Goal: Information Seeking & Learning: Learn about a topic

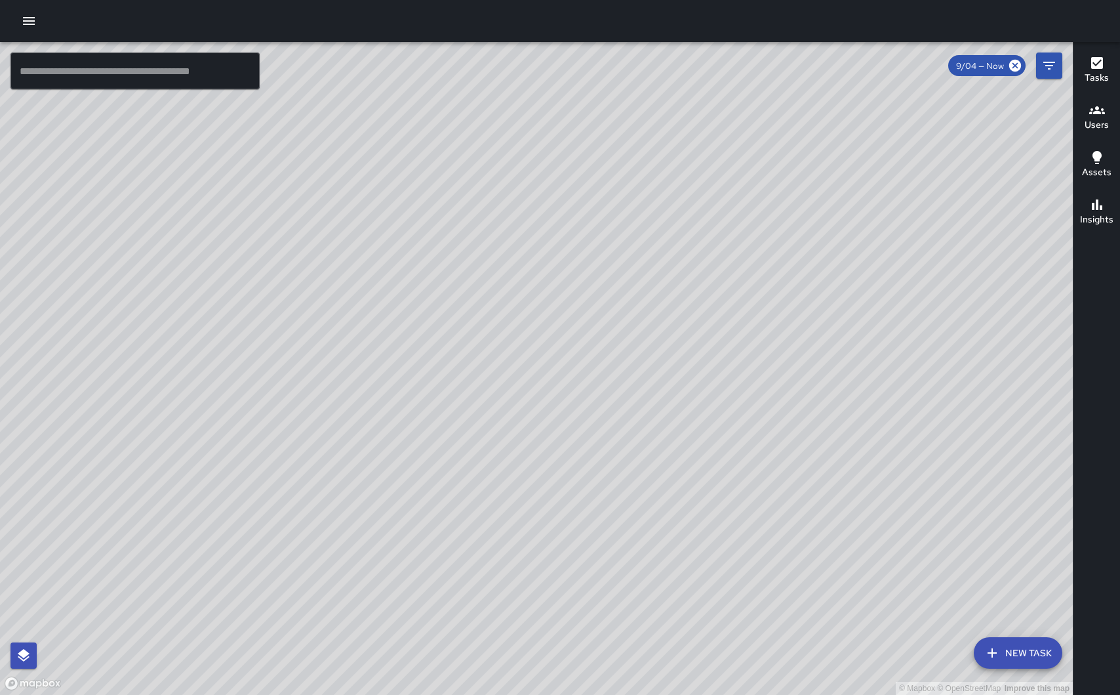
click at [28, 23] on icon "button" at bounding box center [29, 21] width 16 height 16
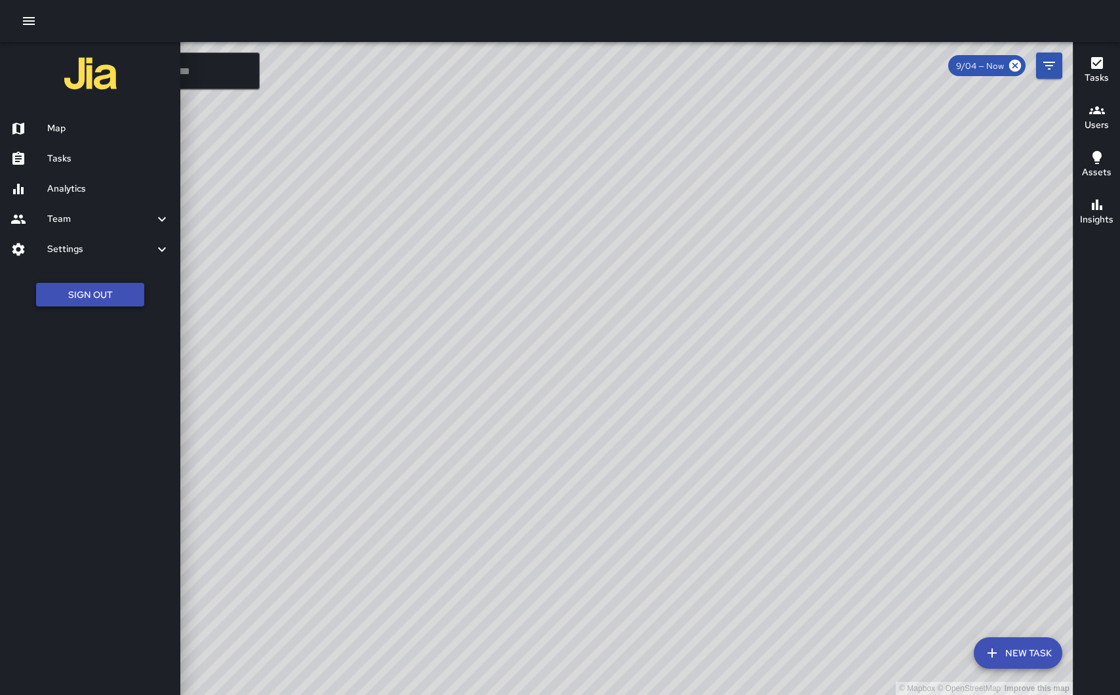
click at [92, 300] on button "Sign Out" at bounding box center [90, 295] width 108 height 24
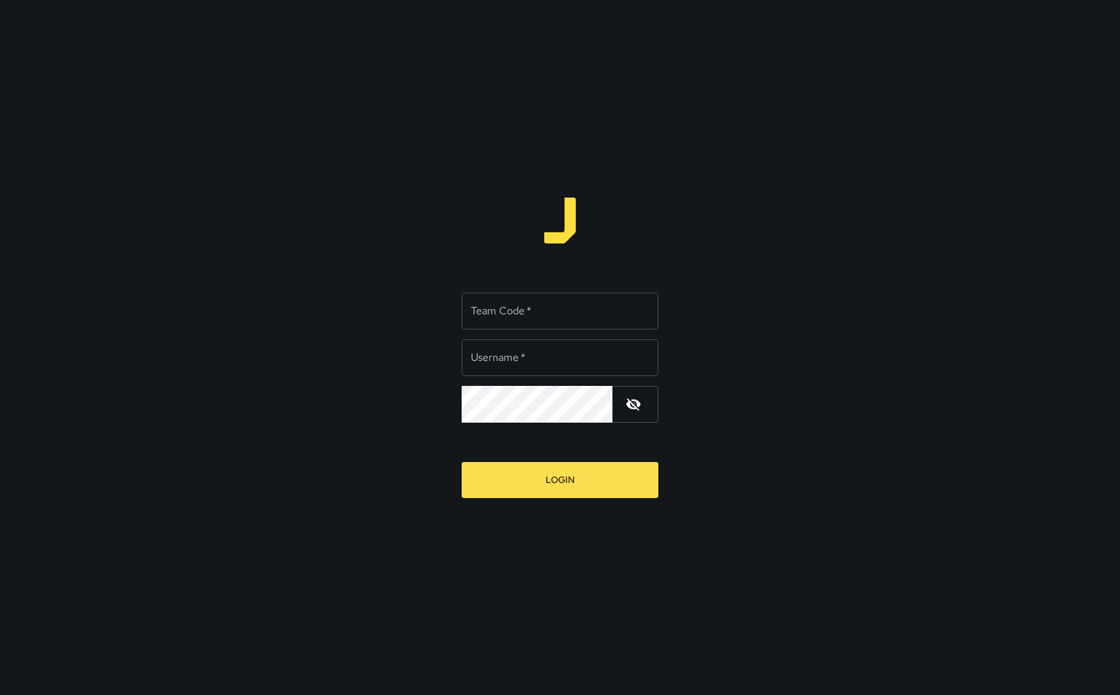
click at [534, 312] on input "Team Code   *" at bounding box center [560, 310] width 197 height 37
type input "****"
click at [502, 363] on input "Username   *" at bounding box center [560, 357] width 197 height 37
type input "**********"
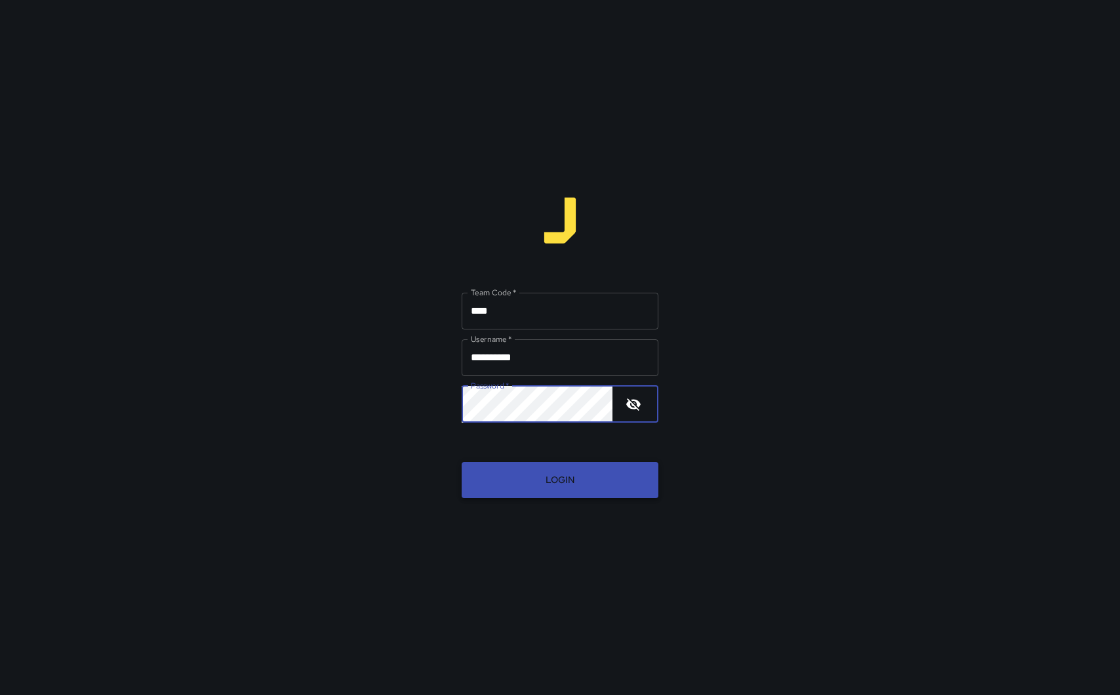
click at [531, 475] on button "Login" at bounding box center [560, 480] width 197 height 36
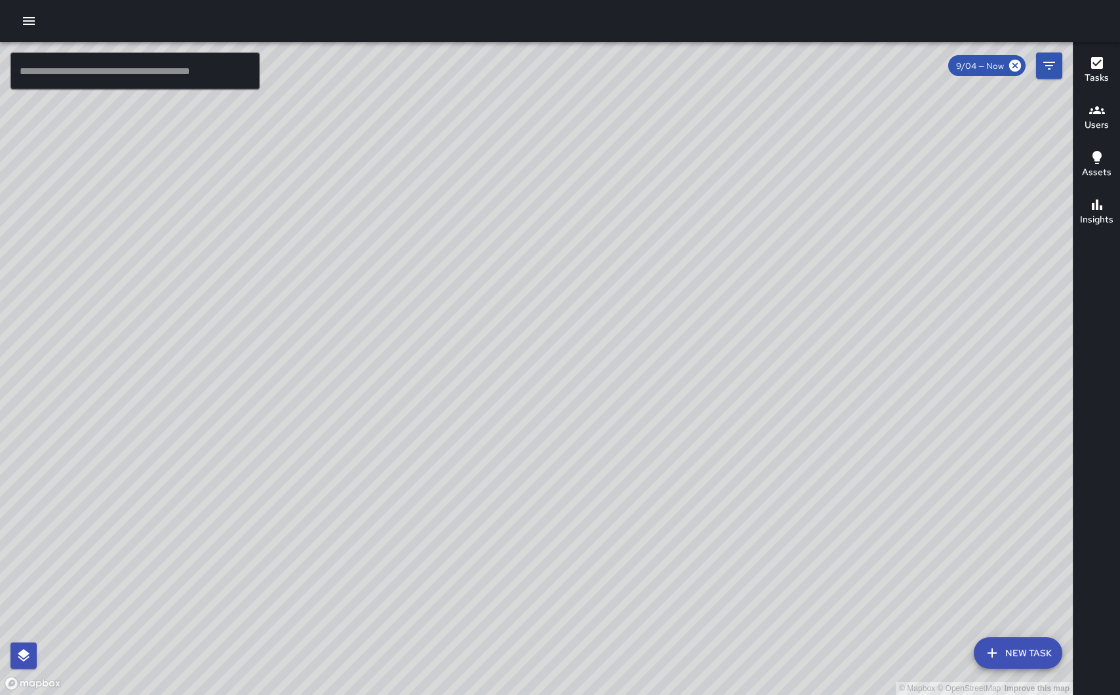
click at [672, 346] on div "© Mapbox © OpenStreetMap Improve this map" at bounding box center [536, 368] width 1073 height 653
click at [1102, 77] on h6 "Tasks" at bounding box center [1097, 78] width 24 height 14
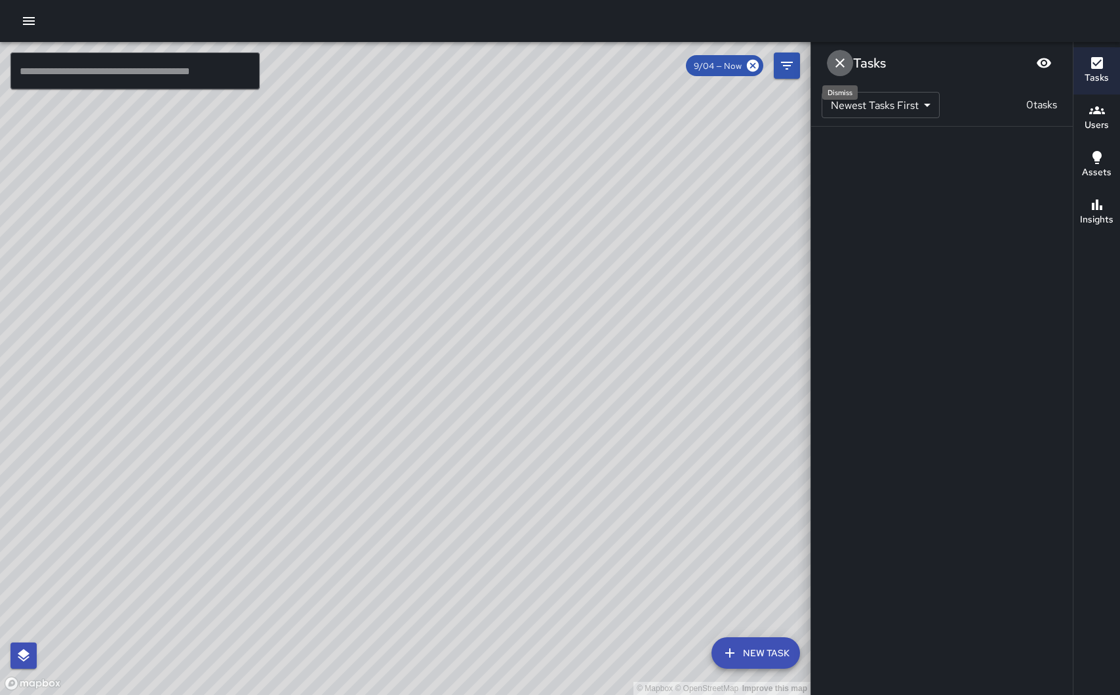
click at [842, 59] on icon "Dismiss" at bounding box center [840, 63] width 16 height 16
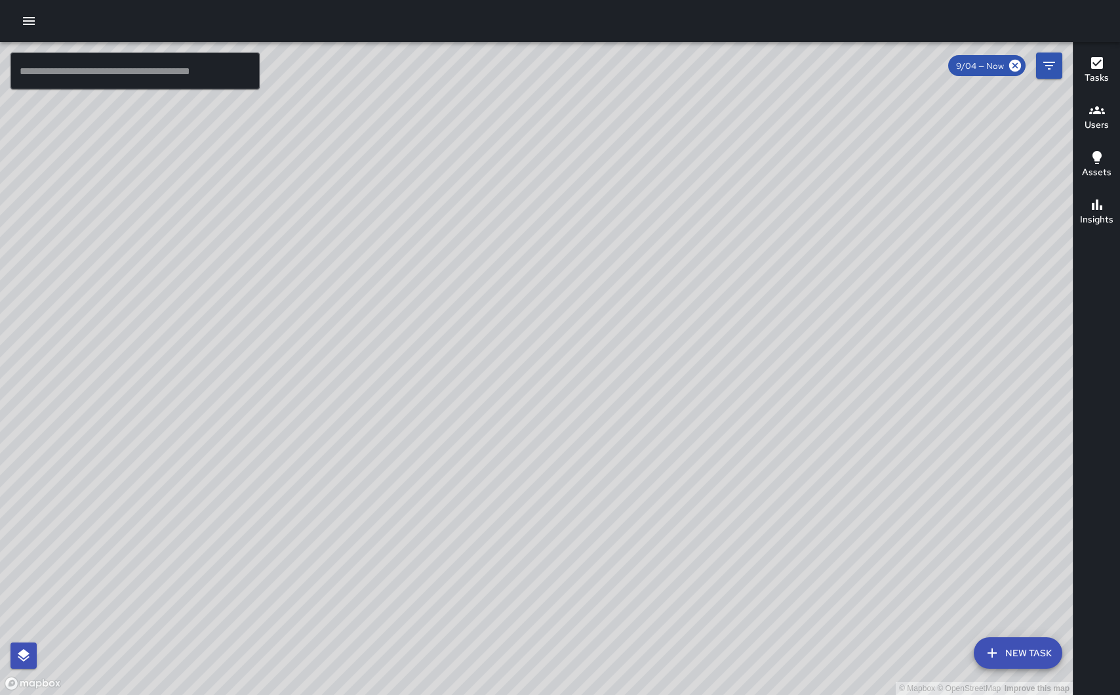
click at [1104, 70] on div "Tasks" at bounding box center [1097, 70] width 24 height 30
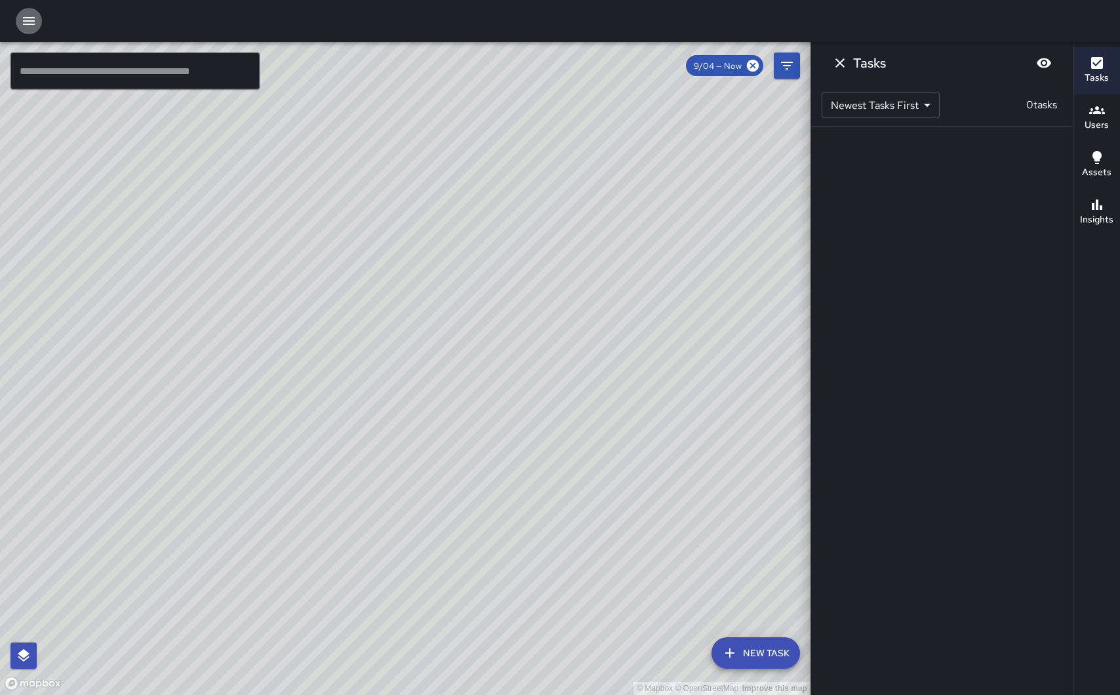
click at [28, 24] on icon "button" at bounding box center [29, 21] width 12 height 8
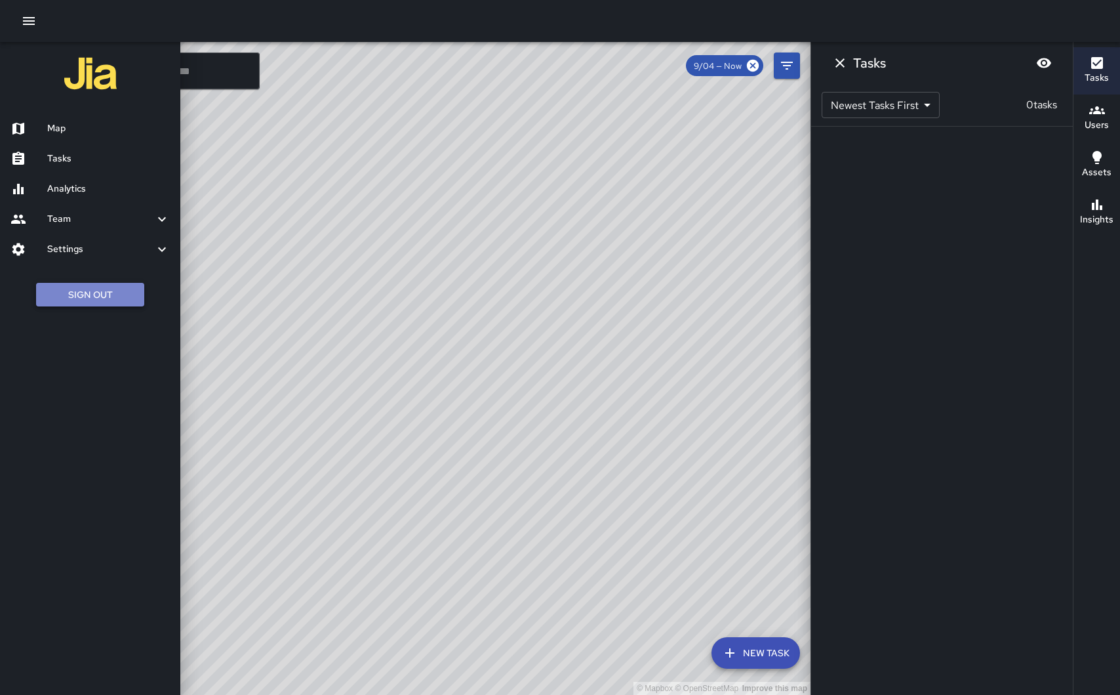
click at [81, 293] on button "Sign Out" at bounding box center [90, 295] width 108 height 24
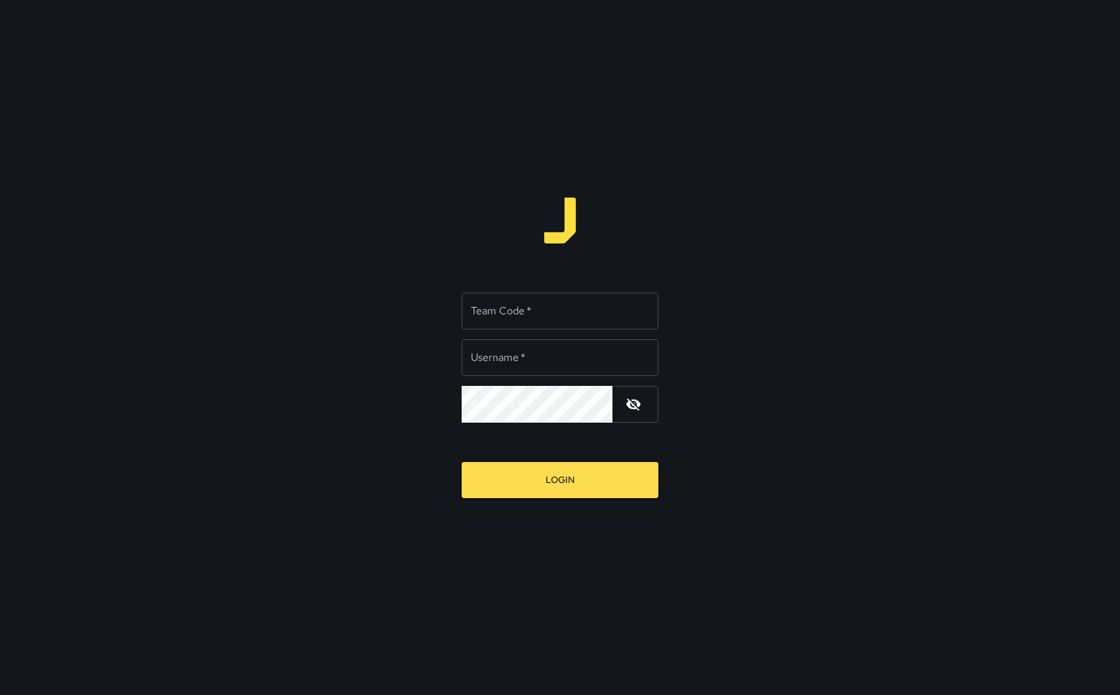
click at [490, 309] on input "Team Code   *" at bounding box center [560, 310] width 197 height 37
type input "*****"
click at [526, 361] on input "Username   *" at bounding box center [560, 357] width 197 height 37
type input "**********"
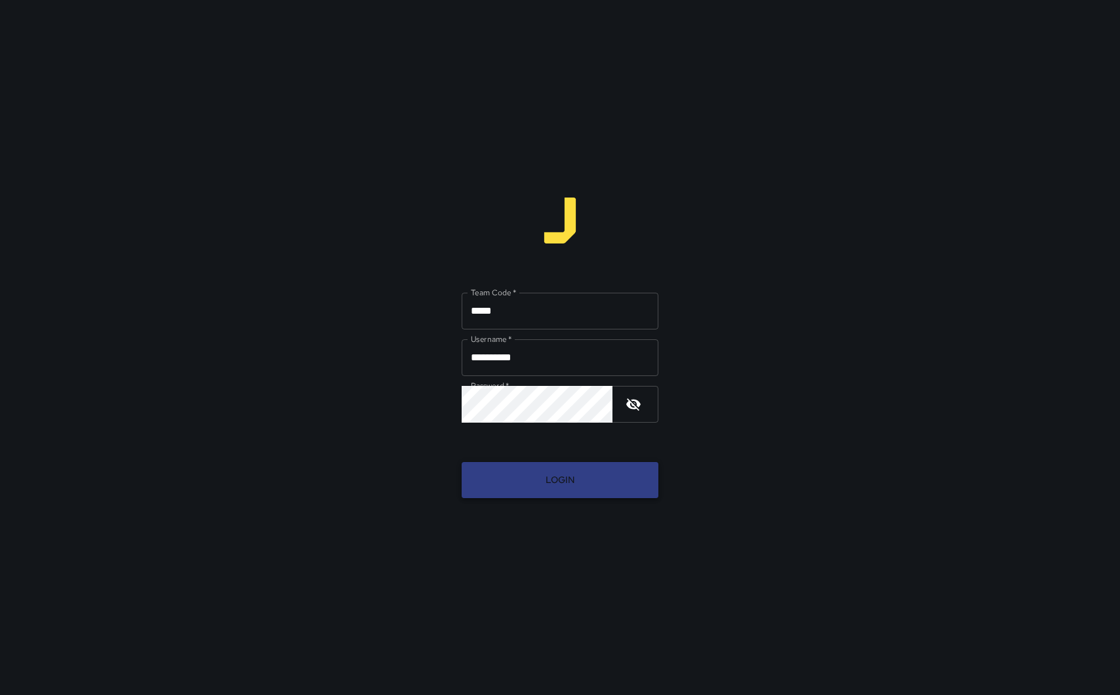
click at [515, 481] on button "Login" at bounding box center [560, 480] width 197 height 36
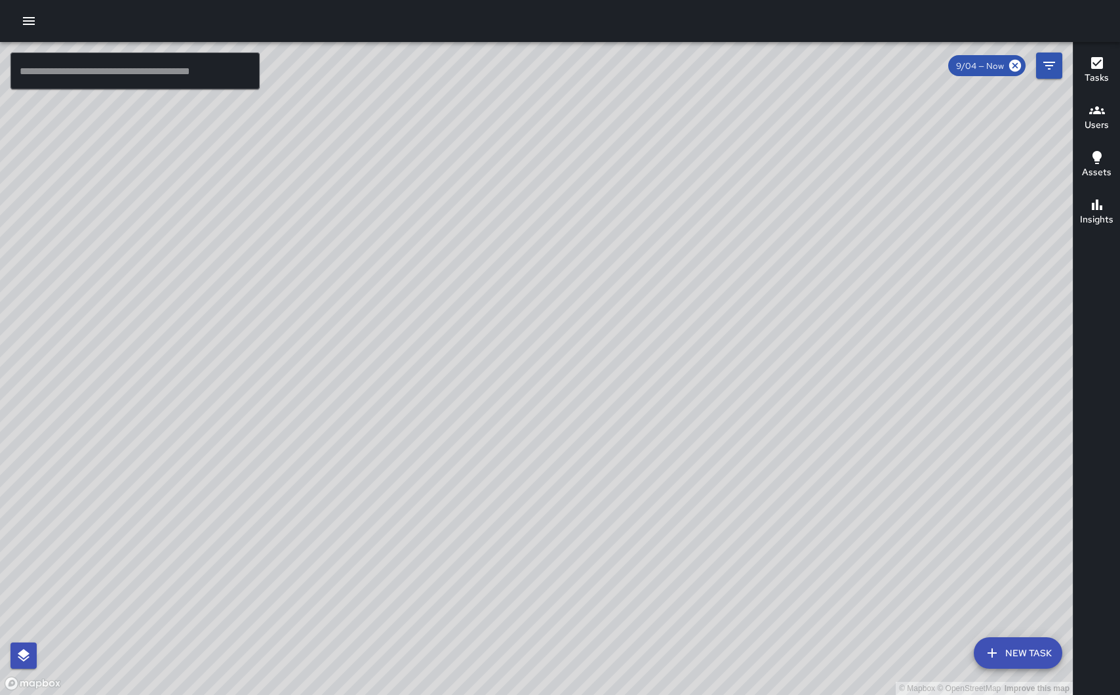
click at [538, 369] on div "© Mapbox © OpenStreetMap Improve this map MR Montgomery Restroom 21 Sutter Stre…" at bounding box center [536, 368] width 1073 height 653
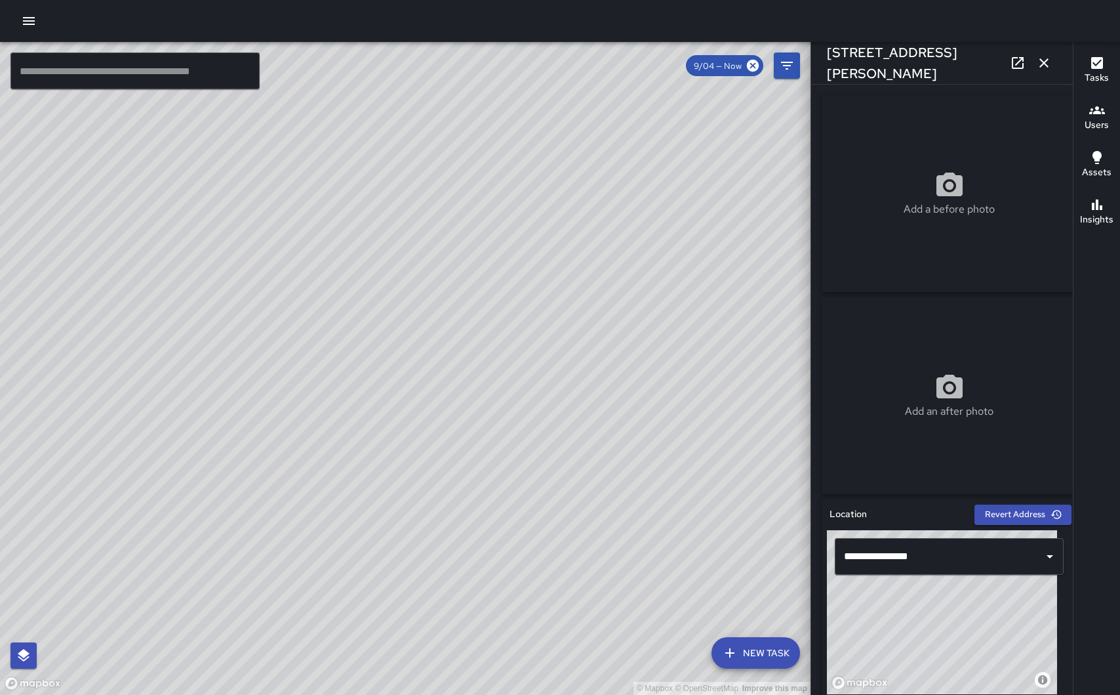
click at [1100, 77] on h6 "Tasks" at bounding box center [1097, 78] width 24 height 14
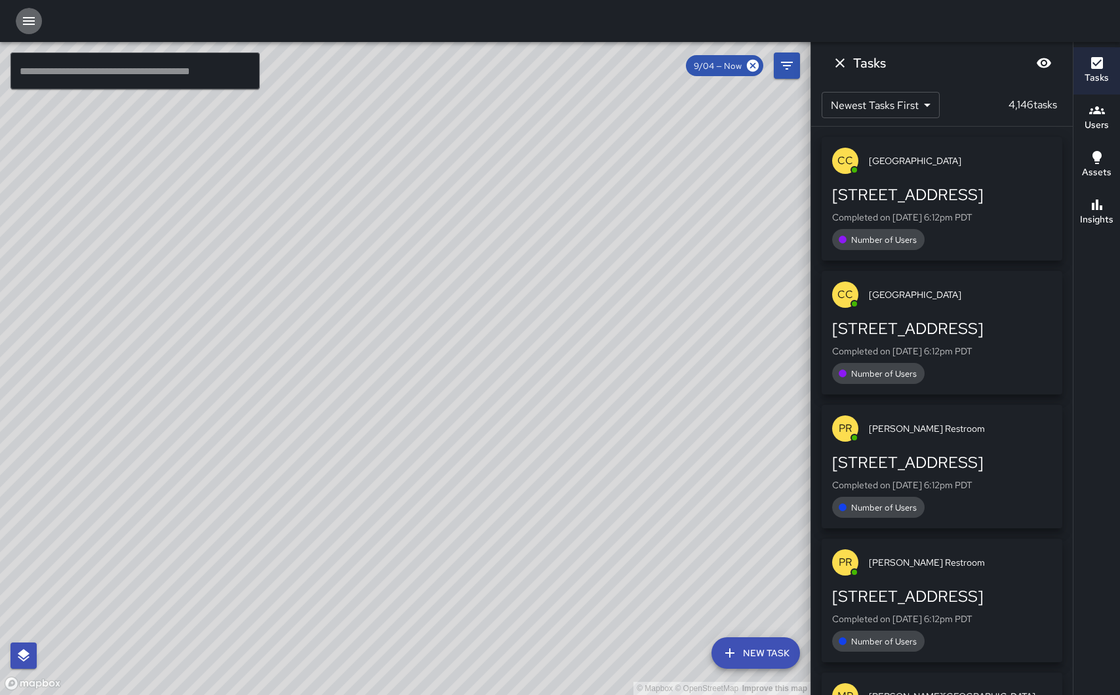
click at [36, 20] on icon "button" at bounding box center [29, 21] width 16 height 16
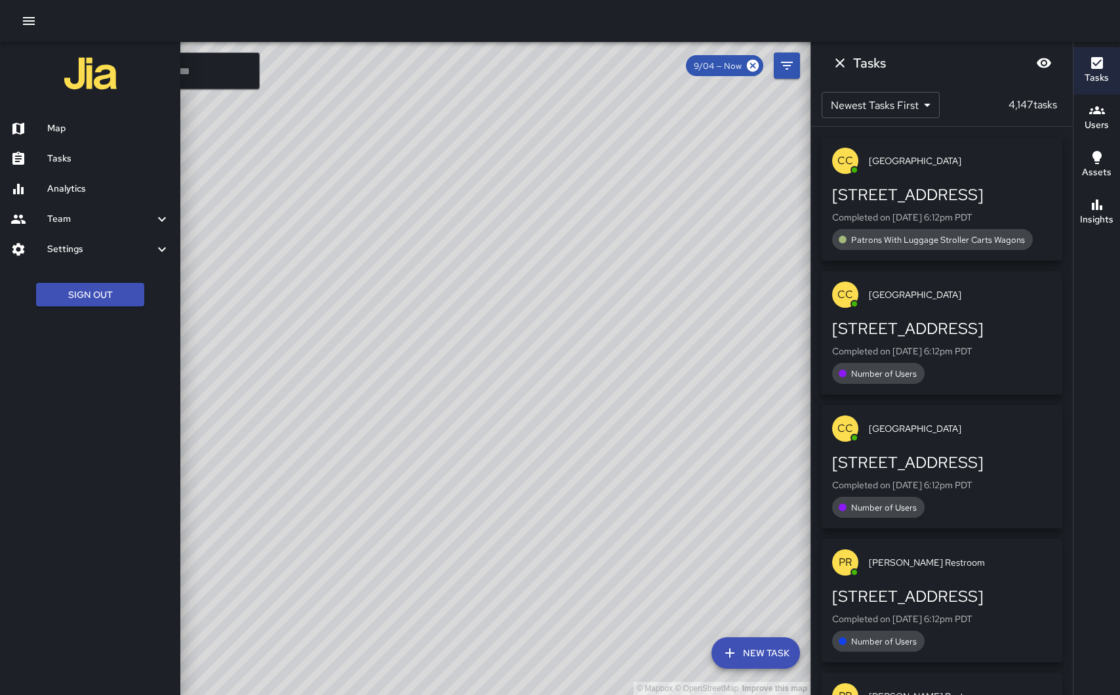
click at [92, 188] on h6 "Analytics" at bounding box center [108, 189] width 123 height 14
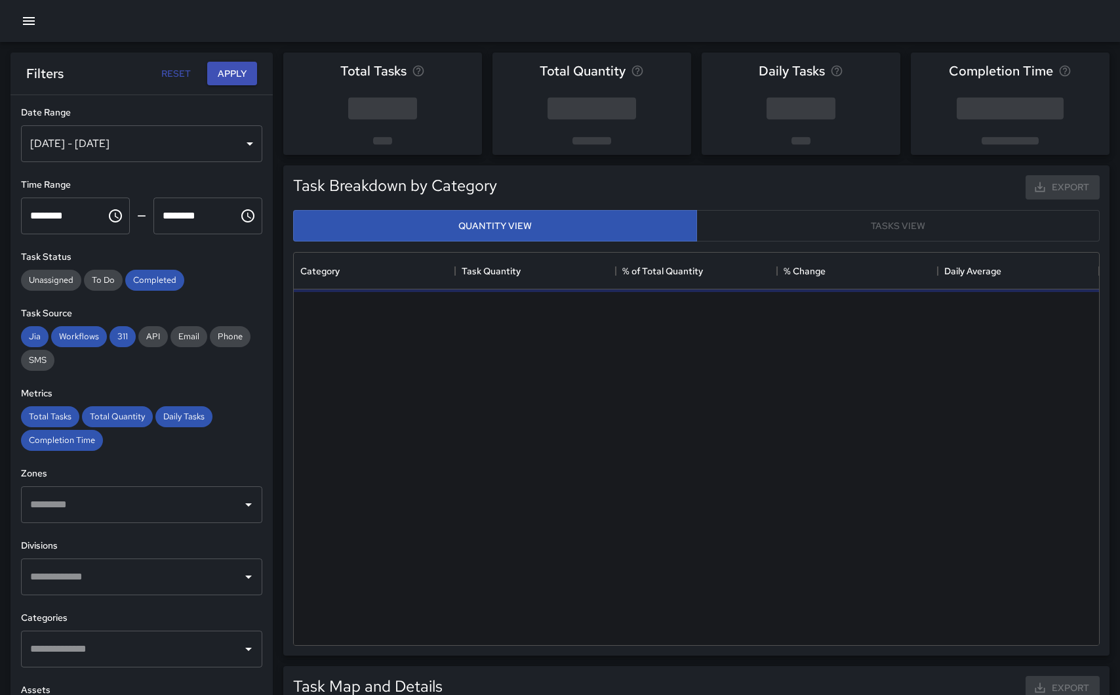
scroll to position [392, 805]
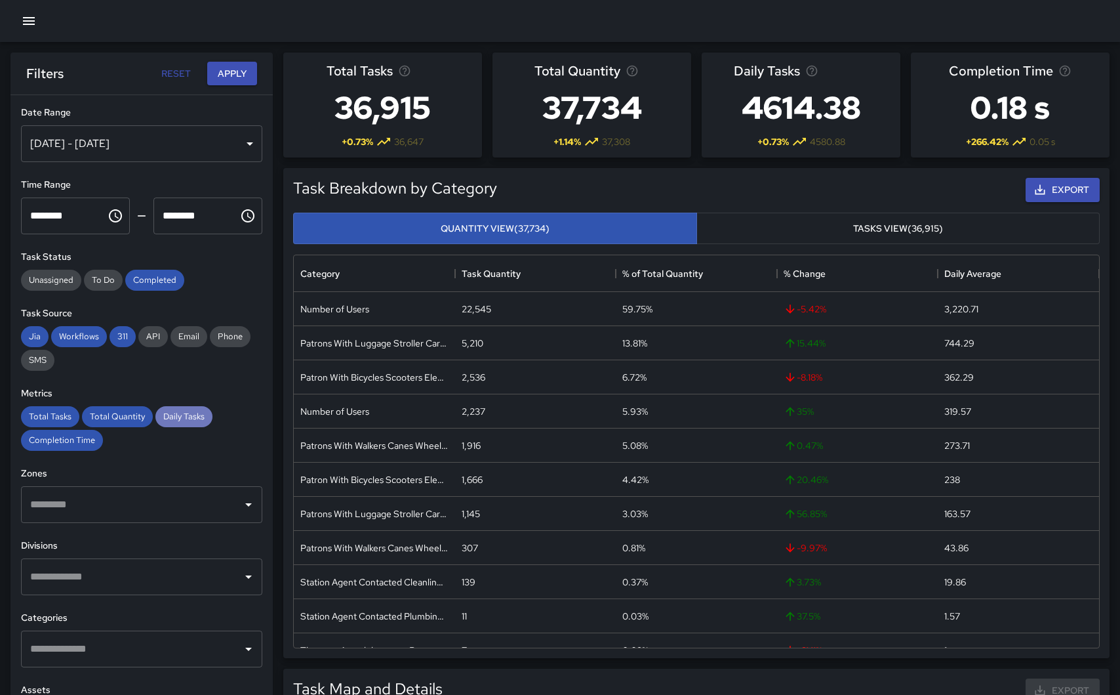
click at [188, 415] on span "Daily Tasks" at bounding box center [183, 416] width 57 height 11
click at [60, 441] on span "Completion Time" at bounding box center [62, 439] width 82 height 11
click at [849, 224] on button "Tasks View (36,915)" at bounding box center [898, 228] width 404 height 32
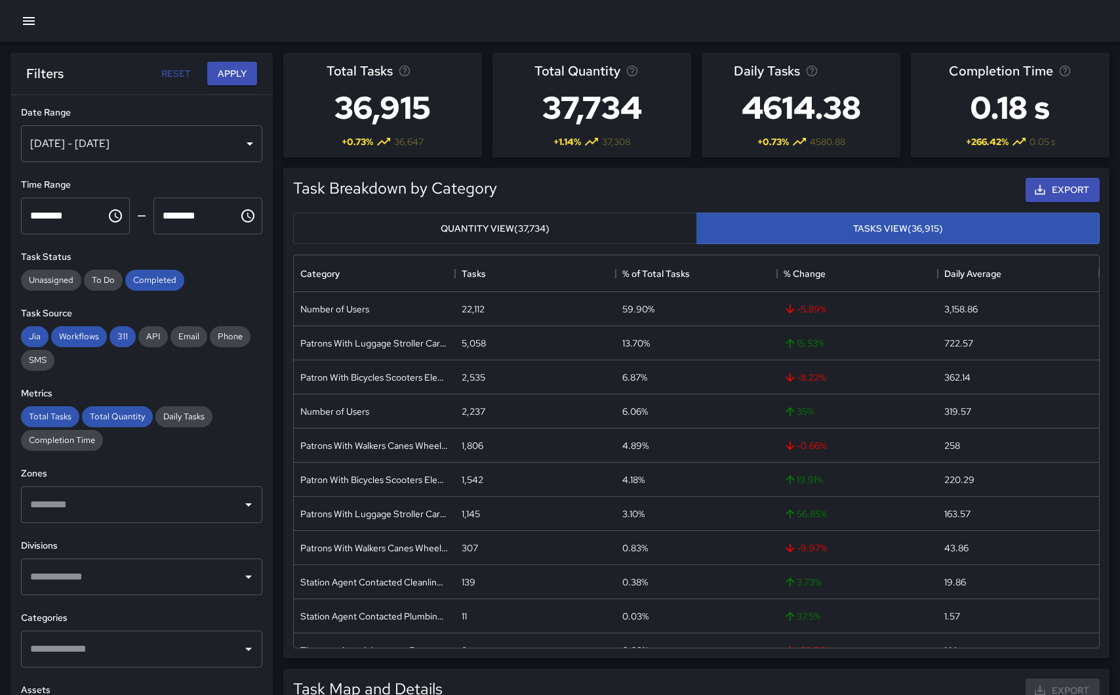
click at [562, 222] on button "Quantity View (37,734)" at bounding box center [495, 228] width 404 height 32
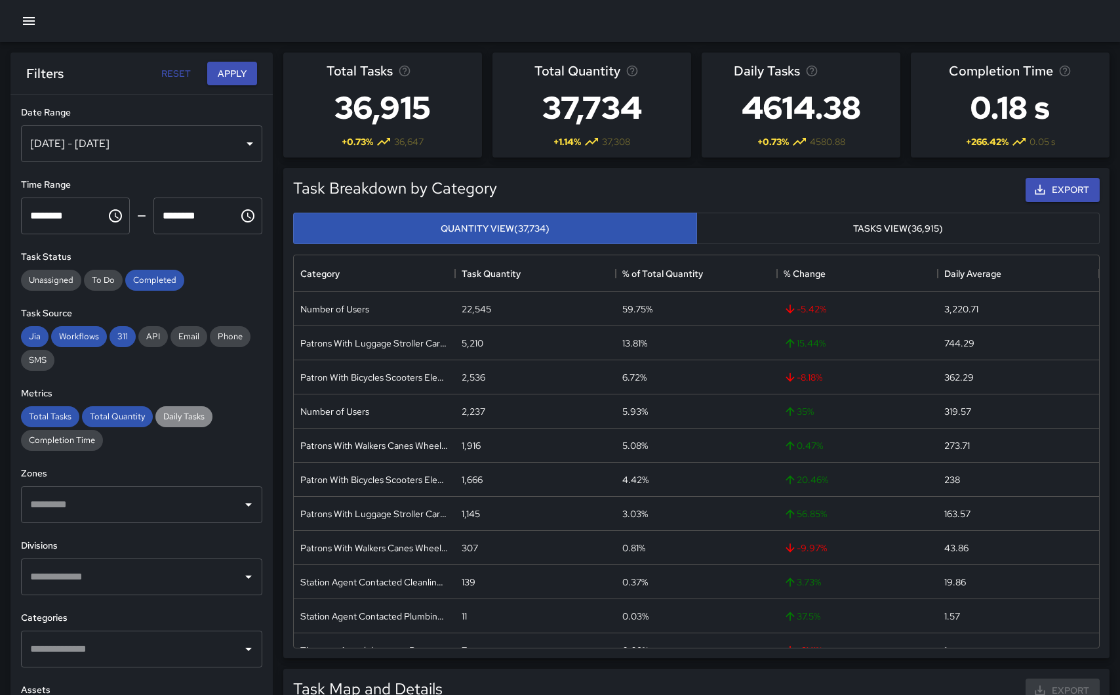
click at [194, 411] on span "Daily Tasks" at bounding box center [183, 416] width 57 height 11
click at [65, 441] on span "Completion Time" at bounding box center [62, 439] width 82 height 11
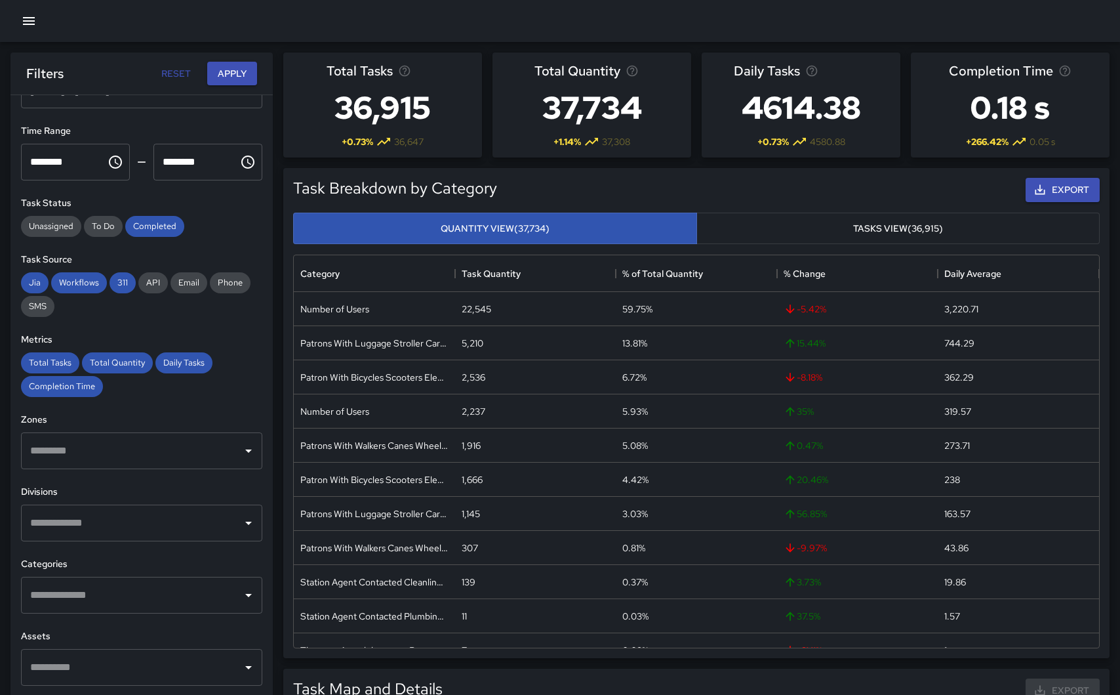
scroll to position [0, 0]
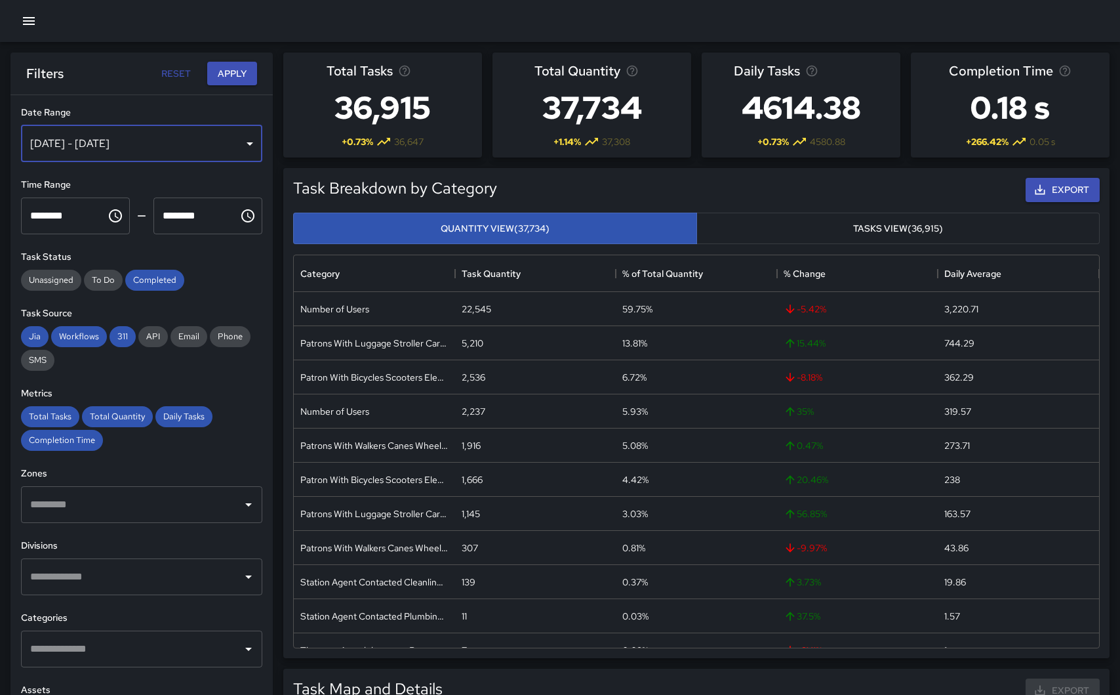
click at [253, 144] on div "[DATE] - [DATE]" at bounding box center [141, 143] width 241 height 37
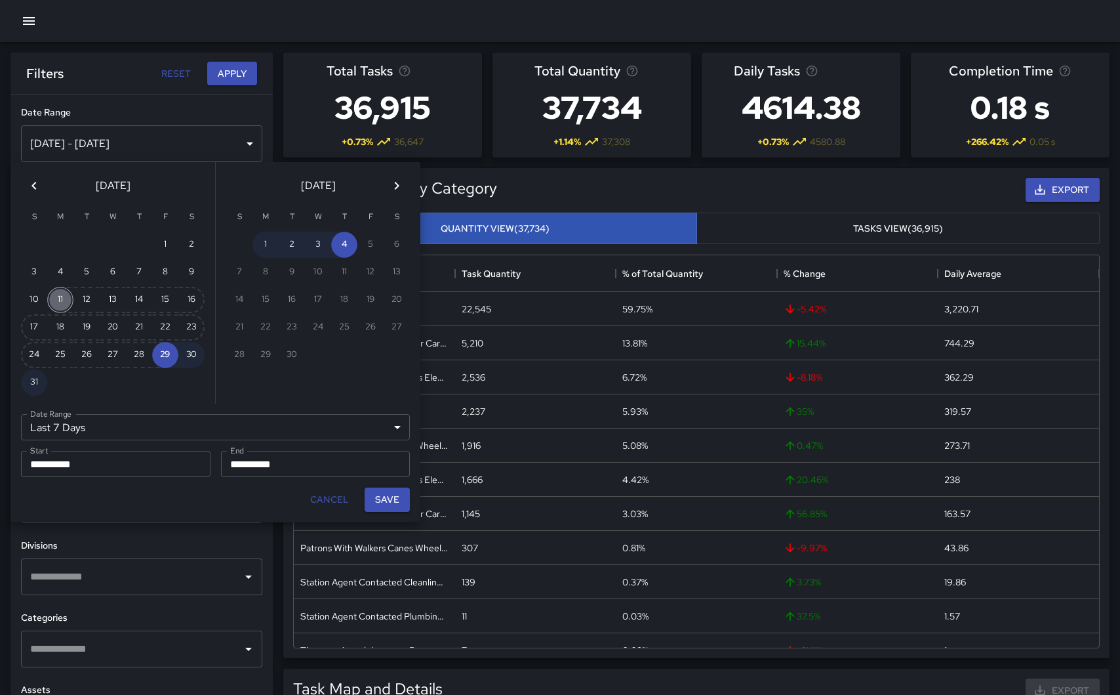
click at [61, 298] on button "11" at bounding box center [60, 300] width 26 height 26
type input "******"
type input "**********"
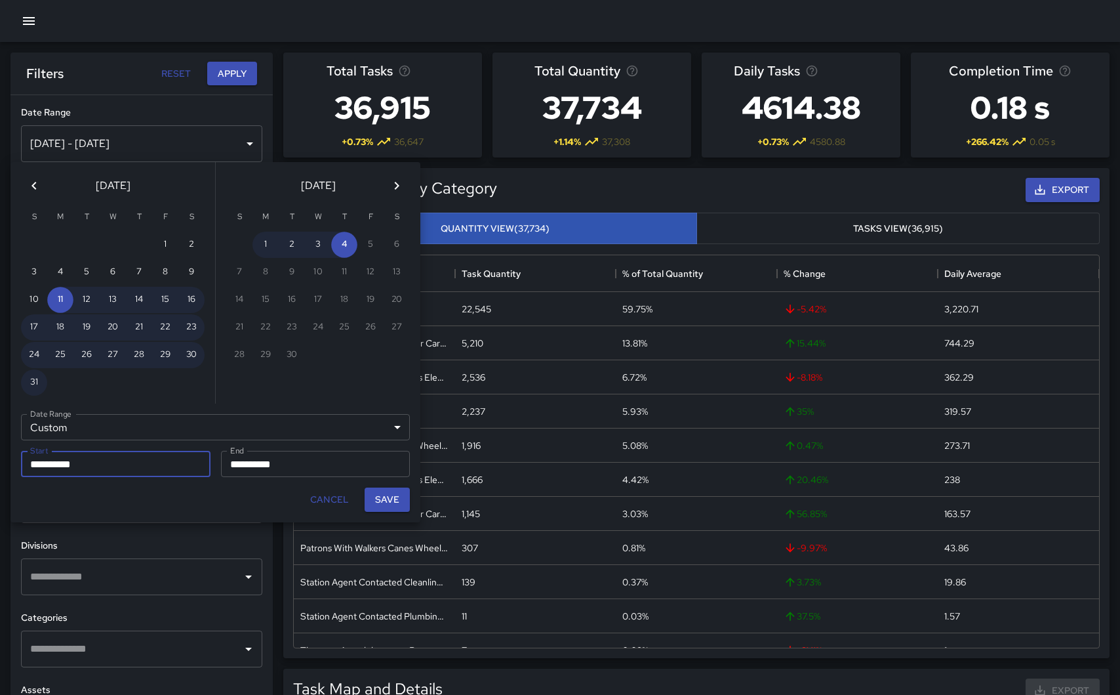
click at [85, 468] on input "**********" at bounding box center [111, 464] width 180 height 26
click at [268, 470] on input "**********" at bounding box center [311, 464] width 180 height 26
click at [65, 301] on button "11" at bounding box center [60, 300] width 26 height 26
type input "**********"
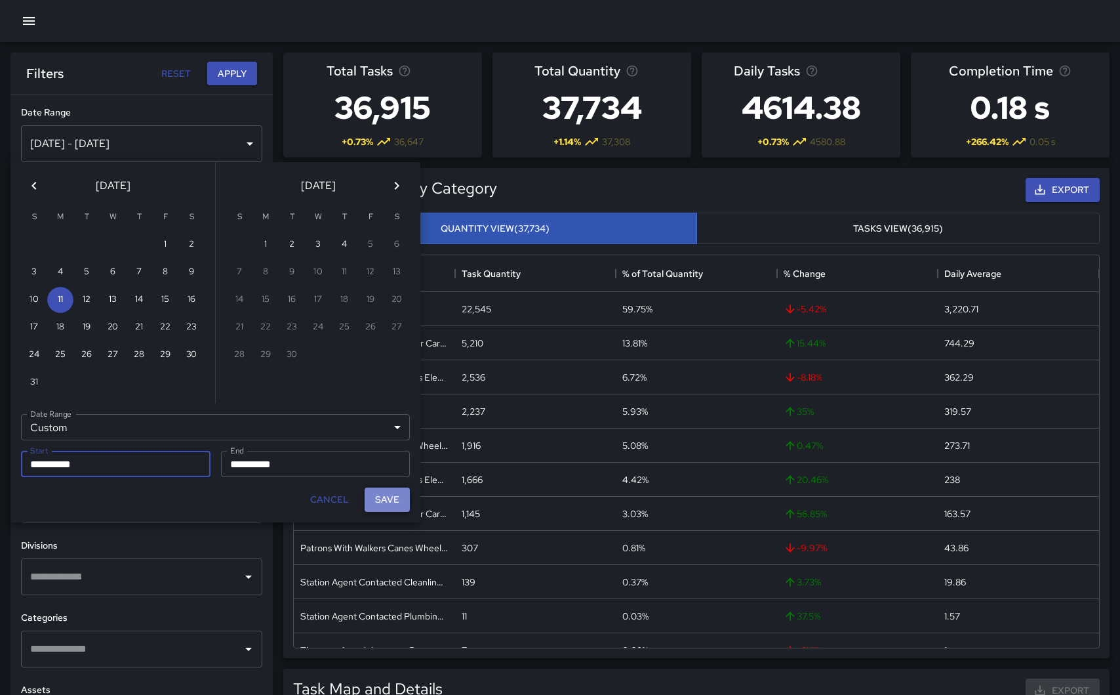
click at [394, 501] on button "Save" at bounding box center [387, 499] width 45 height 24
type input "**********"
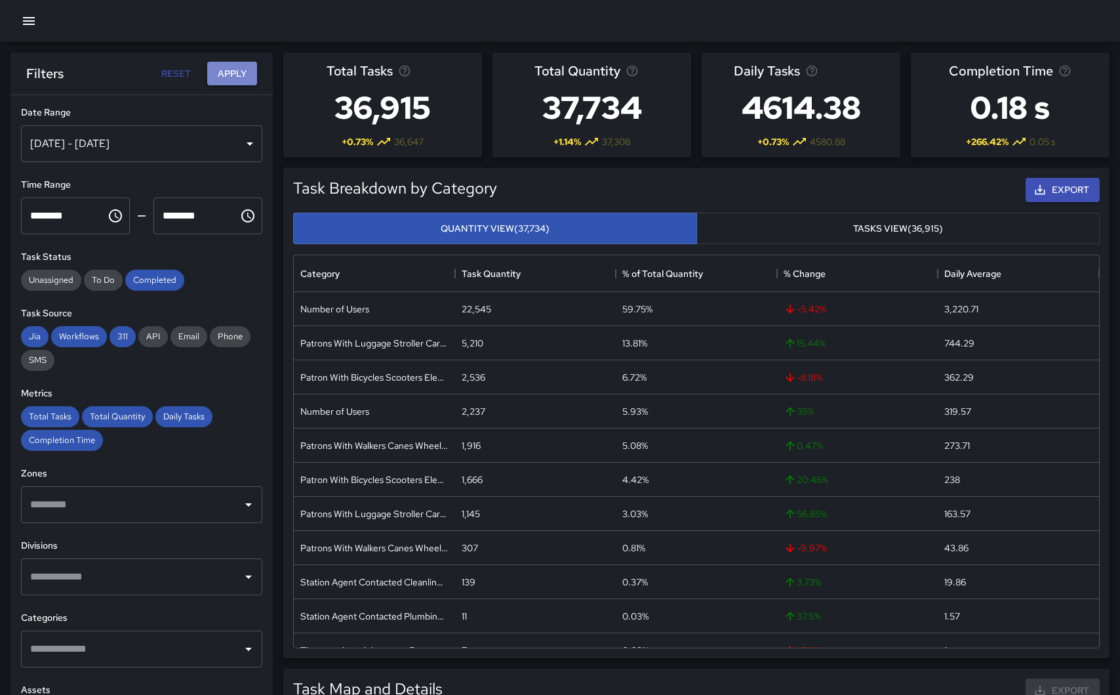
click at [236, 72] on button "Apply" at bounding box center [232, 74] width 50 height 24
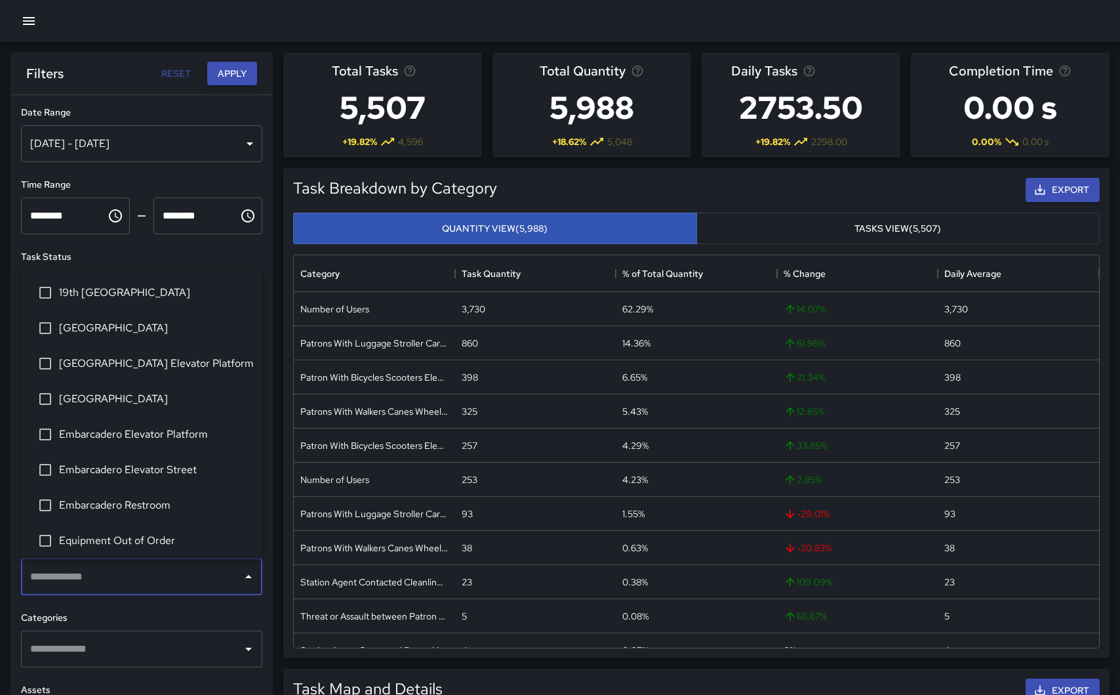
click at [211, 583] on input "text" at bounding box center [132, 576] width 210 height 25
click at [109, 369] on span "[GEOGRAPHIC_DATA] Elevator Platform" at bounding box center [155, 363] width 193 height 16
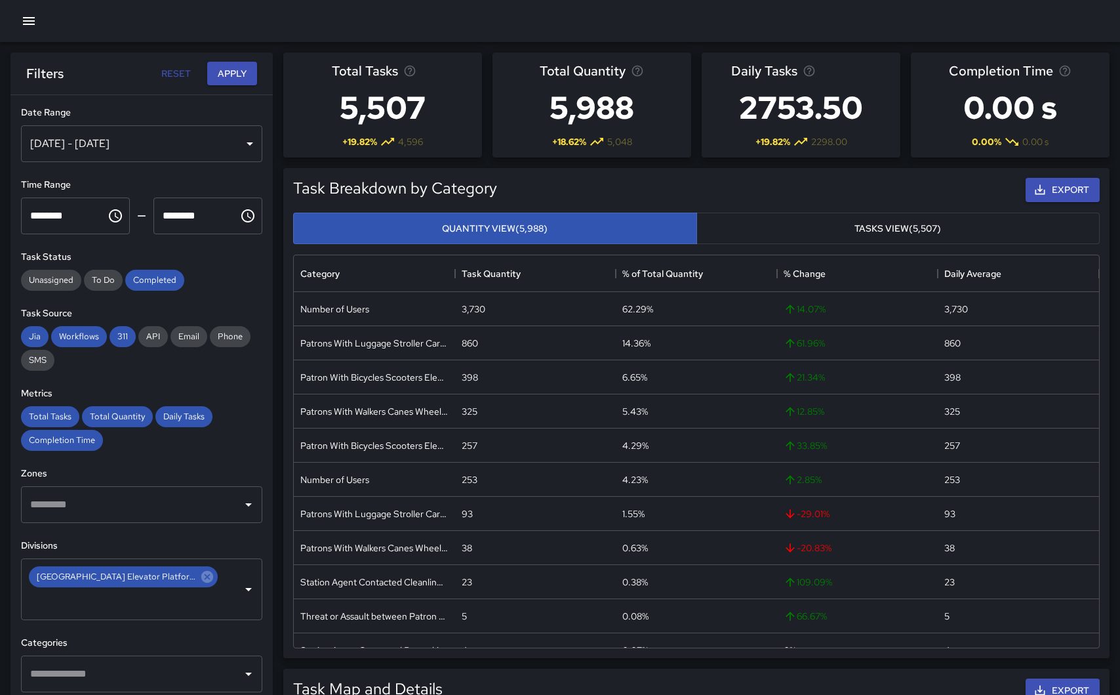
click at [227, 635] on h6 "Categories" at bounding box center [141, 642] width 241 height 14
click at [227, 69] on button "Apply" at bounding box center [232, 74] width 50 height 24
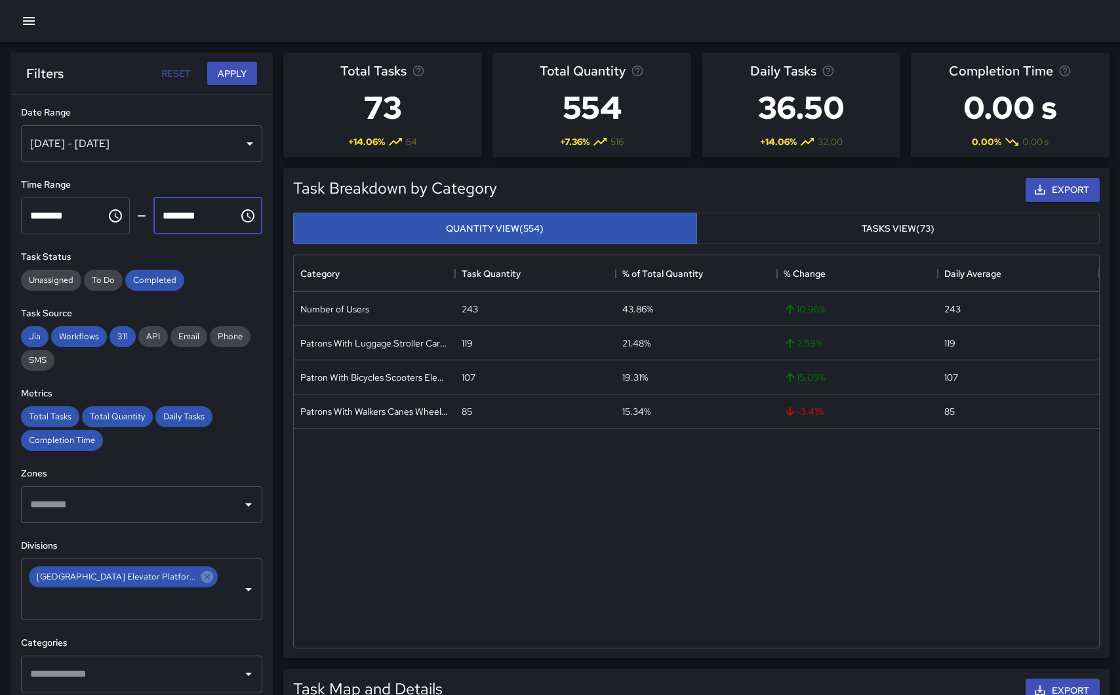
click at [224, 220] on input "********" at bounding box center [191, 215] width 76 height 37
click at [248, 216] on icon "Choose time, selected time is 11:59 PM" at bounding box center [249, 215] width 4 height 6
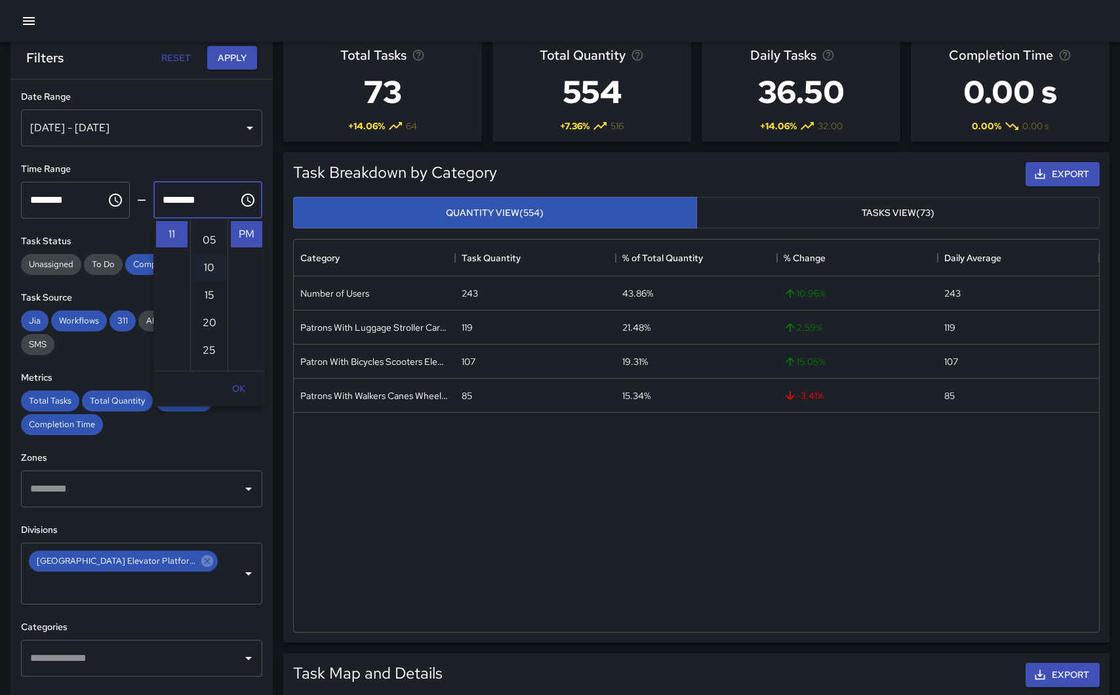
scroll to position [20, 0]
click at [167, 252] on li "01" at bounding box center [171, 253] width 31 height 26
click at [208, 237] on li "00" at bounding box center [208, 231] width 31 height 26
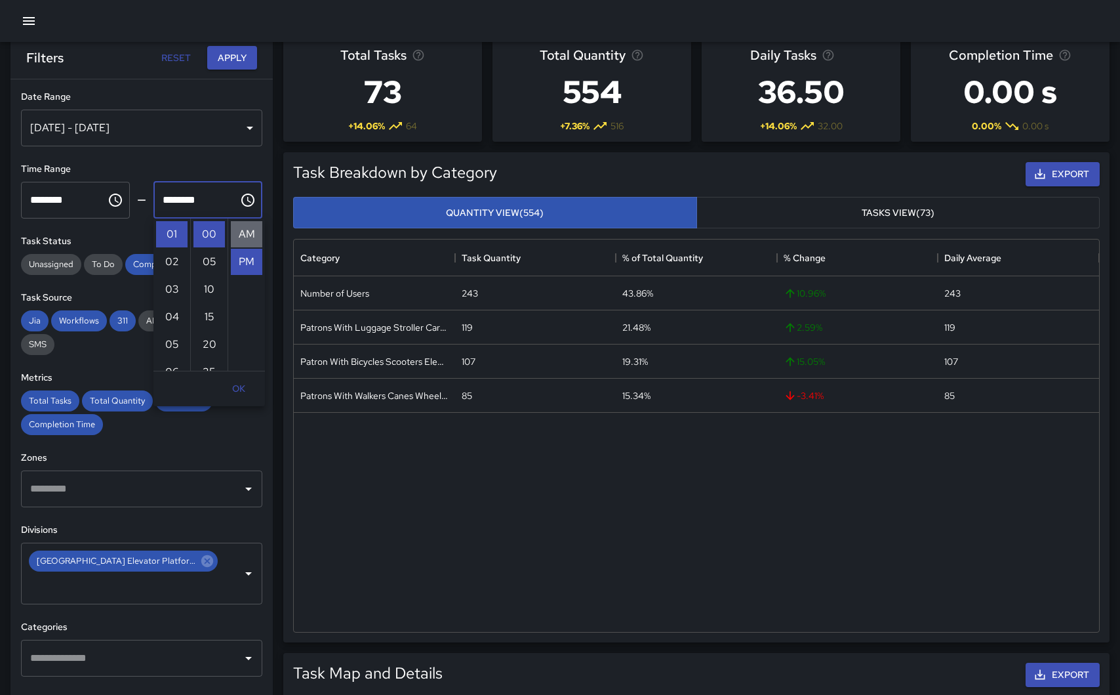
click at [245, 234] on li "AM" at bounding box center [246, 234] width 31 height 26
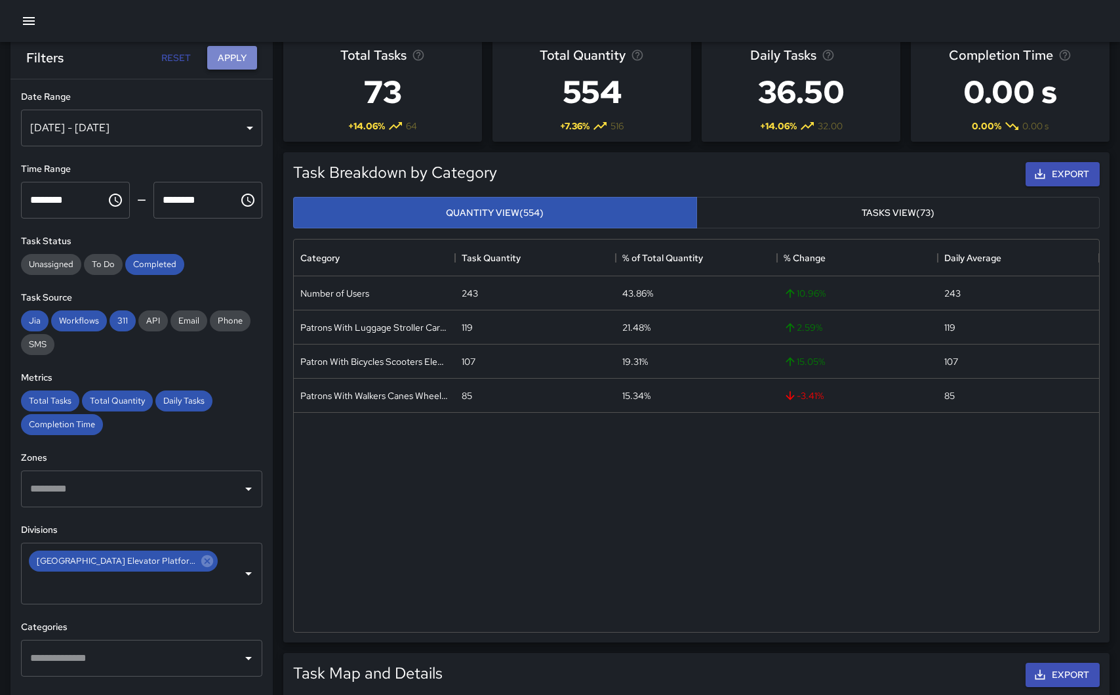
click at [231, 55] on button "Apply" at bounding box center [232, 58] width 50 height 24
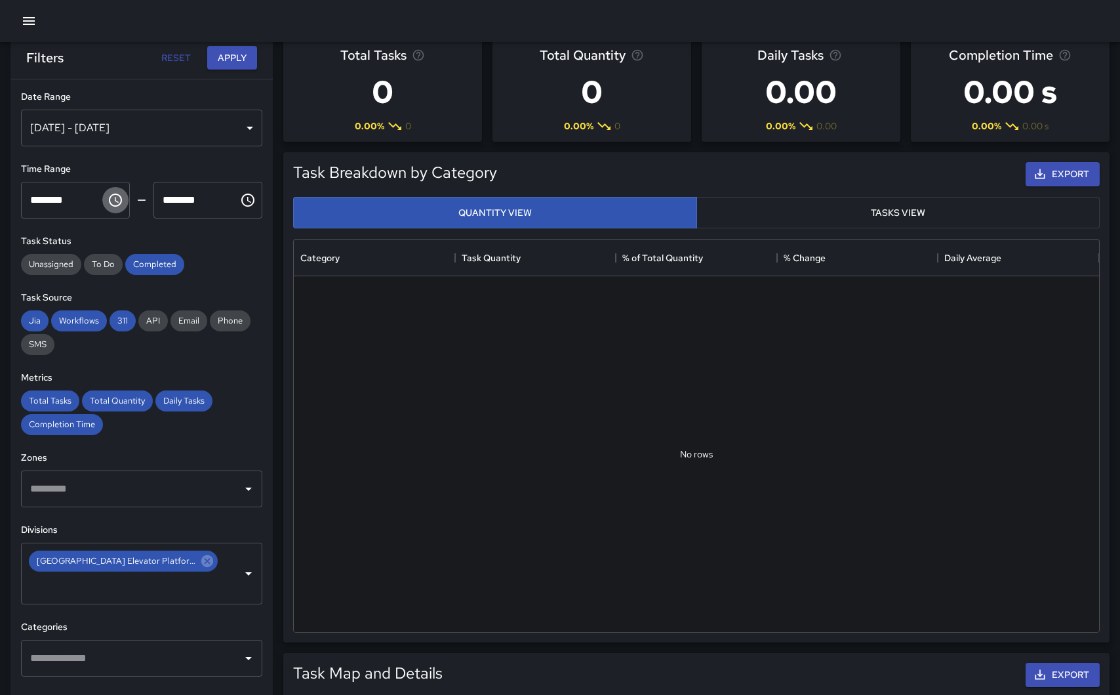
click at [118, 199] on icon "Choose time, selected time is 12:00 AM" at bounding box center [116, 200] width 16 height 16
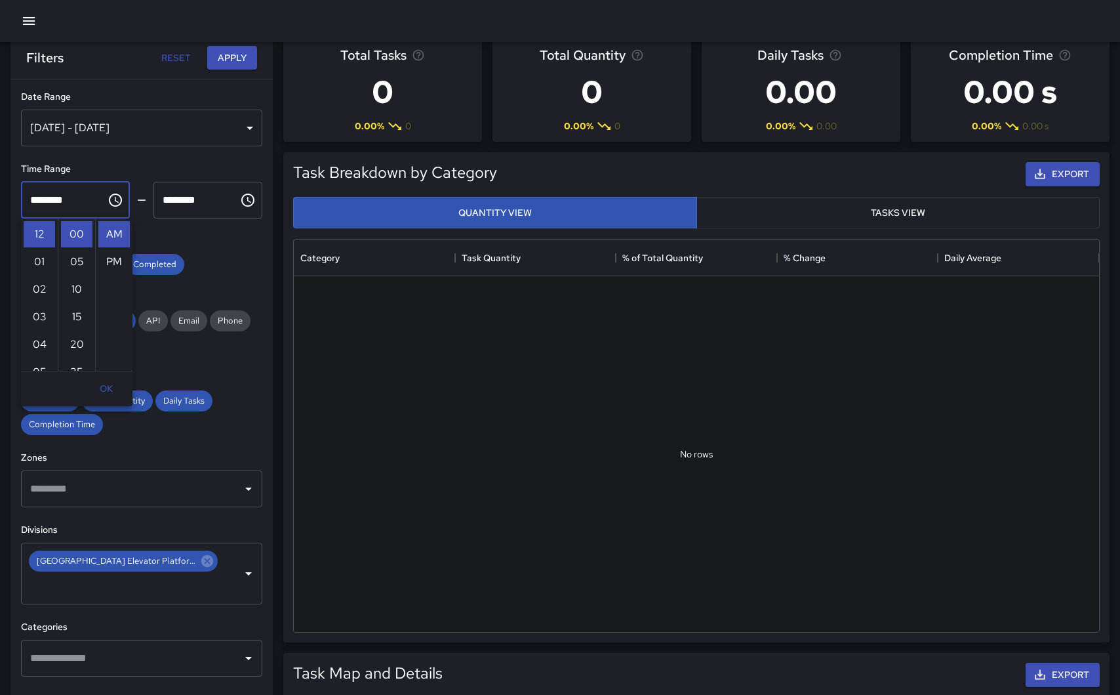
click at [224, 244] on h6 "Task Status" at bounding box center [141, 241] width 241 height 14
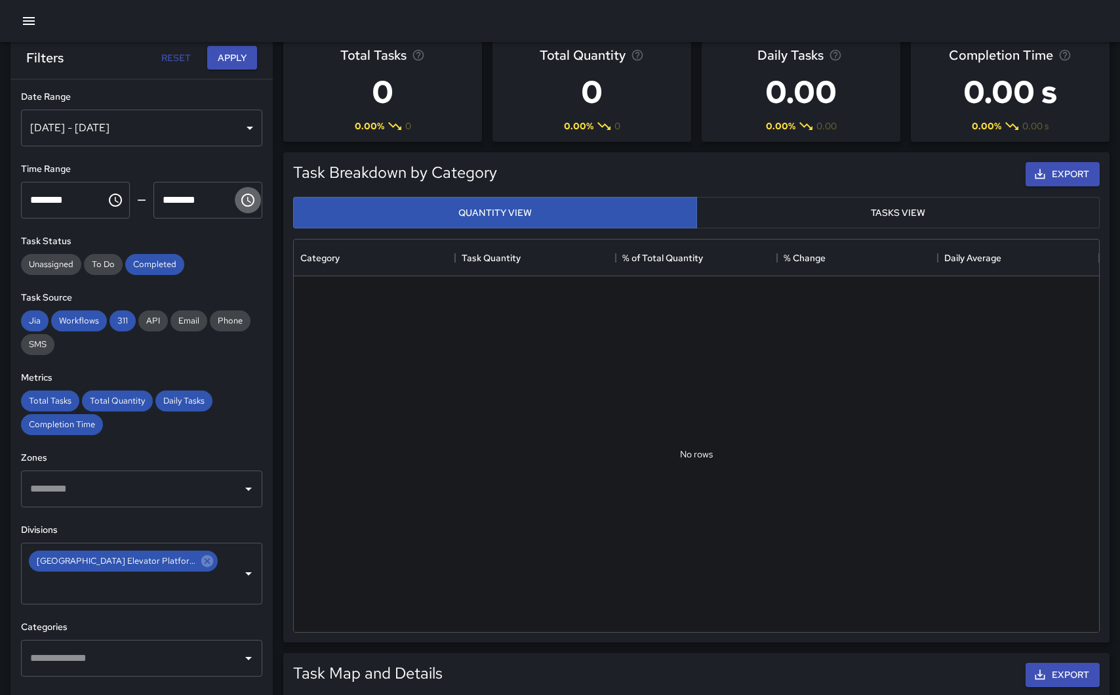
click at [249, 201] on icon "Choose time, selected time is 1:00 AM" at bounding box center [249, 200] width 4 height 6
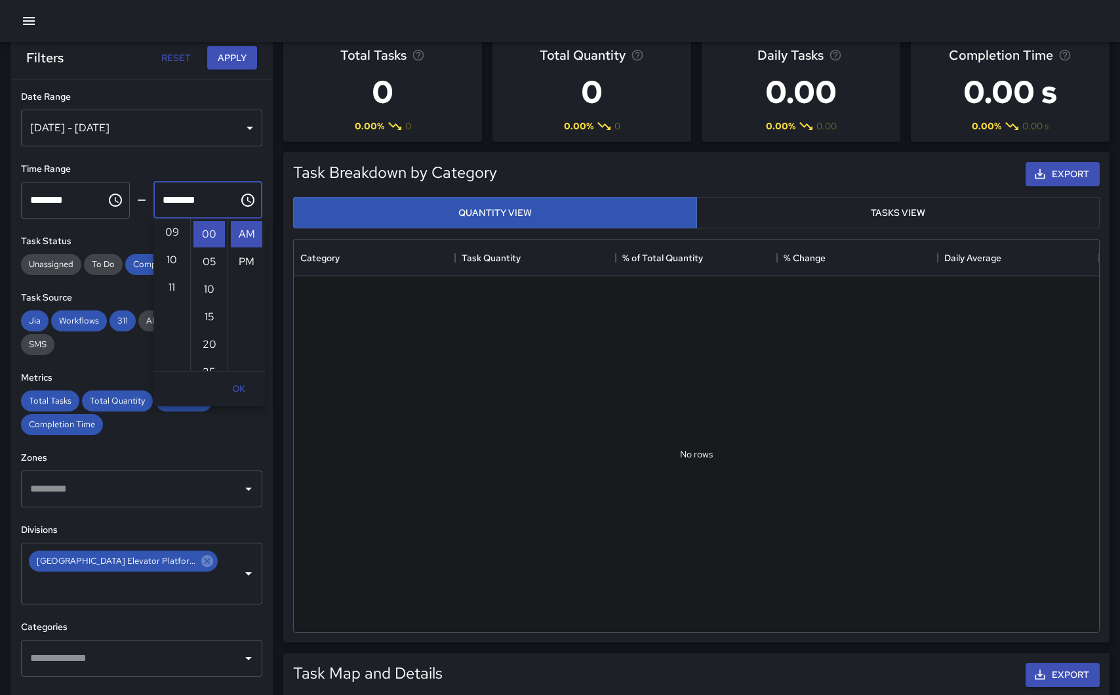
scroll to position [267, 0]
click at [169, 270] on li "11" at bounding box center [171, 270] width 31 height 26
click at [208, 291] on li "55" at bounding box center [208, 287] width 31 height 26
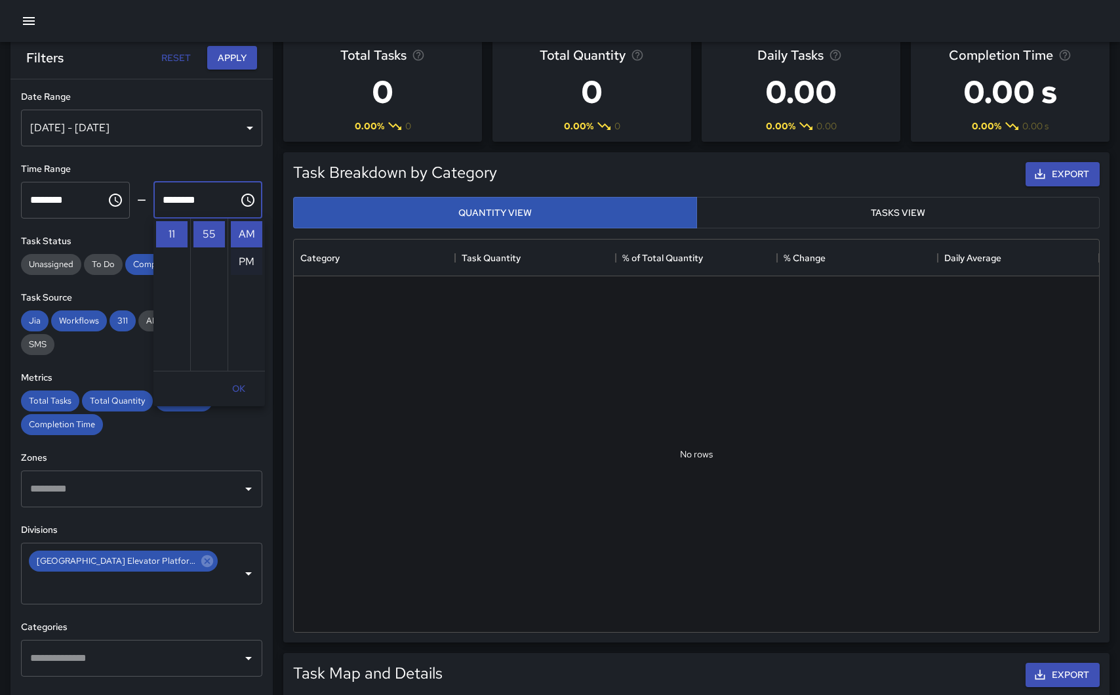
click at [250, 254] on li "PM" at bounding box center [246, 262] width 31 height 26
type input "********"
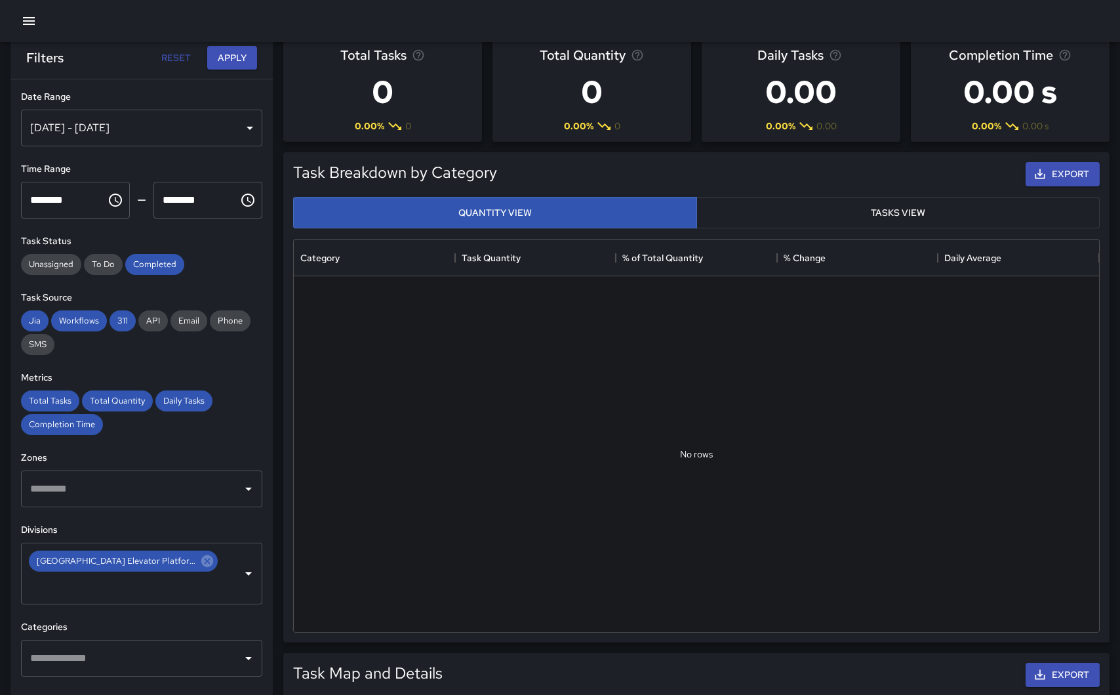
scroll to position [28, 0]
click at [218, 58] on button "Apply" at bounding box center [232, 58] width 50 height 24
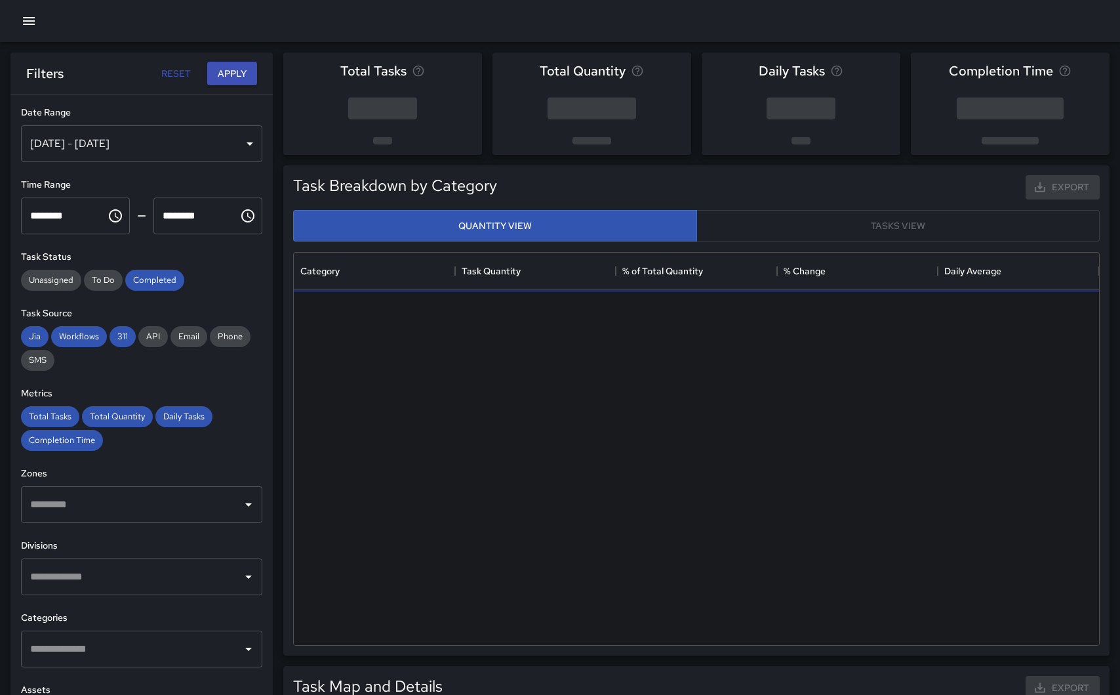
scroll to position [392, 805]
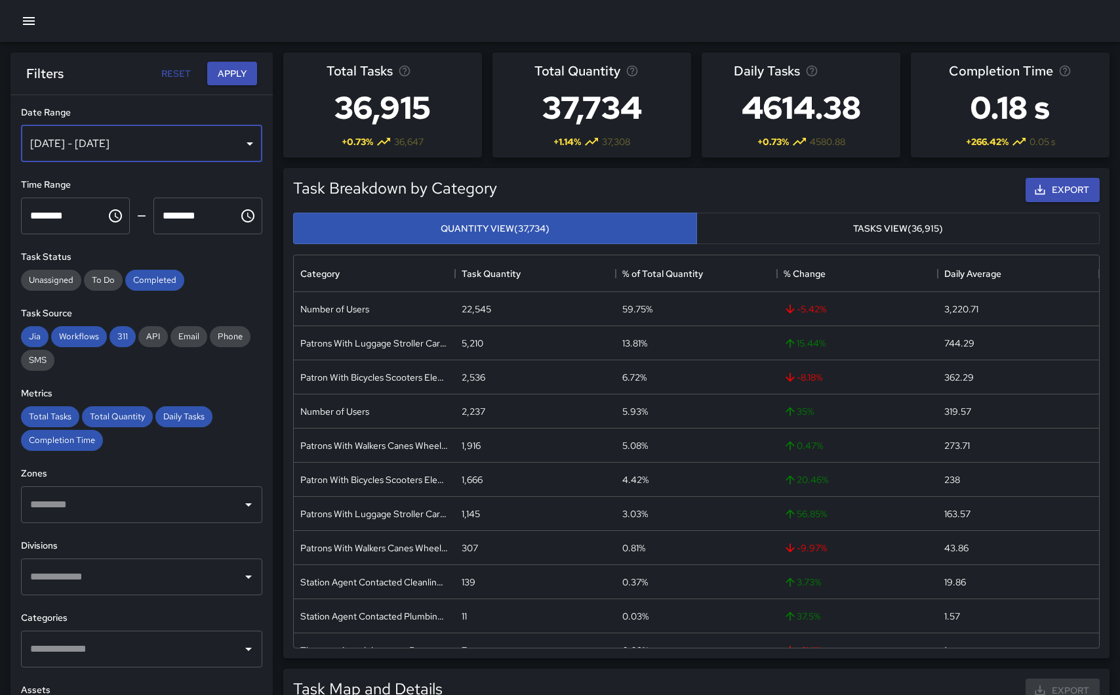
click at [169, 154] on div "Aug 29, 2025 - Sep 04, 2025" at bounding box center [141, 143] width 241 height 37
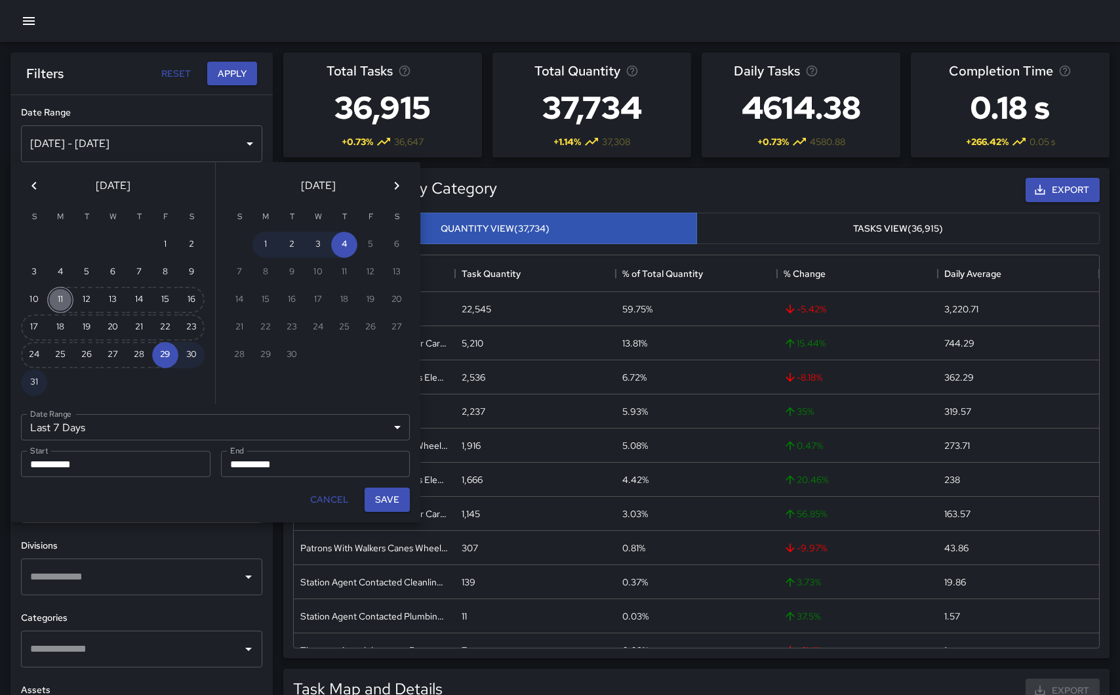
click at [59, 299] on button "11" at bounding box center [60, 300] width 26 height 26
type input "******"
type input "**********"
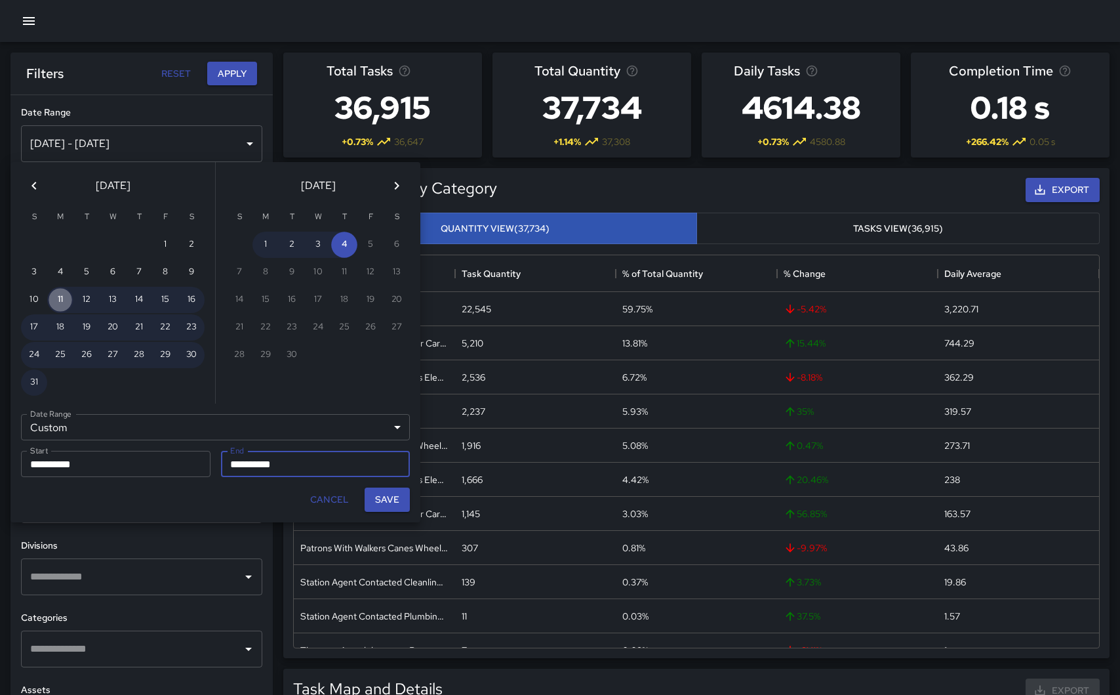
click at [60, 301] on button "11" at bounding box center [60, 300] width 26 height 26
type input "**********"
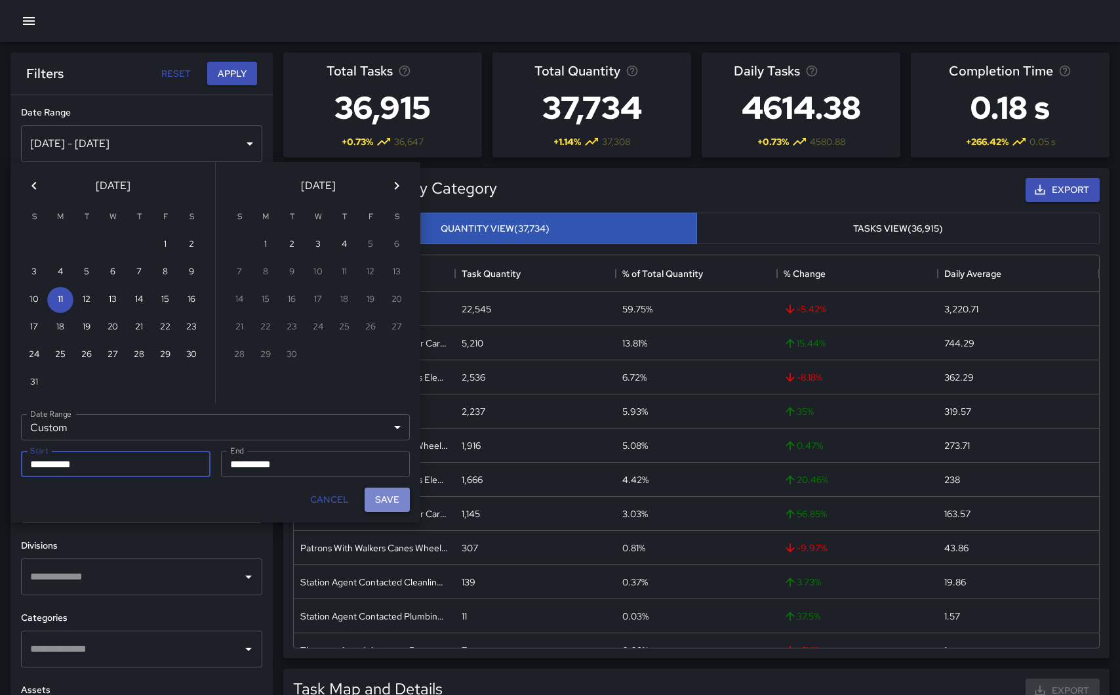
click at [385, 498] on button "Save" at bounding box center [387, 499] width 45 height 24
type input "**********"
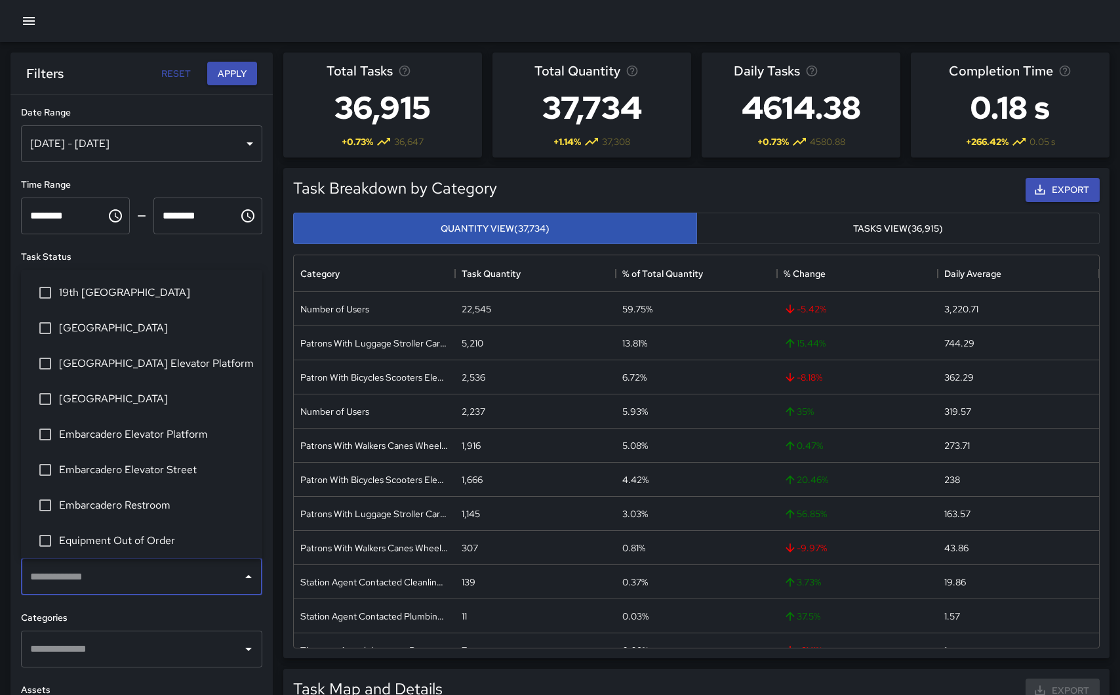
click at [105, 584] on input "text" at bounding box center [132, 576] width 210 height 25
click at [108, 364] on span "[GEOGRAPHIC_DATA] Elevator Platform" at bounding box center [155, 363] width 193 height 16
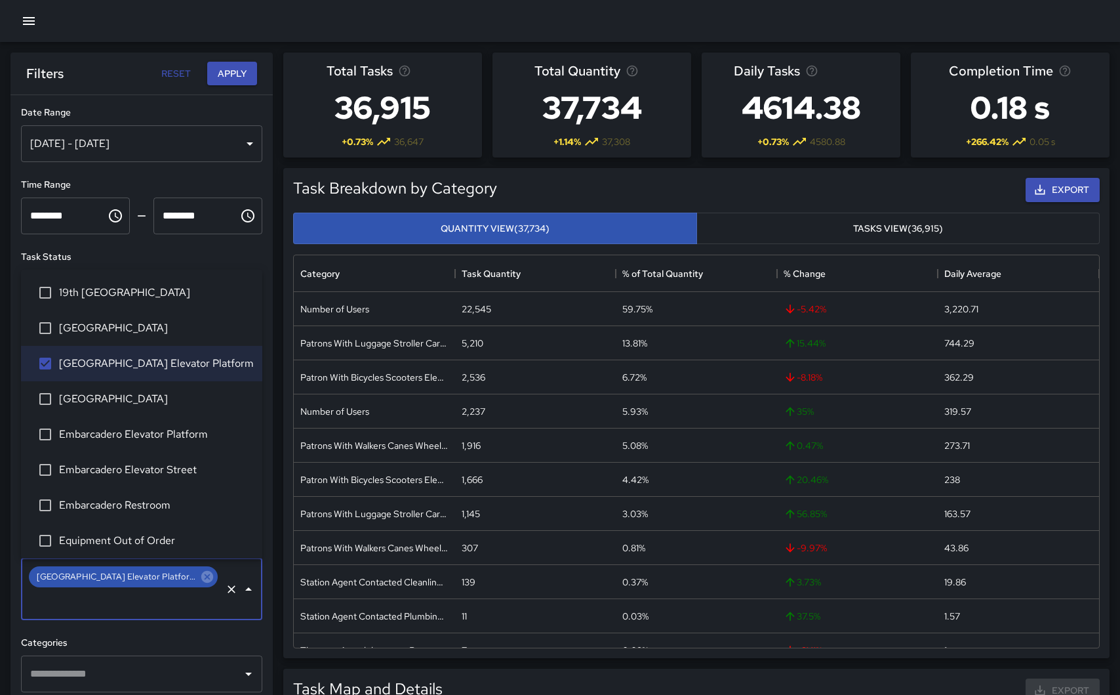
click at [192, 174] on div "**********" at bounding box center [141, 421] width 262 height 652
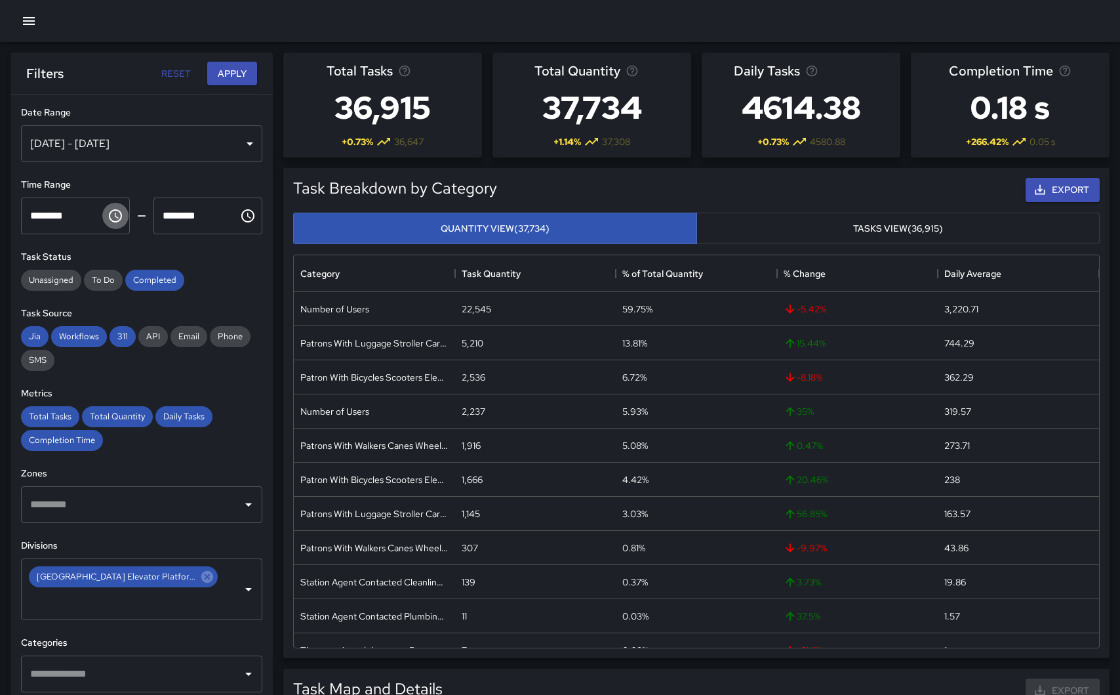
click at [114, 220] on icon "Choose time, selected time is 12:00 AM" at bounding box center [116, 216] width 16 height 16
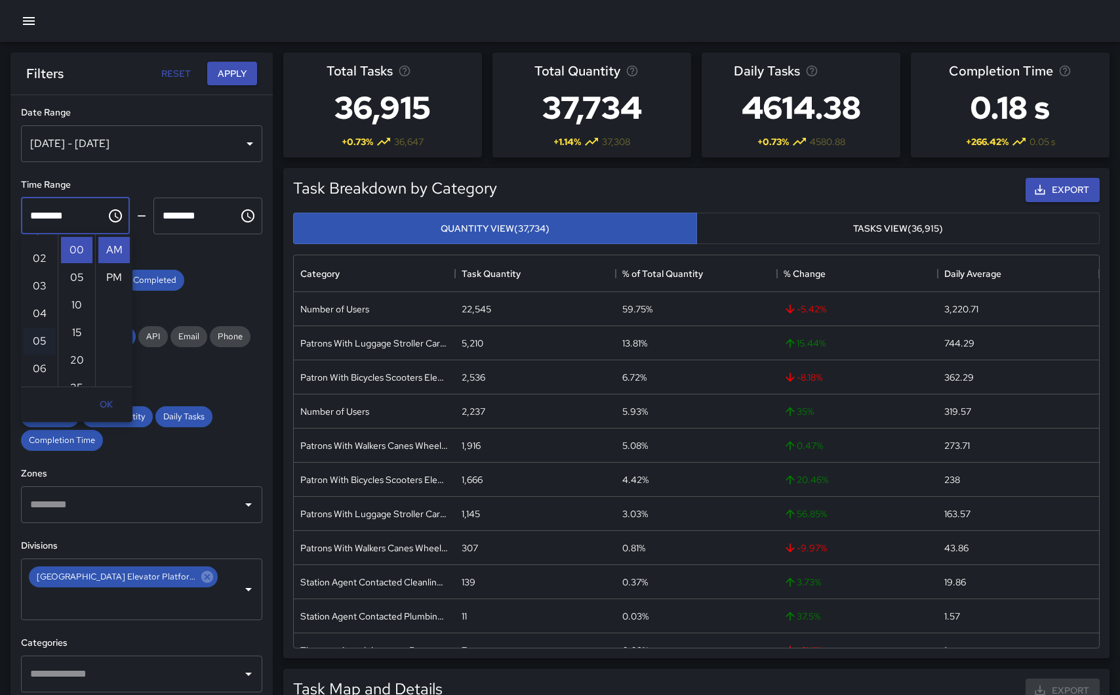
click at [37, 340] on li "05" at bounding box center [39, 341] width 31 height 26
type input "********"
click at [249, 216] on icon "Choose time, selected time is 11:59 PM" at bounding box center [249, 215] width 4 height 6
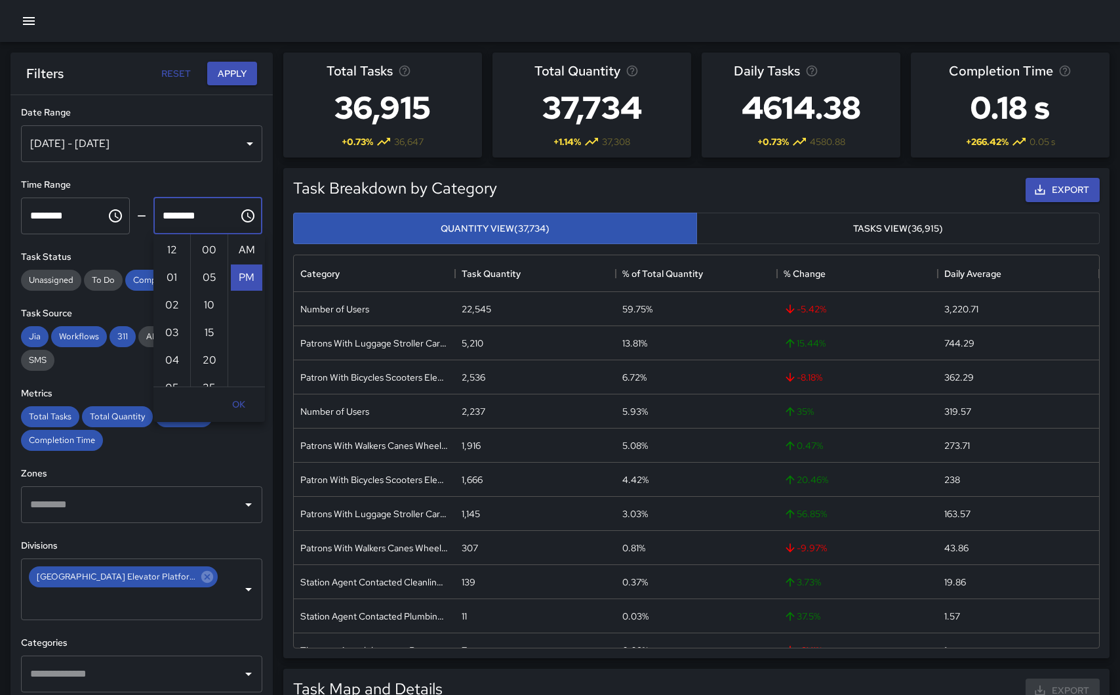
scroll to position [28, 0]
click at [171, 279] on li "05" at bounding box center [171, 276] width 31 height 26
click at [210, 250] on li "00" at bounding box center [208, 250] width 31 height 26
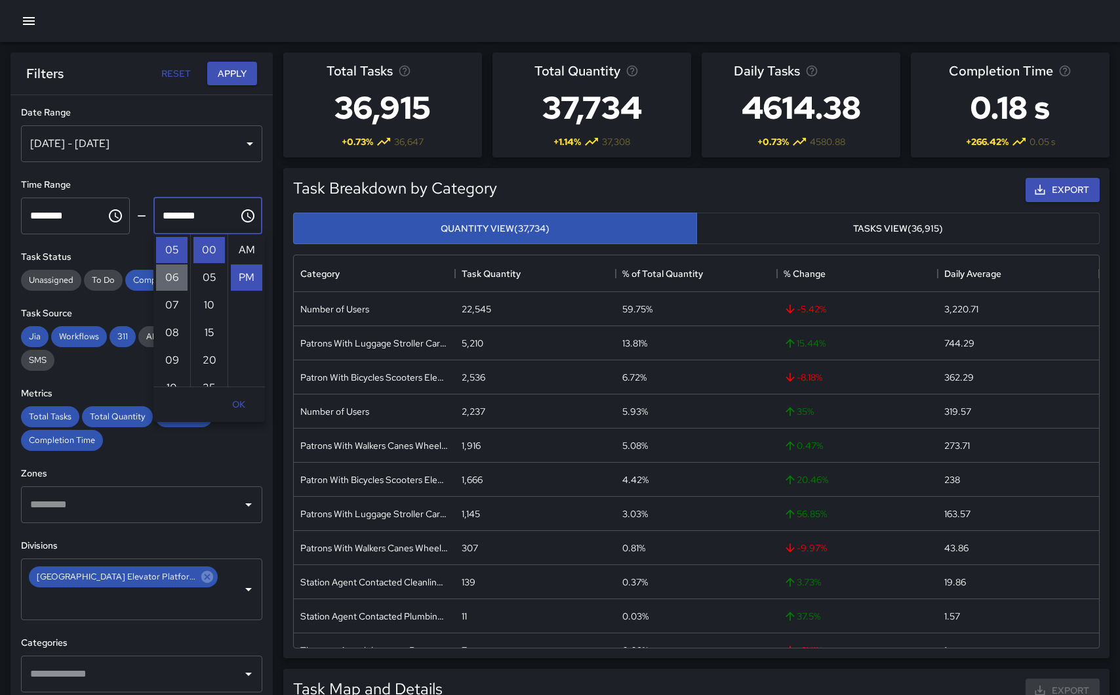
click at [169, 271] on li "06" at bounding box center [171, 277] width 31 height 26
click at [245, 247] on li "AM" at bounding box center [246, 250] width 31 height 26
type input "********"
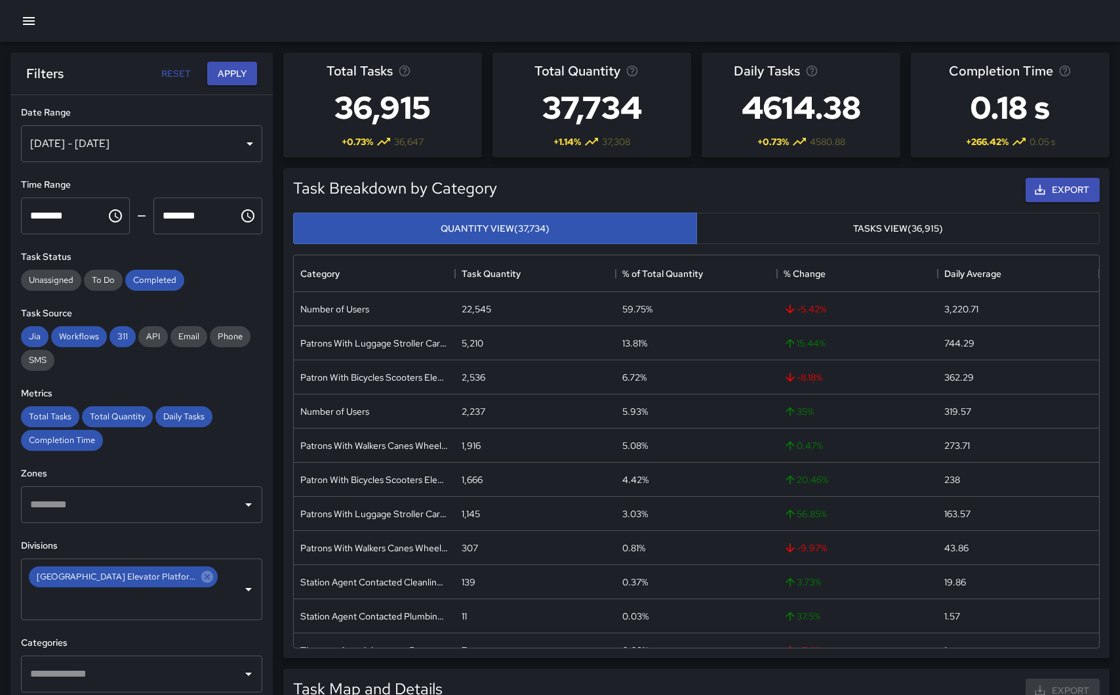
click at [202, 169] on div "**********" at bounding box center [141, 421] width 262 height 652
click at [225, 79] on button "Apply" at bounding box center [232, 74] width 50 height 24
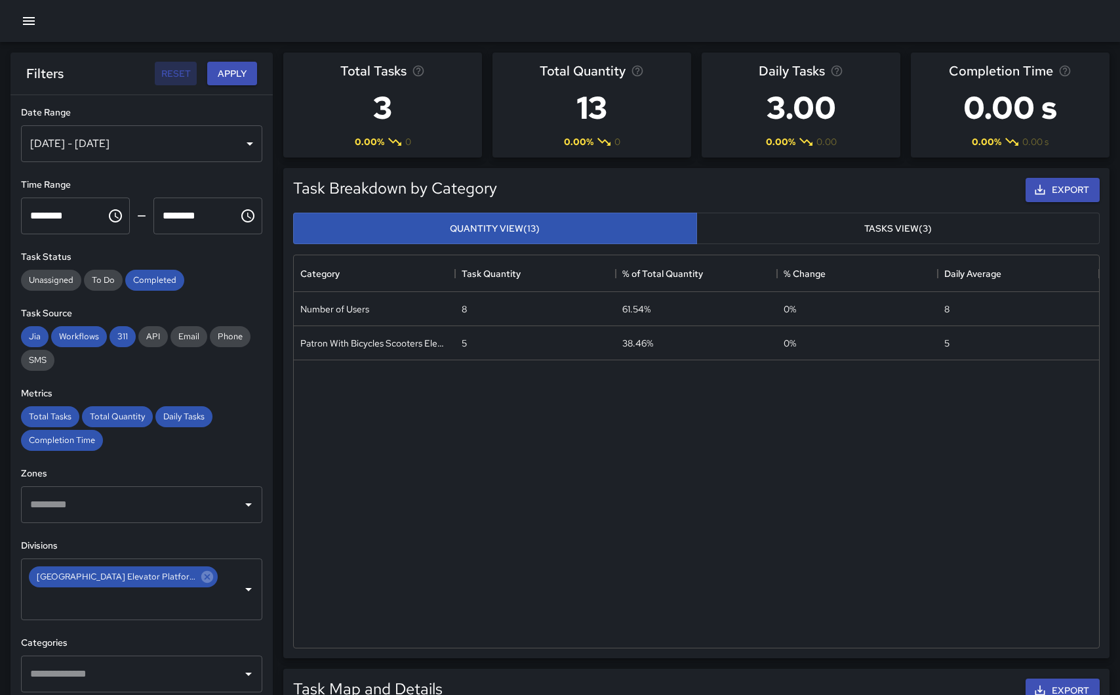
click at [171, 70] on button "Reset" at bounding box center [176, 74] width 42 height 24
type input "**********"
type input "********"
click at [183, 72] on button "Reset" at bounding box center [176, 74] width 42 height 24
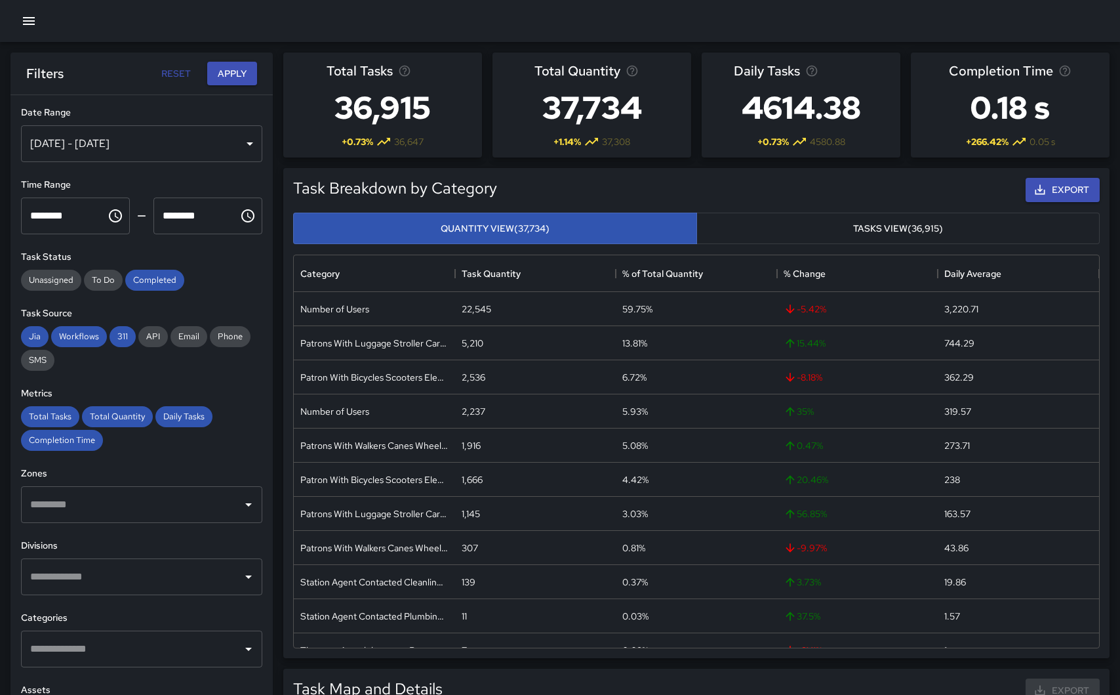
click at [200, 148] on div "[DATE] - [DATE]" at bounding box center [141, 143] width 241 height 37
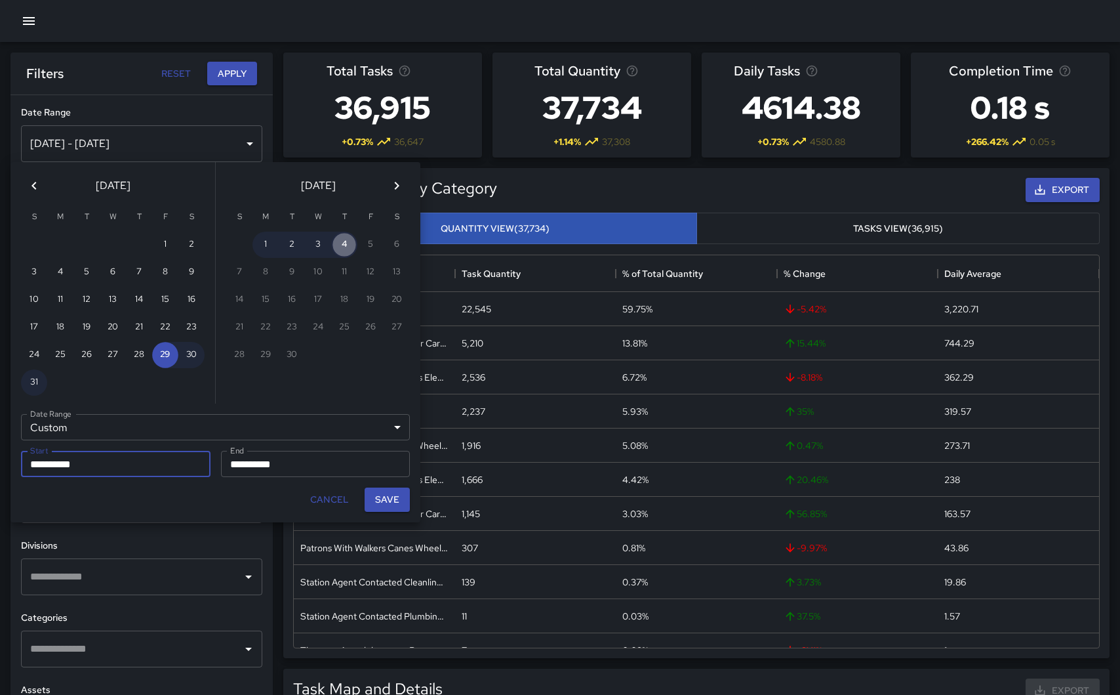
click at [344, 249] on button "4" at bounding box center [344, 245] width 26 height 26
type input "**********"
click at [344, 249] on button "4" at bounding box center [344, 245] width 26 height 26
click at [383, 496] on button "Save" at bounding box center [387, 499] width 45 height 24
type input "**********"
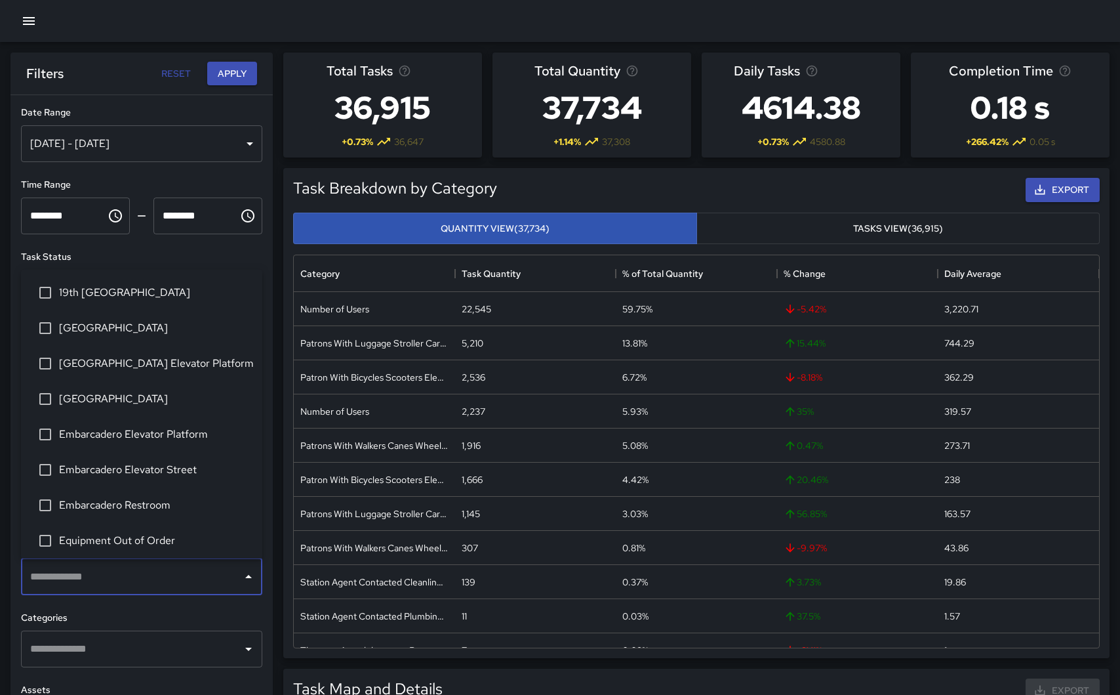
click at [117, 578] on input "text" at bounding box center [132, 576] width 210 height 25
click at [129, 368] on span "[GEOGRAPHIC_DATA] Elevator Platform" at bounding box center [155, 363] width 193 height 16
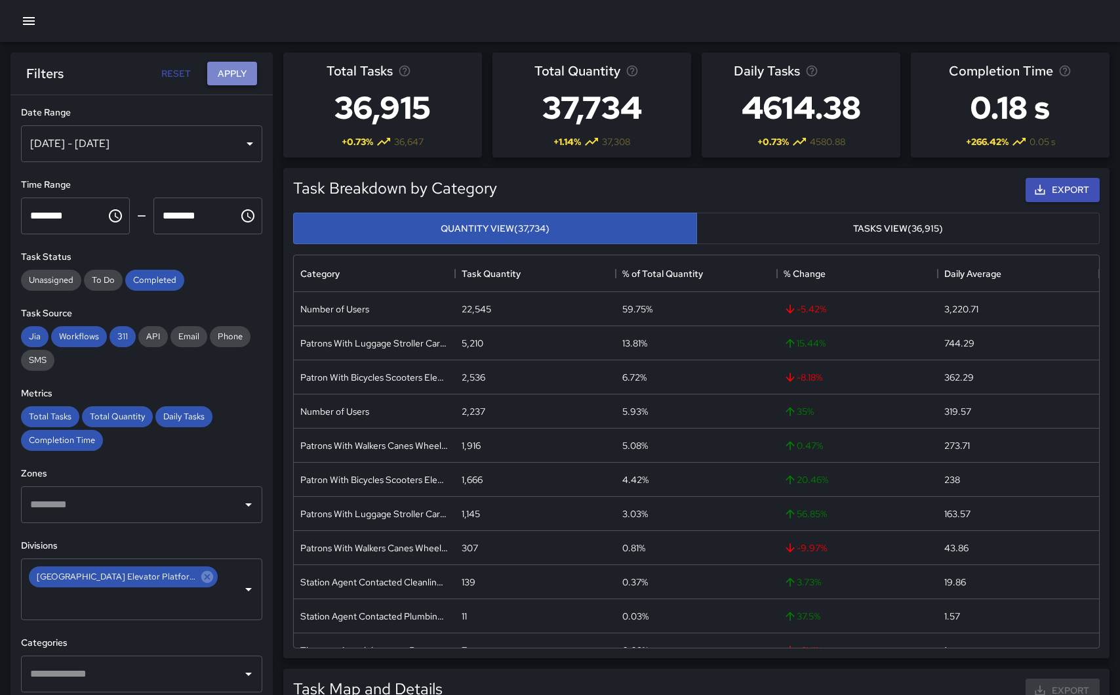
click at [232, 73] on button "Apply" at bounding box center [232, 74] width 50 height 24
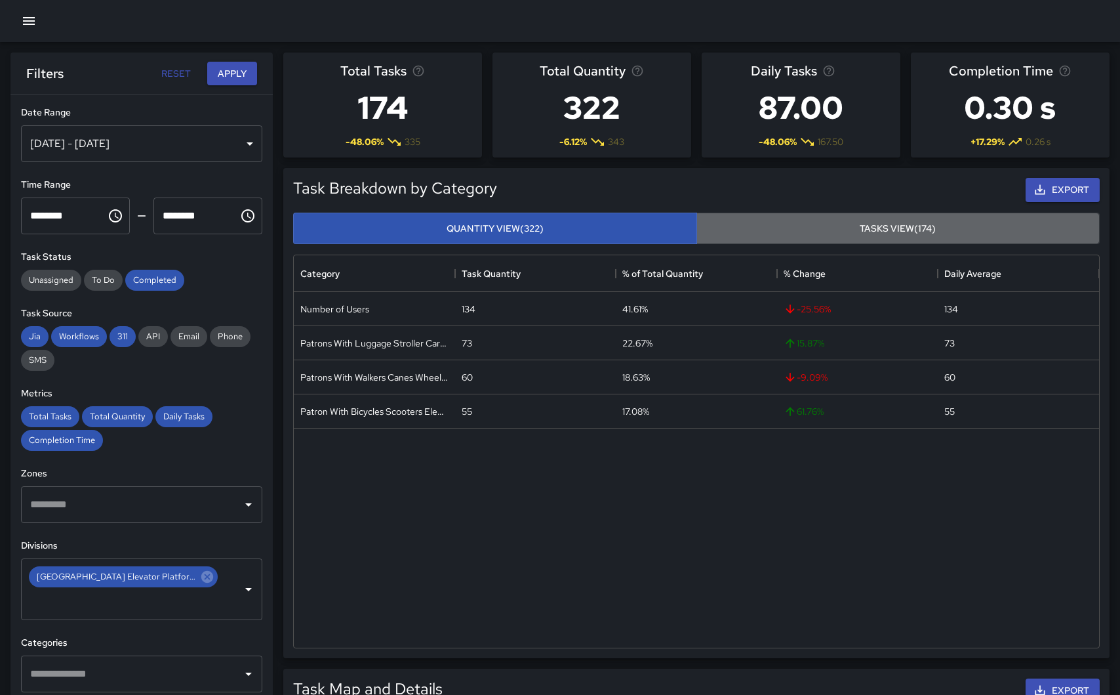
click at [923, 237] on button "Tasks View (174)" at bounding box center [898, 228] width 404 height 32
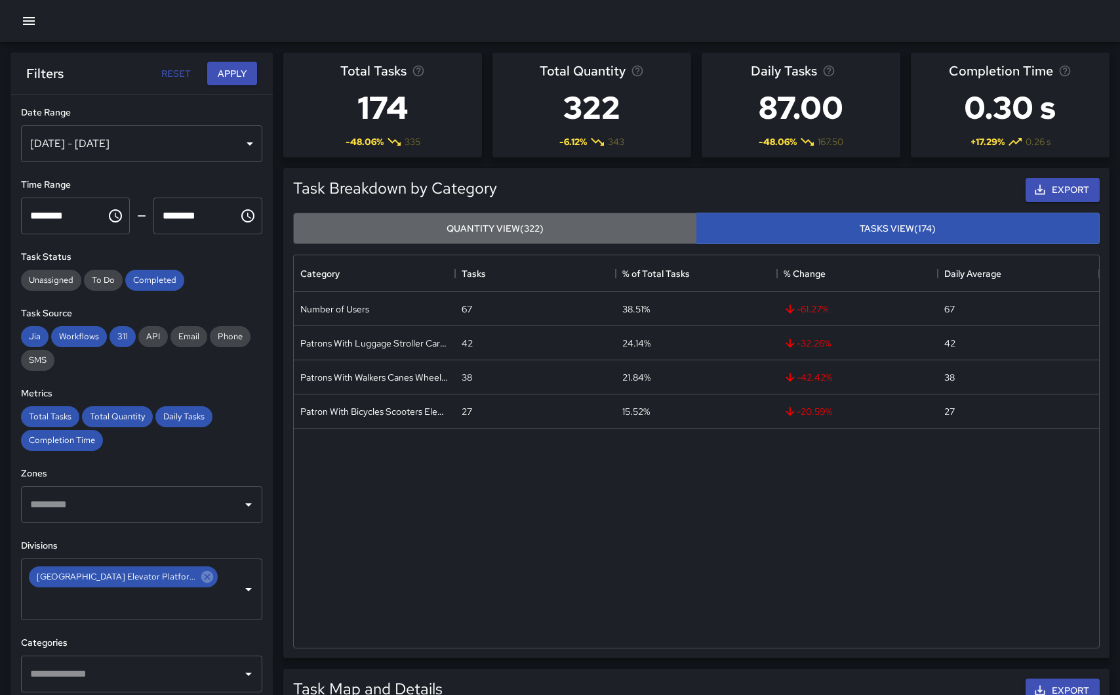
click at [528, 228] on button "Quantity View (322)" at bounding box center [495, 228] width 404 height 32
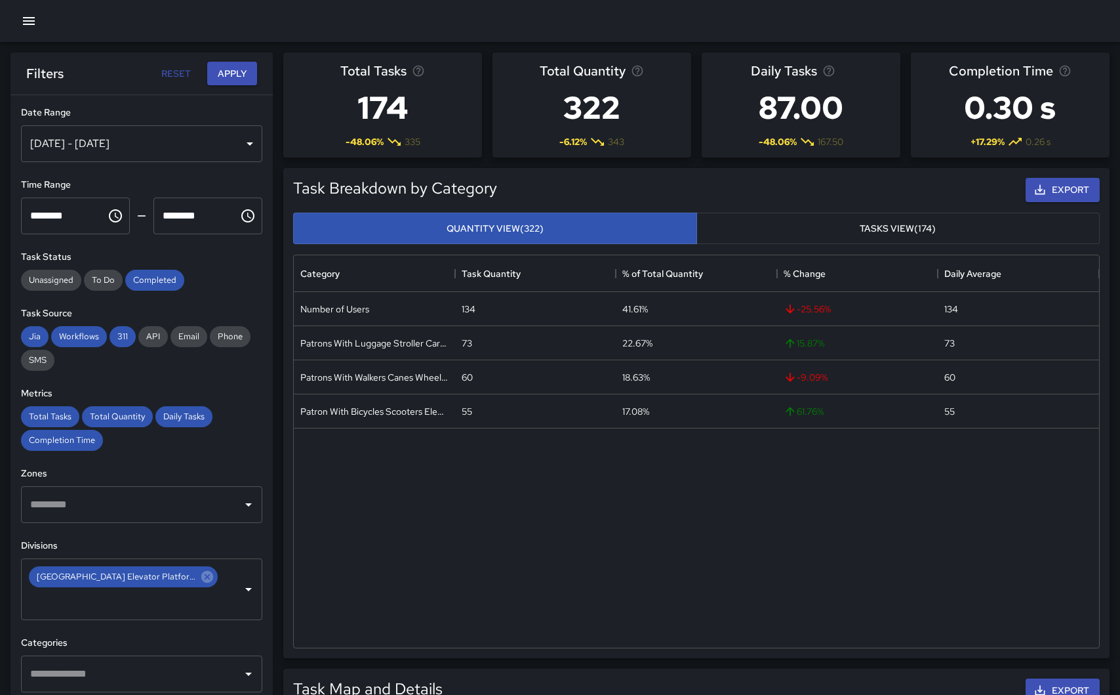
click at [832, 233] on button "Tasks View (174)" at bounding box center [898, 228] width 404 height 32
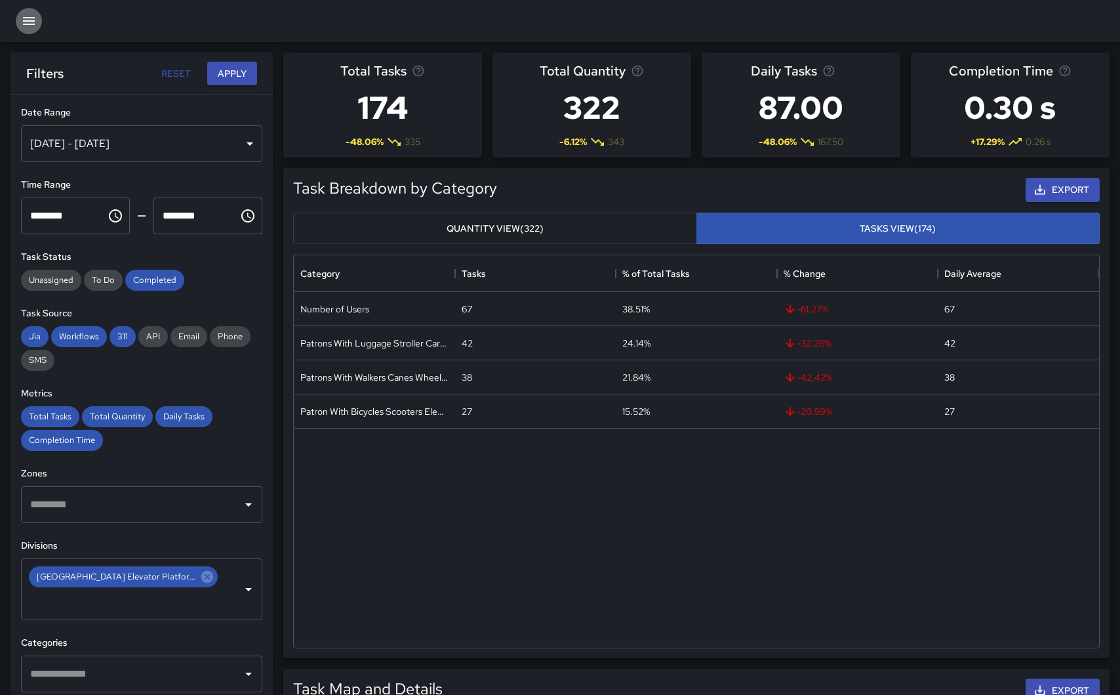
click at [27, 19] on icon "button" at bounding box center [29, 21] width 16 height 16
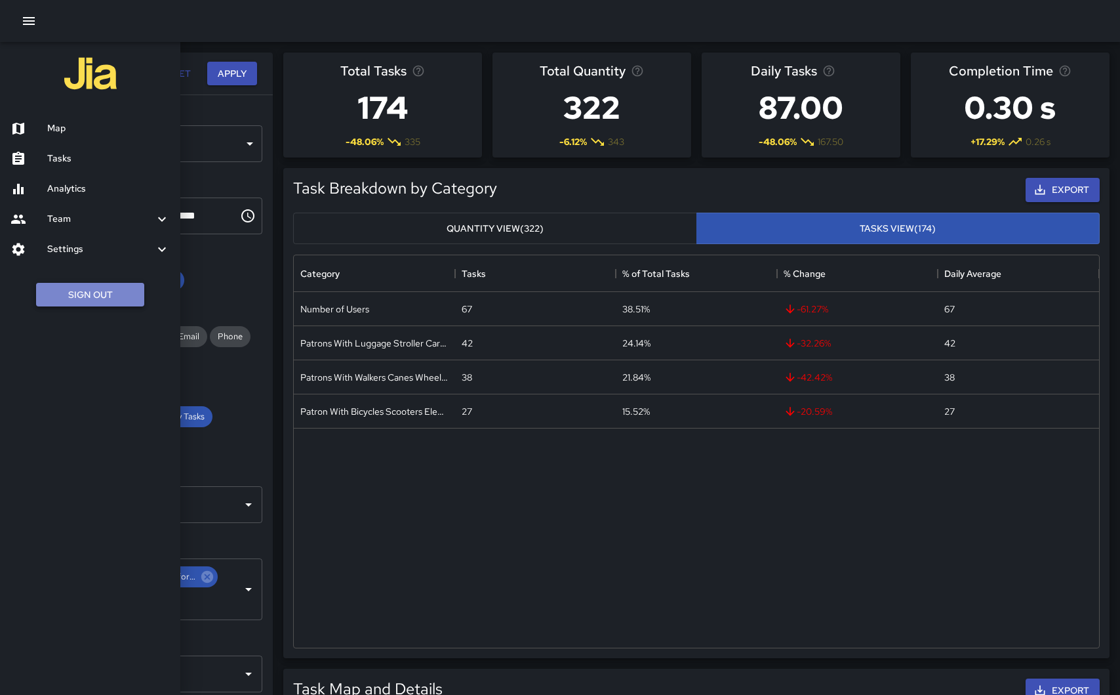
click at [83, 292] on button "Sign Out" at bounding box center [90, 295] width 108 height 24
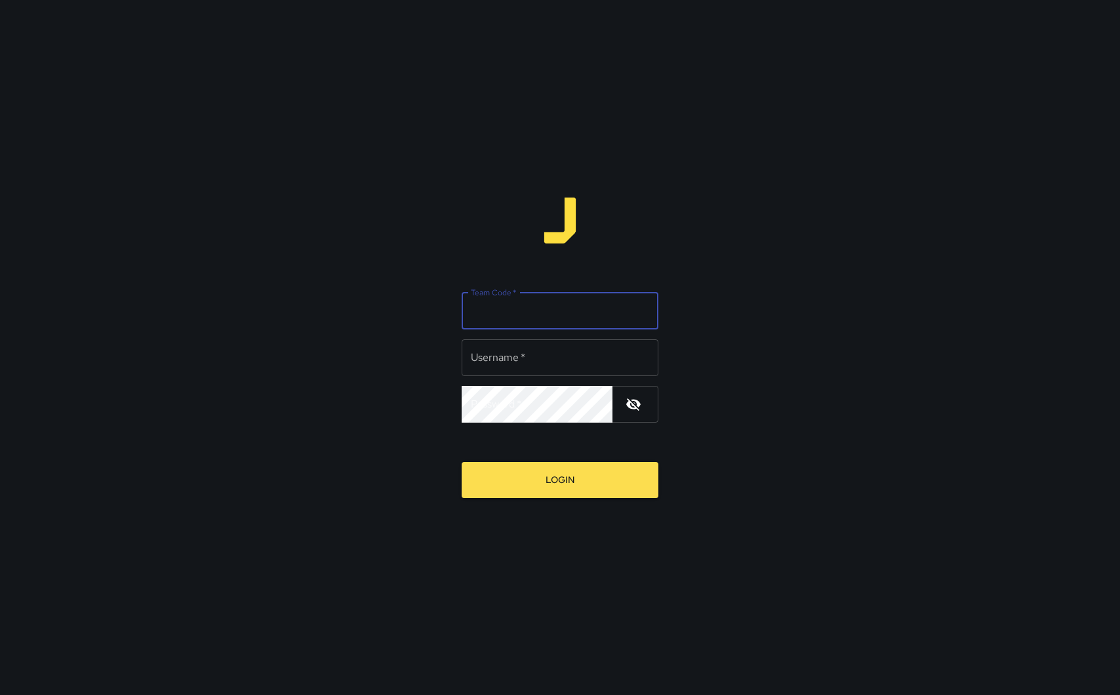
click at [516, 327] on input "Team Code   *" at bounding box center [560, 310] width 197 height 37
type input "*****"
click at [498, 356] on input "Username   *" at bounding box center [560, 357] width 197 height 37
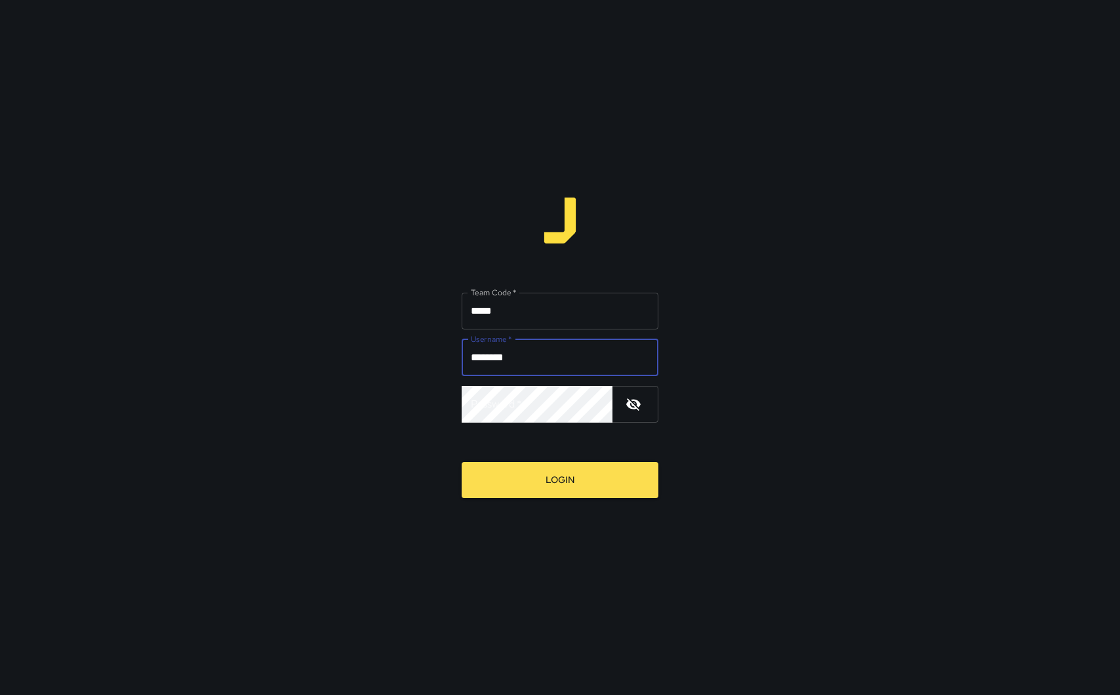
type input "********"
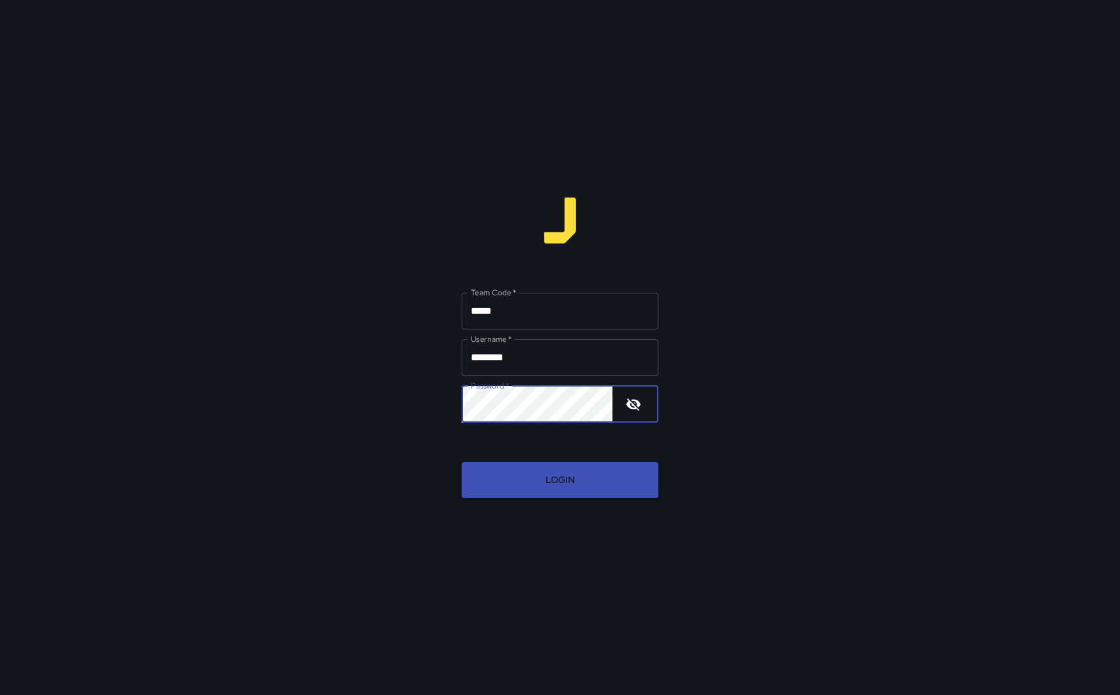
click at [502, 475] on button "Login" at bounding box center [560, 480] width 197 height 36
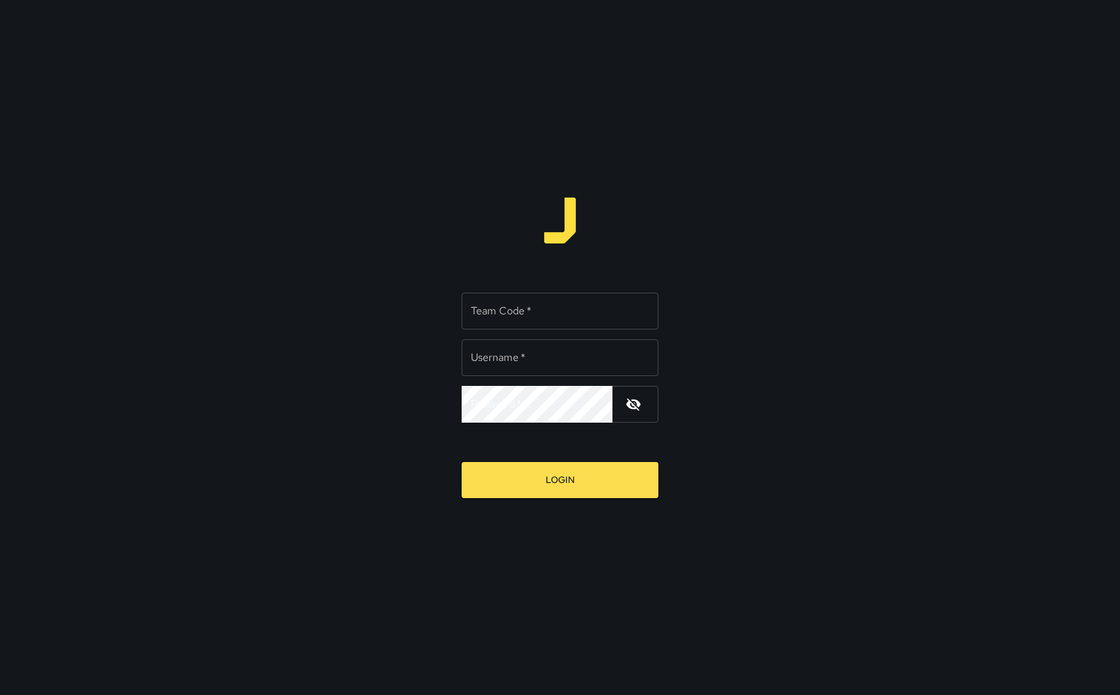
click at [522, 313] on div "Team Code   * Team Code   *" at bounding box center [560, 310] width 197 height 37
type input "*****"
click at [492, 354] on input "Username   *" at bounding box center [560, 357] width 197 height 37
type input "*"
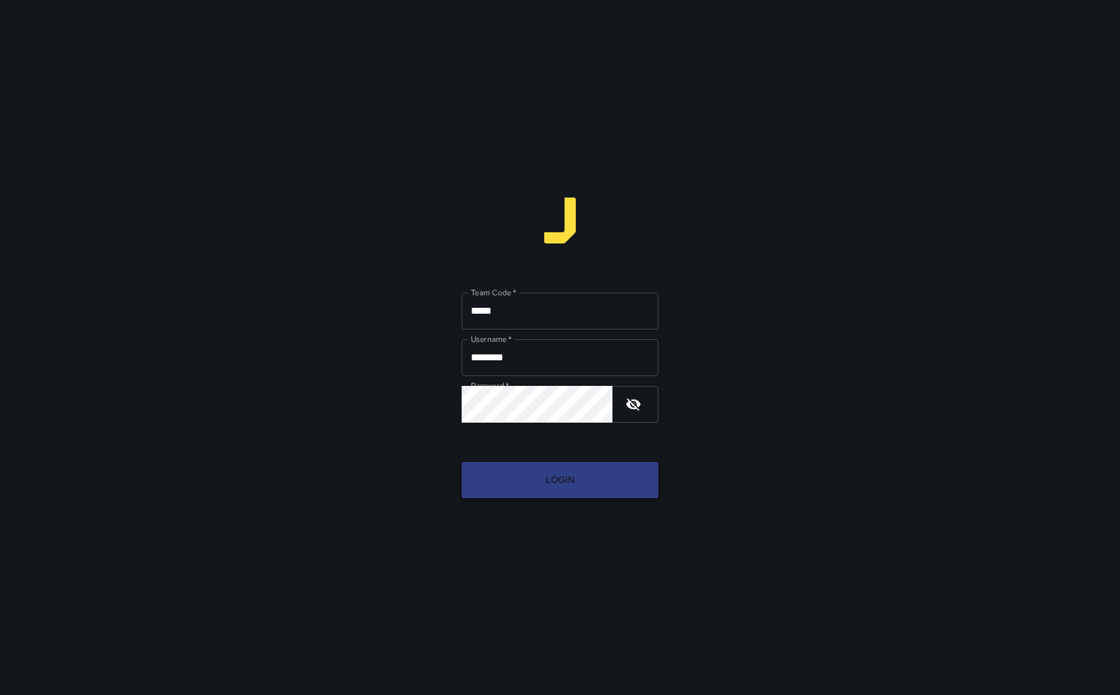
click at [576, 474] on button "Login" at bounding box center [560, 480] width 197 height 36
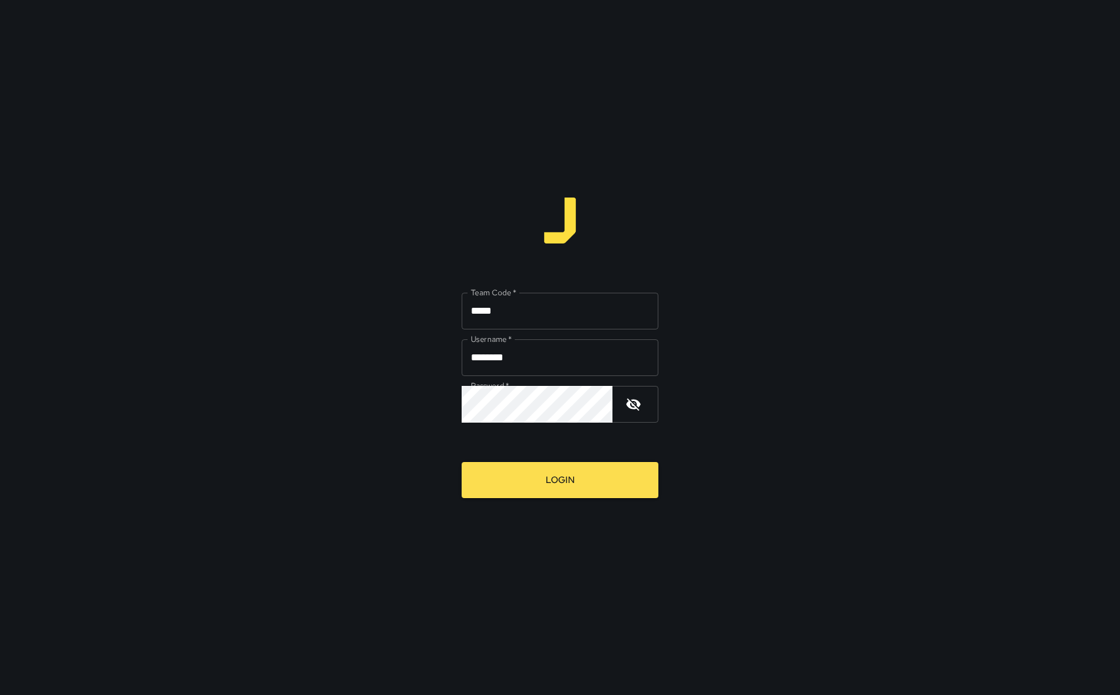
click at [634, 401] on icon "button" at bounding box center [634, 404] width 16 height 16
click at [531, 355] on input "********" at bounding box center [560, 357] width 197 height 37
type input "*"
type input "**********"
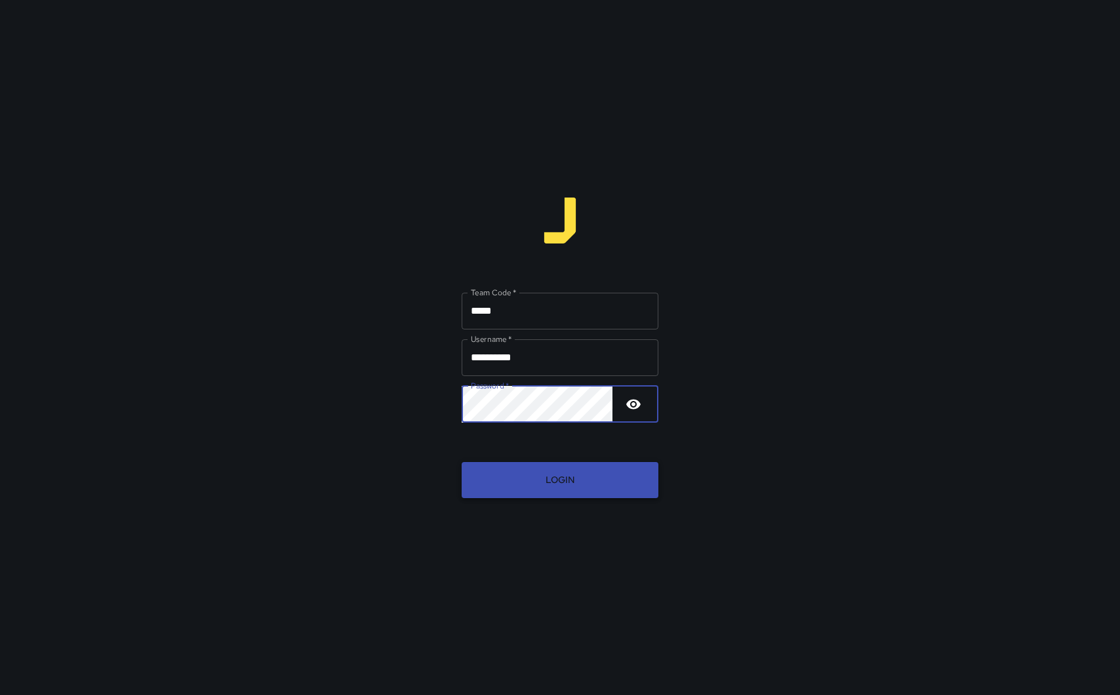
click at [548, 475] on button "Login" at bounding box center [560, 480] width 197 height 36
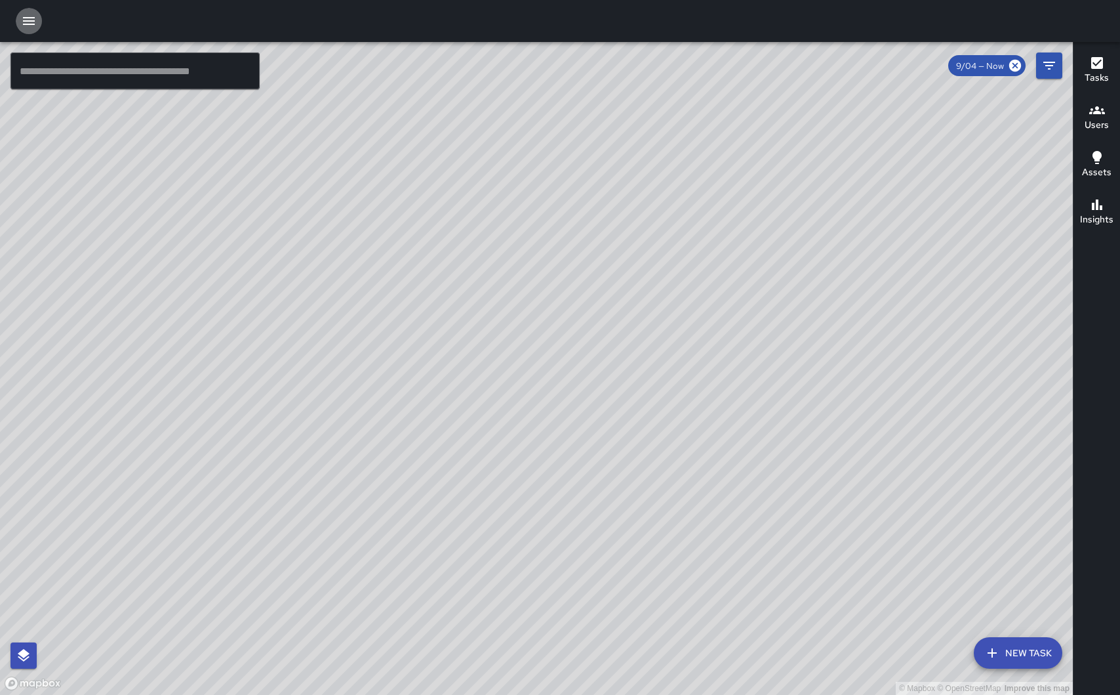
click at [28, 22] on icon "button" at bounding box center [29, 21] width 16 height 16
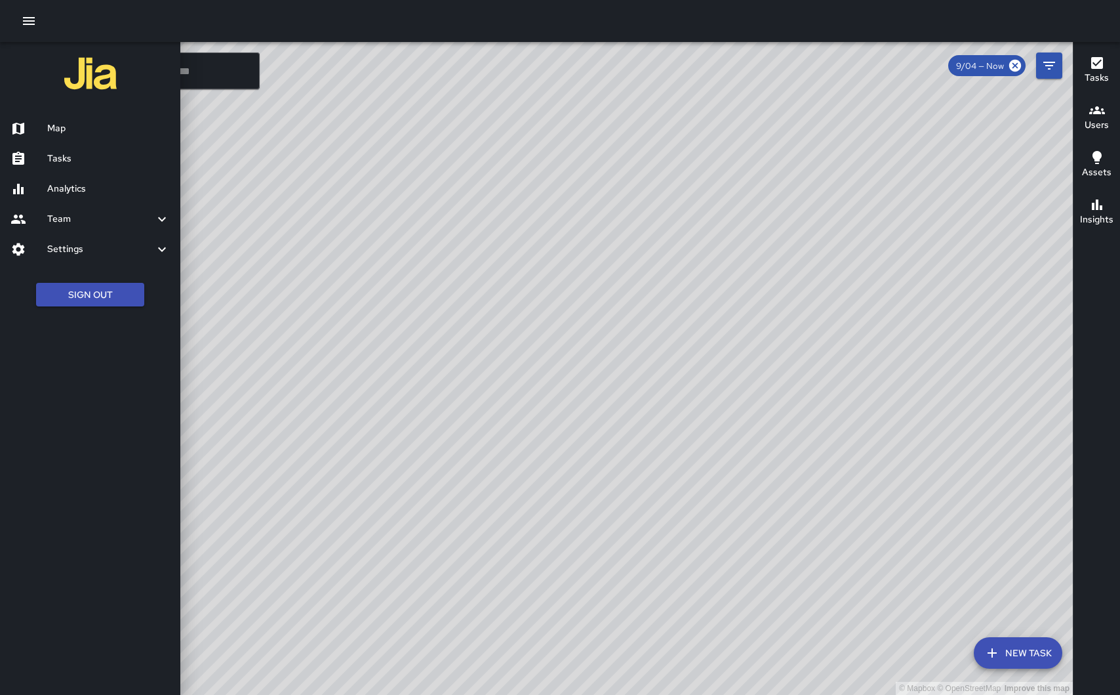
click at [28, 22] on icon "button" at bounding box center [29, 21] width 16 height 16
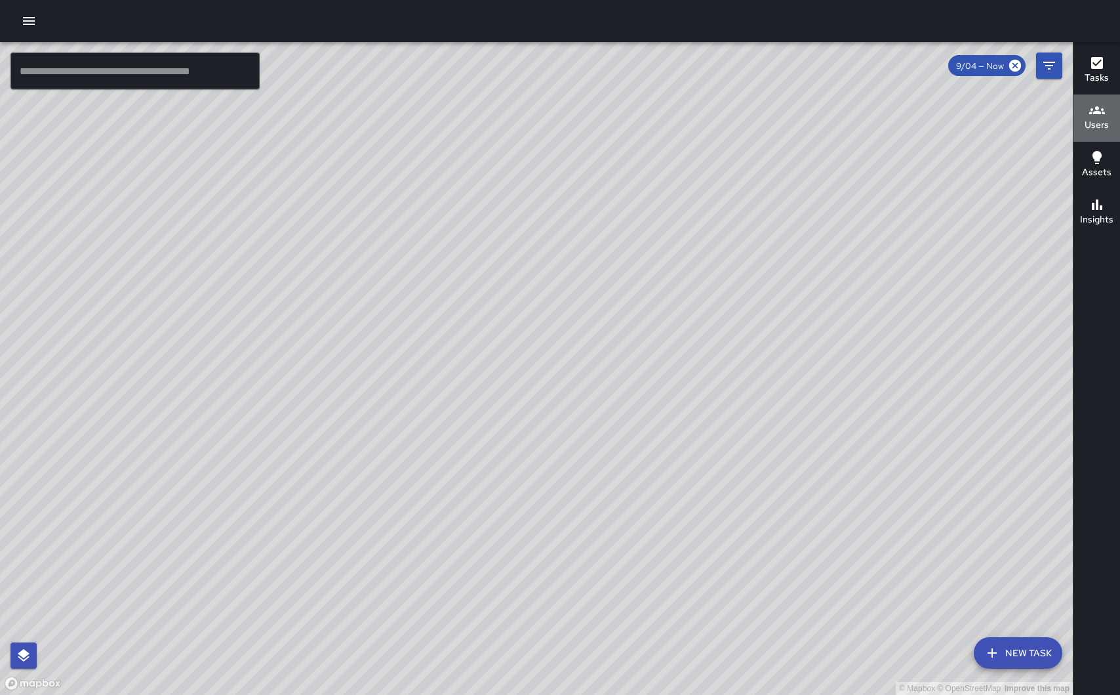
click at [1097, 121] on h6 "Users" at bounding box center [1097, 125] width 24 height 14
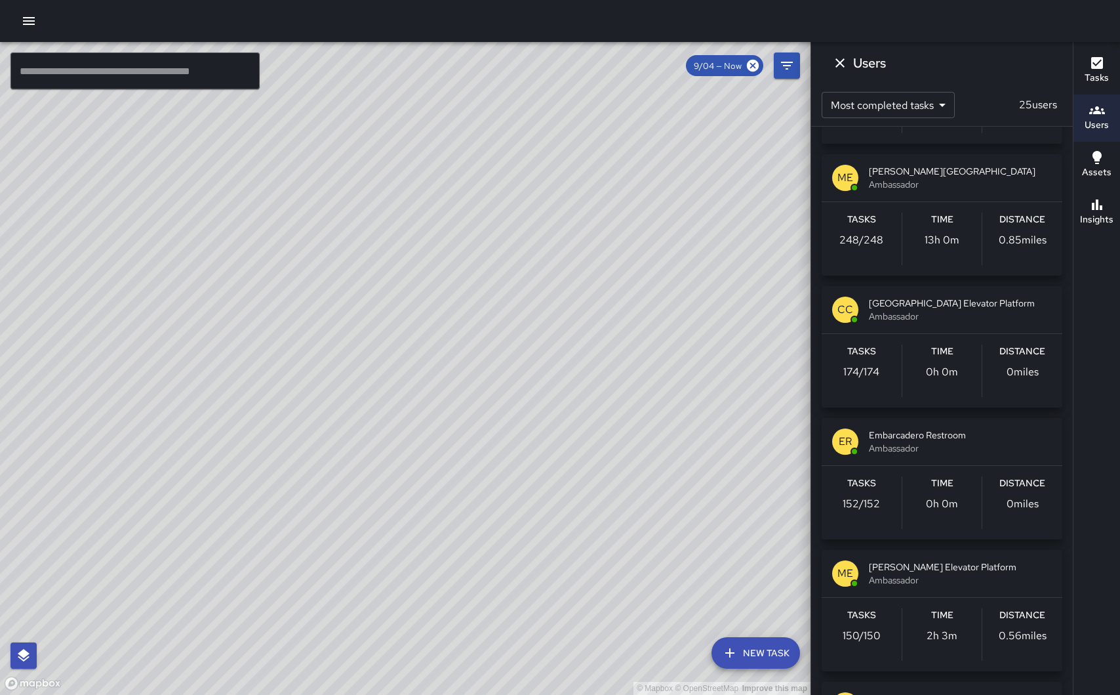
scroll to position [912, 0]
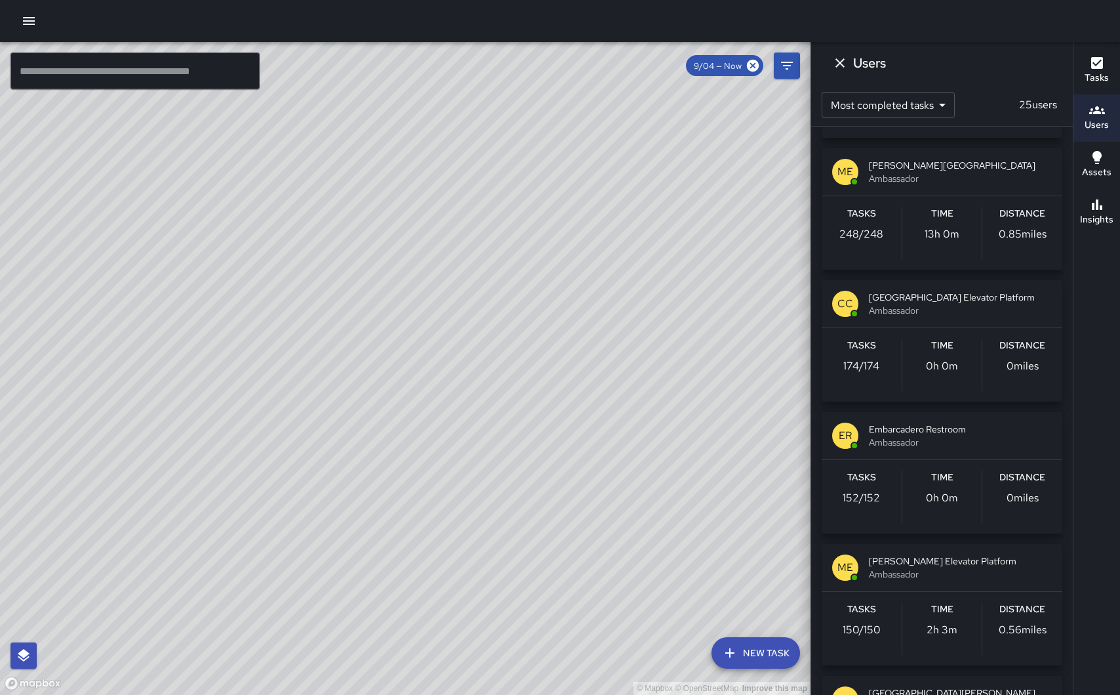
click at [953, 311] on span "Ambassador" at bounding box center [960, 310] width 183 height 13
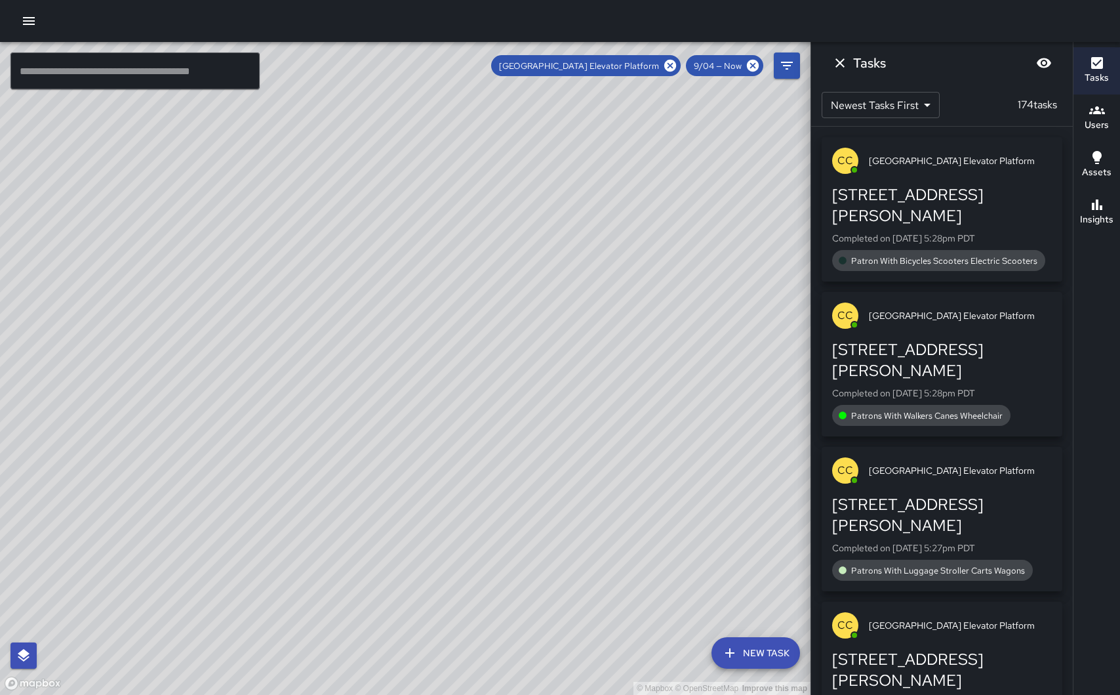
scroll to position [0, 0]
click at [30, 20] on icon "button" at bounding box center [29, 21] width 12 height 8
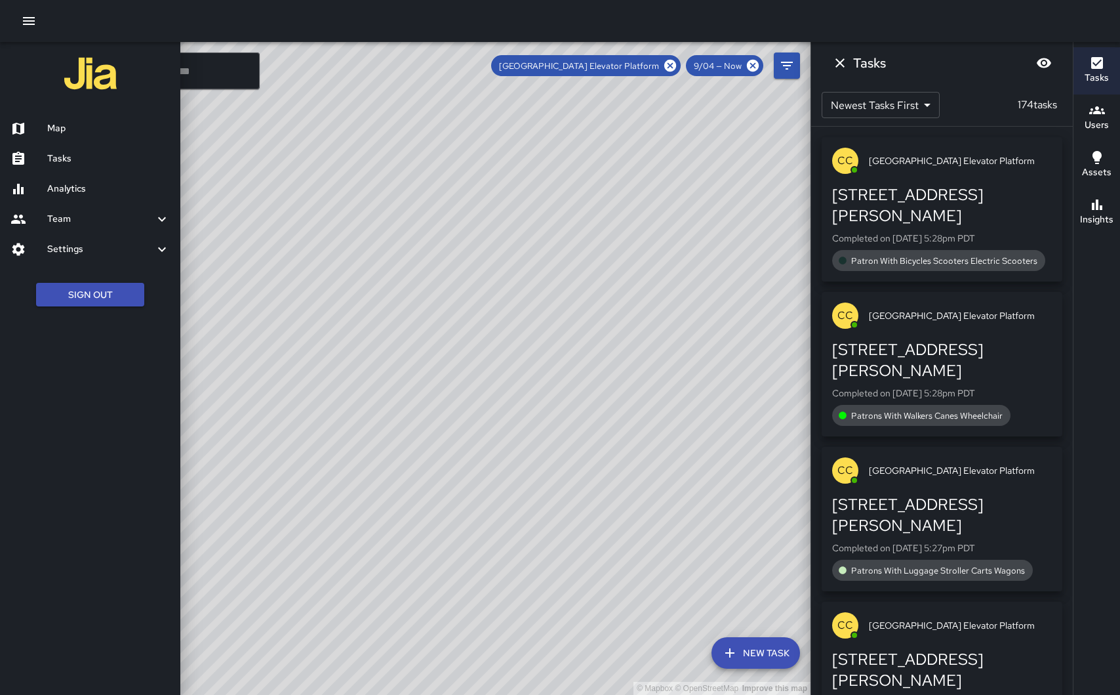
click at [86, 228] on div "Team" at bounding box center [90, 219] width 180 height 30
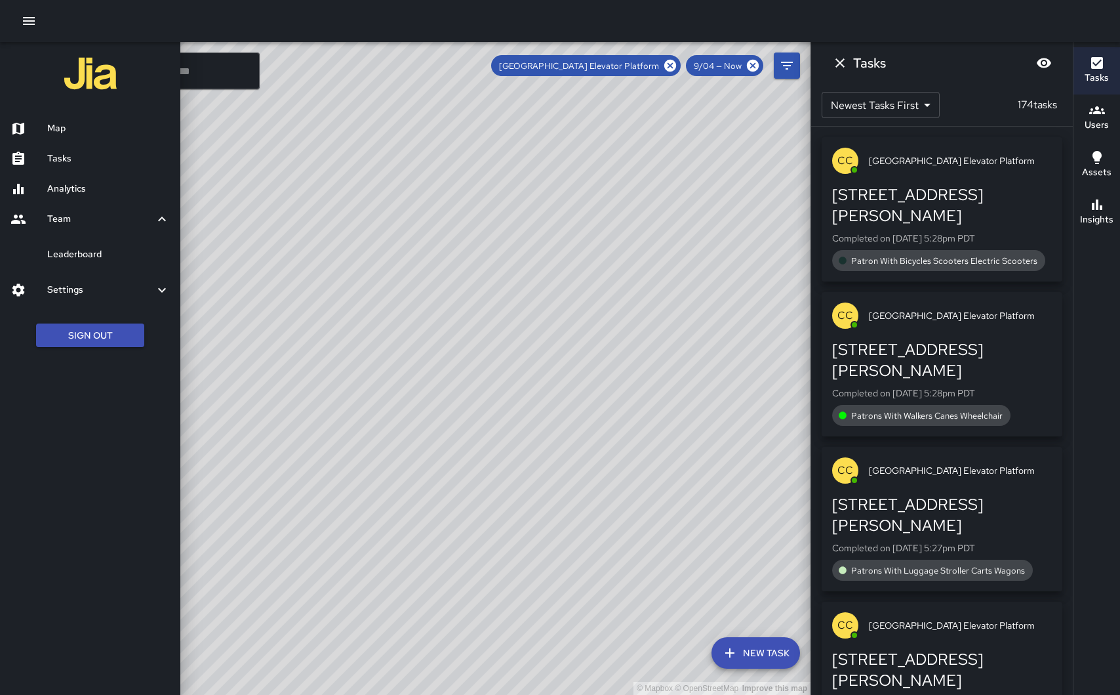
click at [85, 187] on h6 "Analytics" at bounding box center [108, 189] width 123 height 14
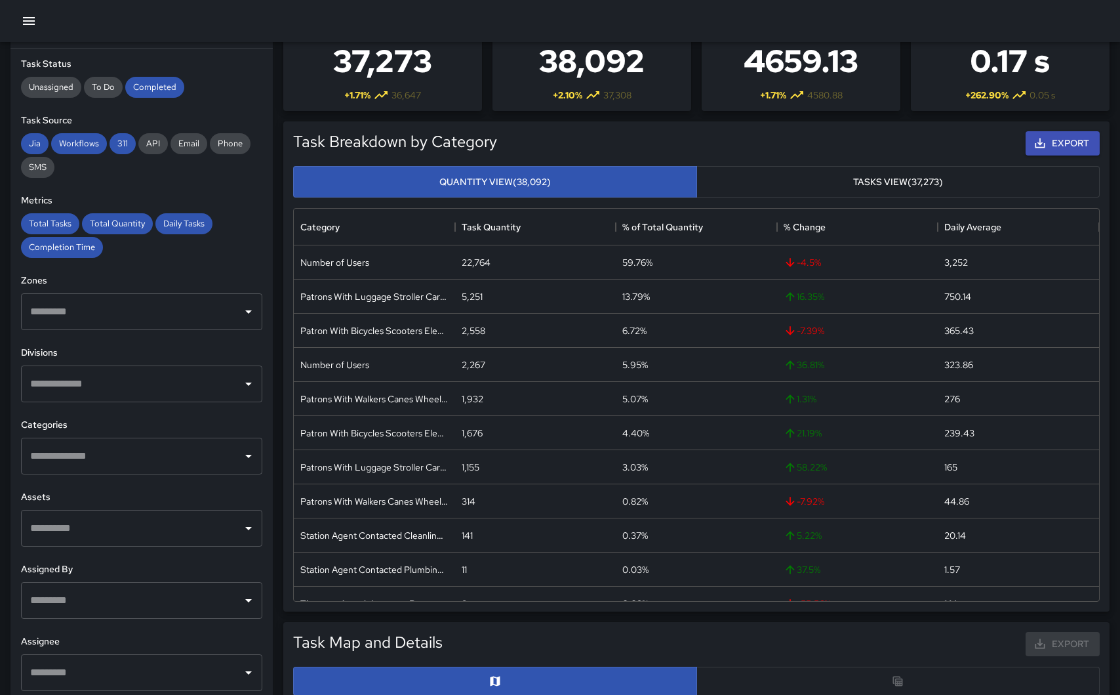
scroll to position [63, 0]
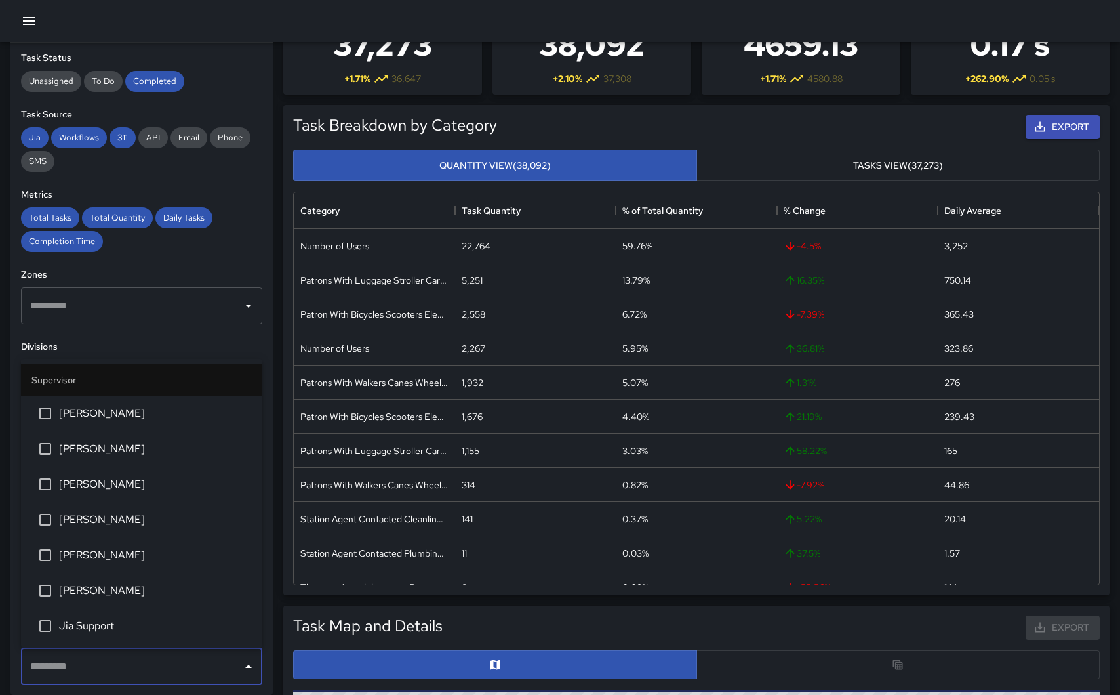
click at [164, 662] on input "text" at bounding box center [132, 666] width 210 height 25
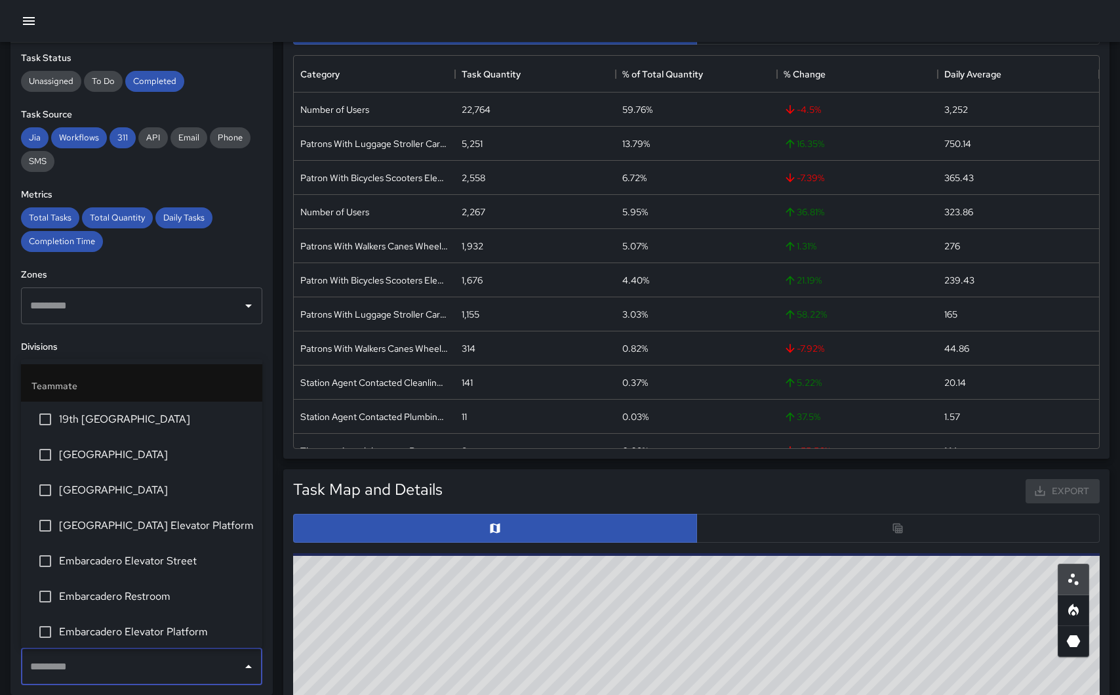
scroll to position [369, 0]
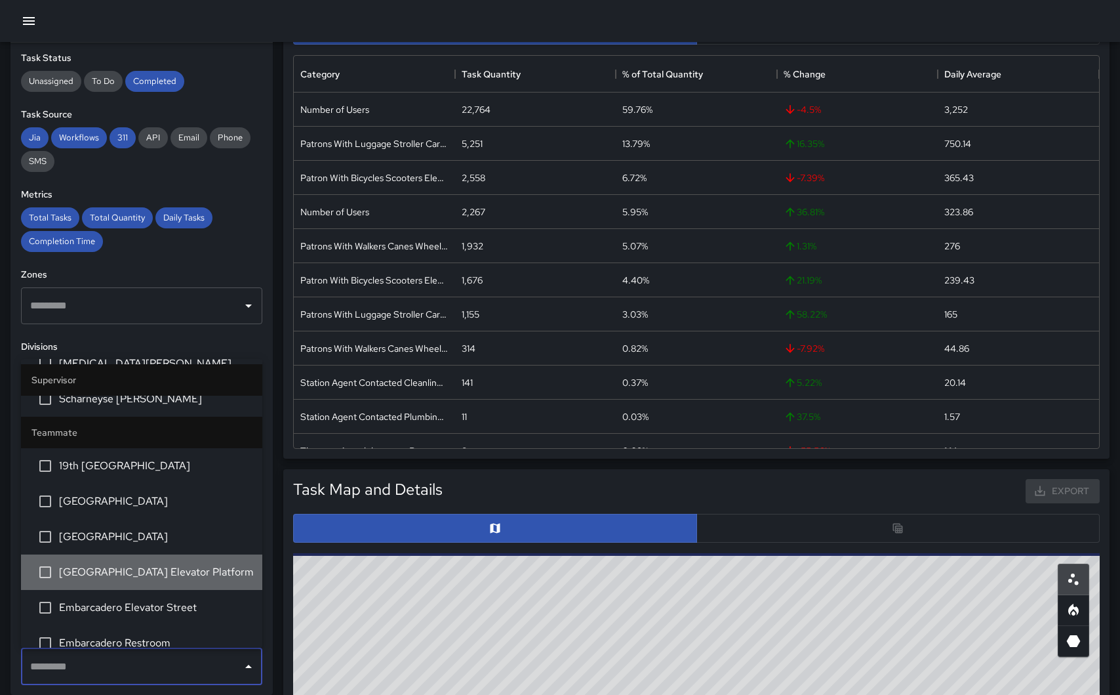
click at [140, 567] on span "[GEOGRAPHIC_DATA] Elevator Platform" at bounding box center [155, 572] width 193 height 16
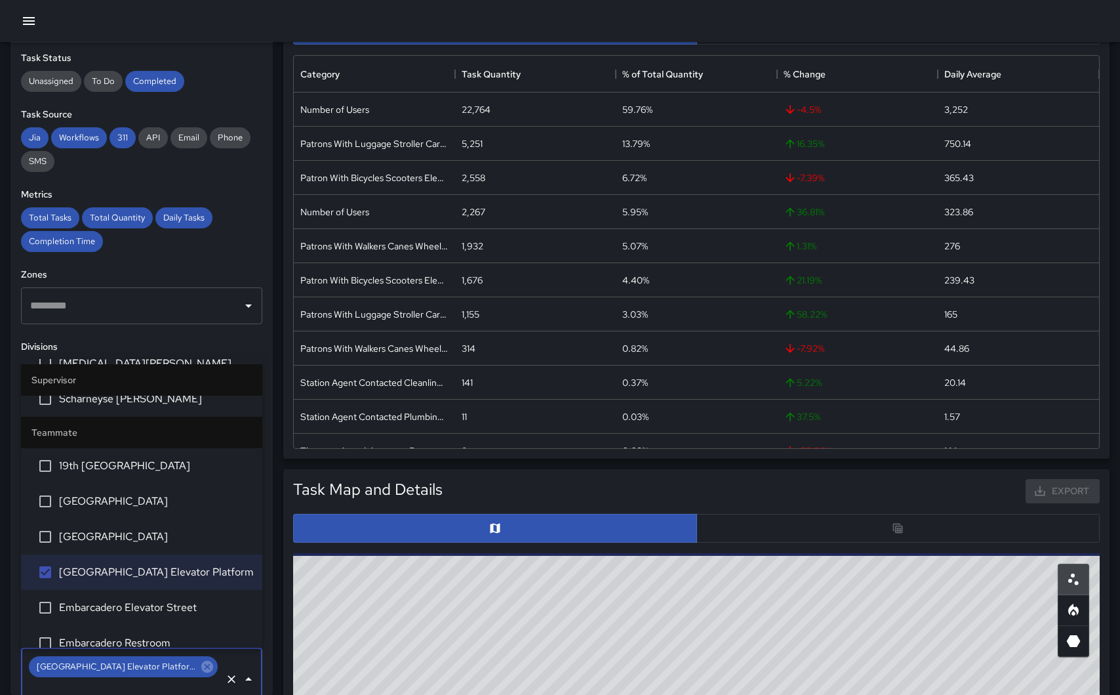
click at [227, 224] on div "Total Tasks Total Quantity Daily Tasks Completion Time" at bounding box center [141, 229] width 241 height 45
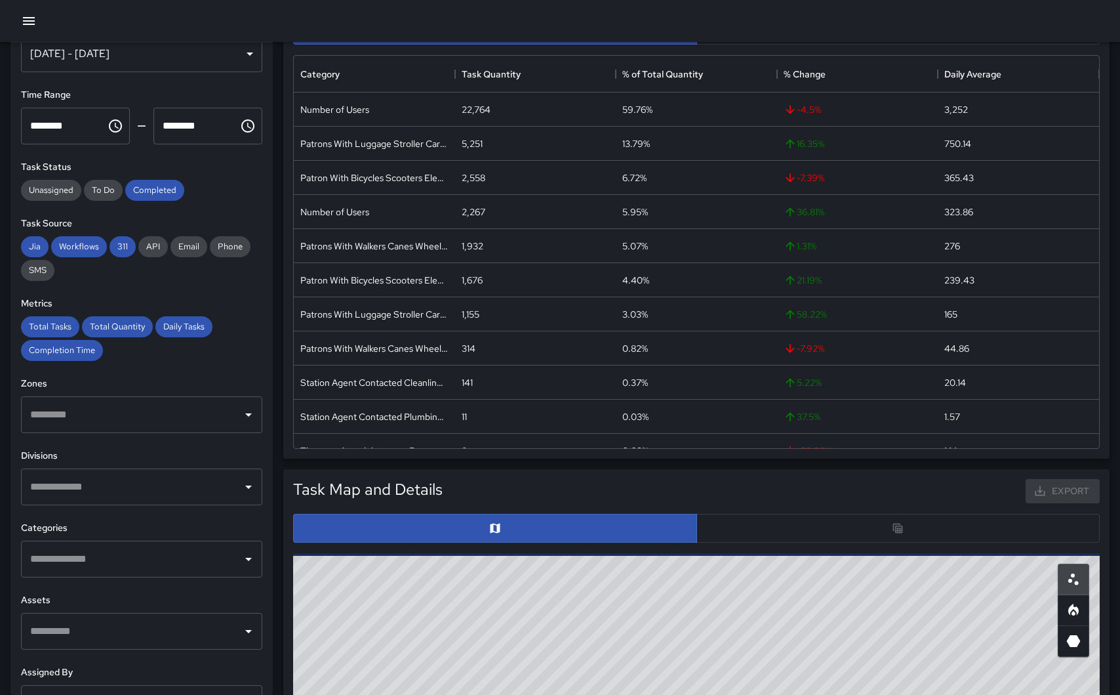
scroll to position [0, 0]
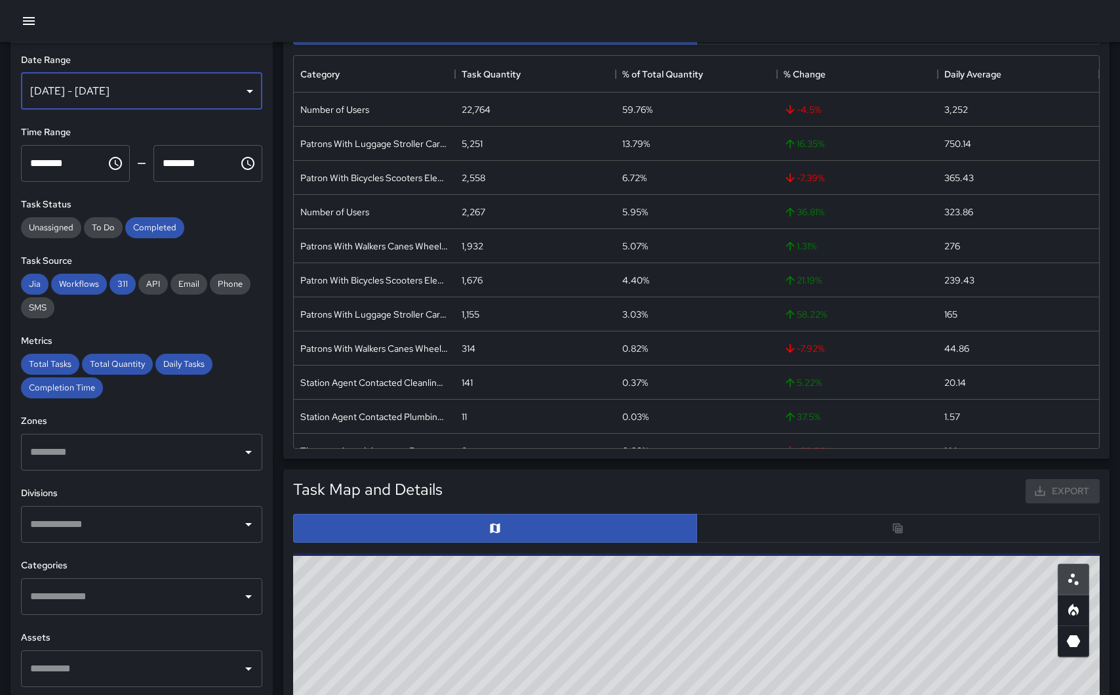
click at [186, 91] on div "[DATE] - [DATE]" at bounding box center [141, 91] width 241 height 37
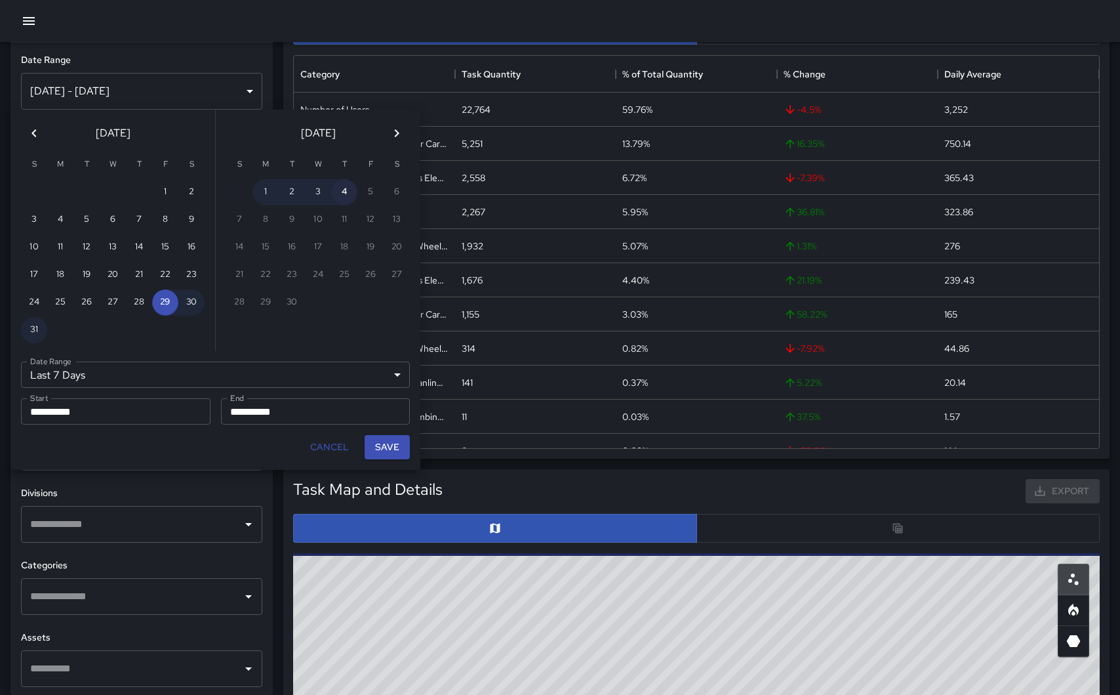
click at [346, 186] on button "4" at bounding box center [344, 192] width 26 height 26
type input "******"
type input "**********"
click at [347, 195] on button "4" at bounding box center [344, 192] width 26 height 26
click at [390, 452] on button "Save" at bounding box center [387, 447] width 45 height 24
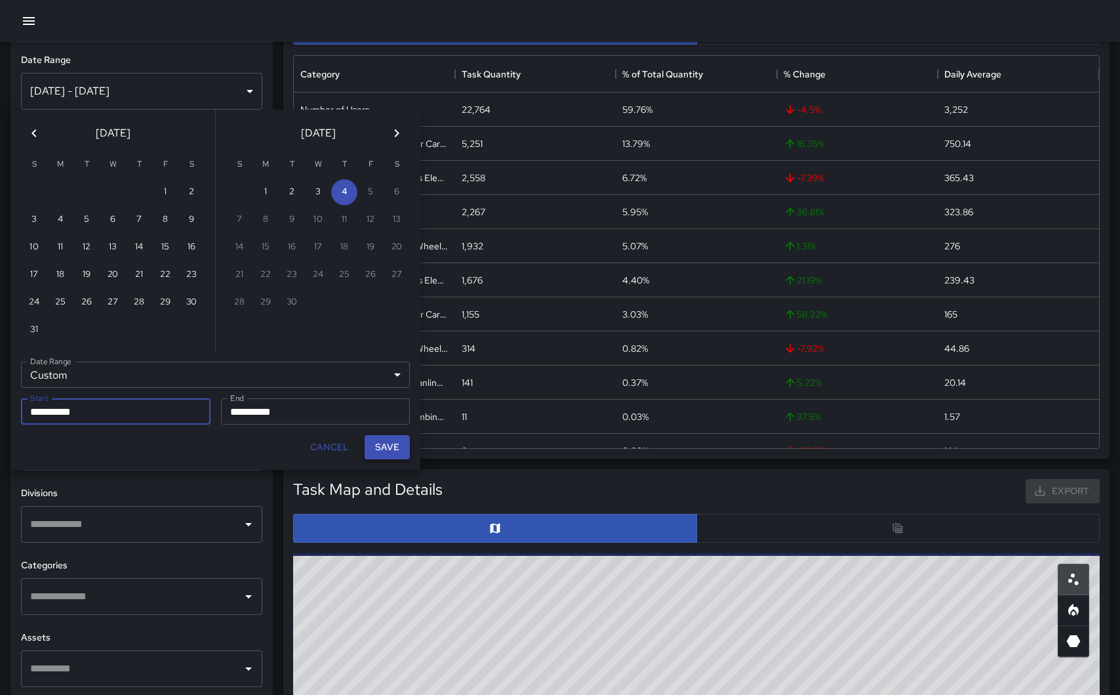
type input "**********"
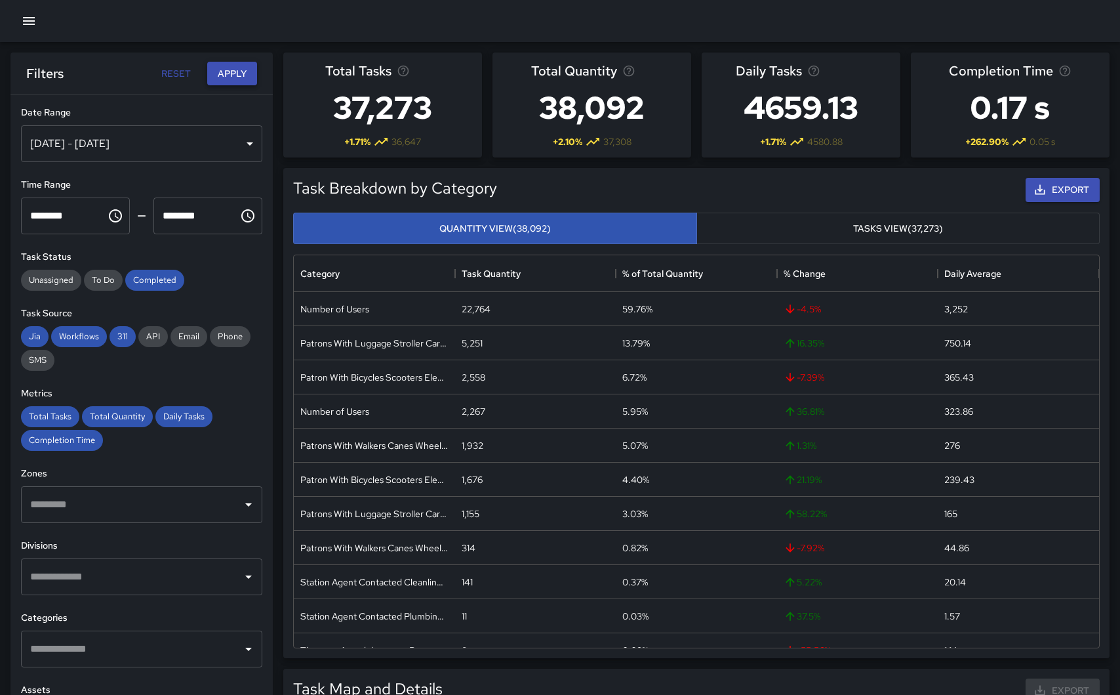
click at [232, 73] on button "Apply" at bounding box center [232, 74] width 50 height 24
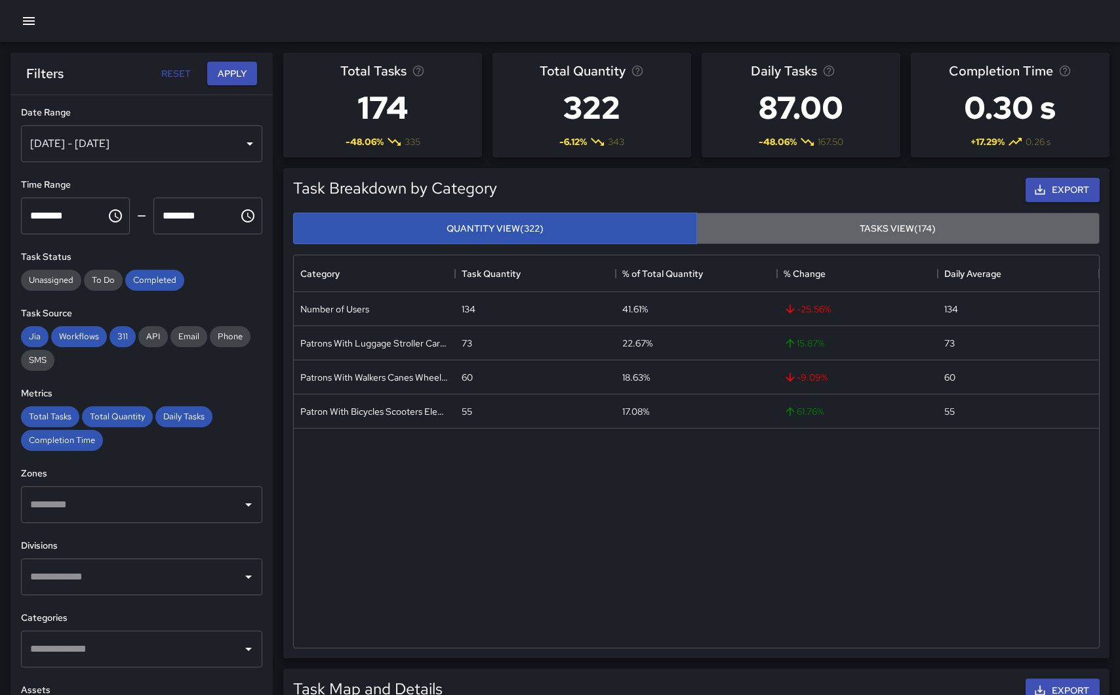
click at [861, 237] on button "Tasks View (174)" at bounding box center [898, 228] width 404 height 32
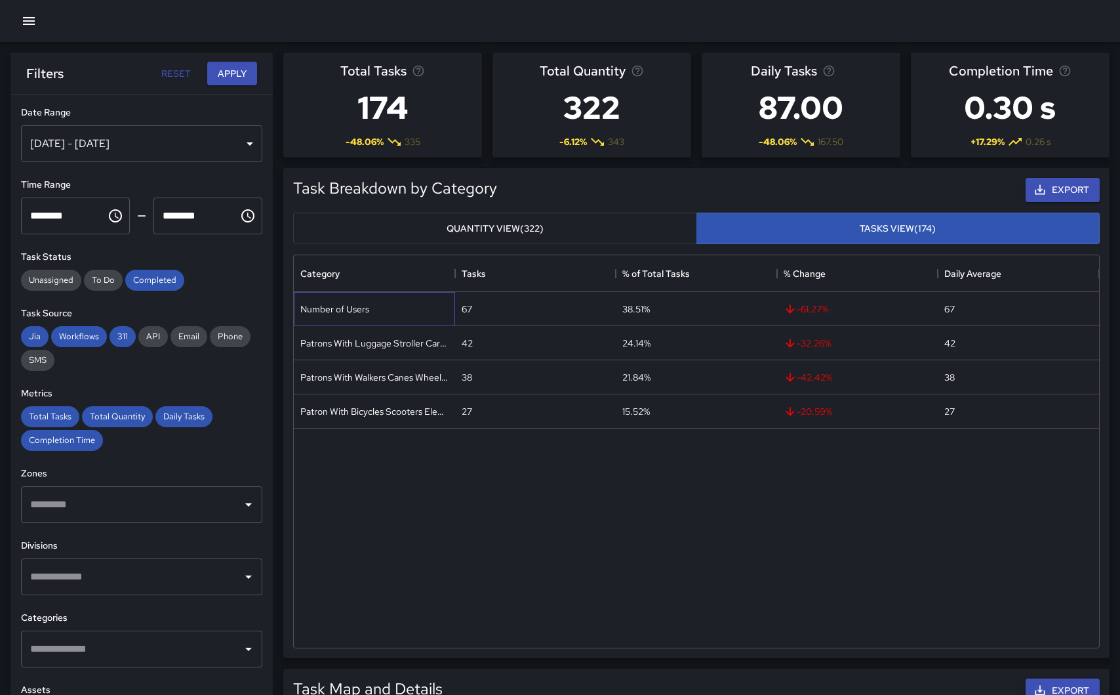
click at [395, 310] on div "Number of Users" at bounding box center [374, 309] width 161 height 34
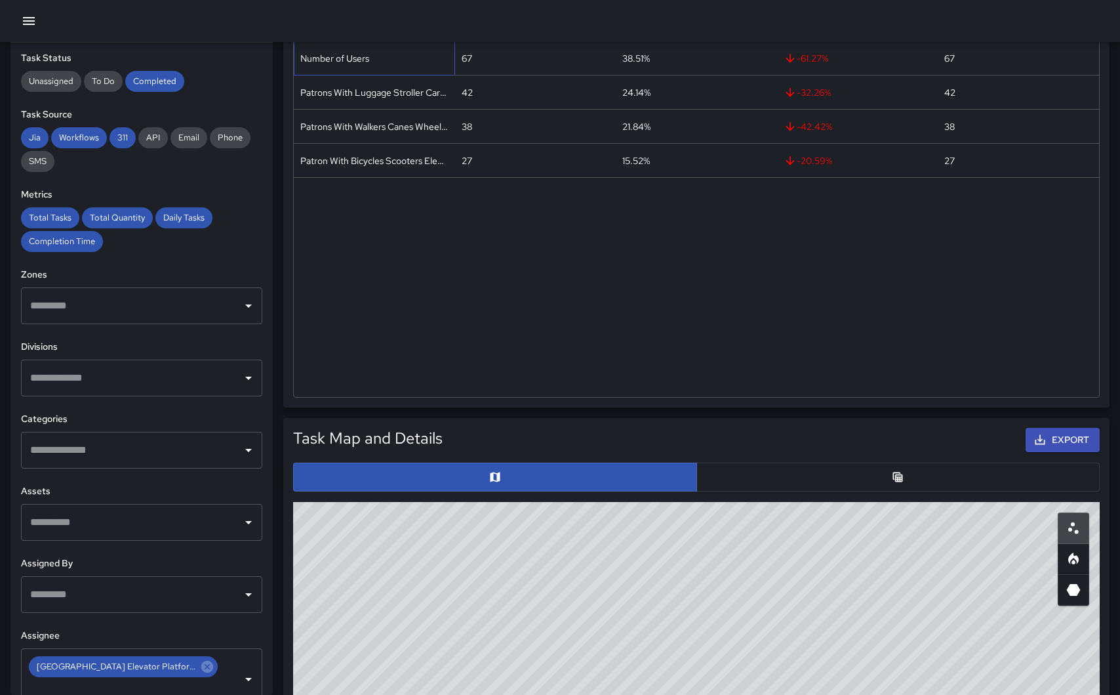
scroll to position [264, 0]
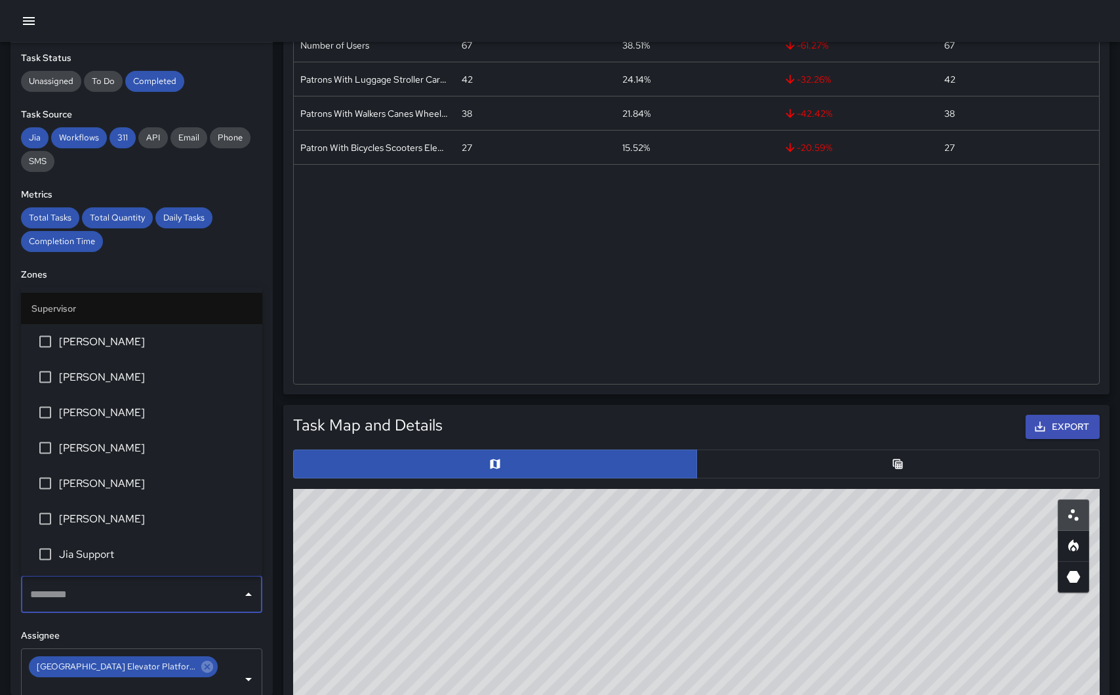
click at [174, 596] on input "text" at bounding box center [132, 594] width 210 height 25
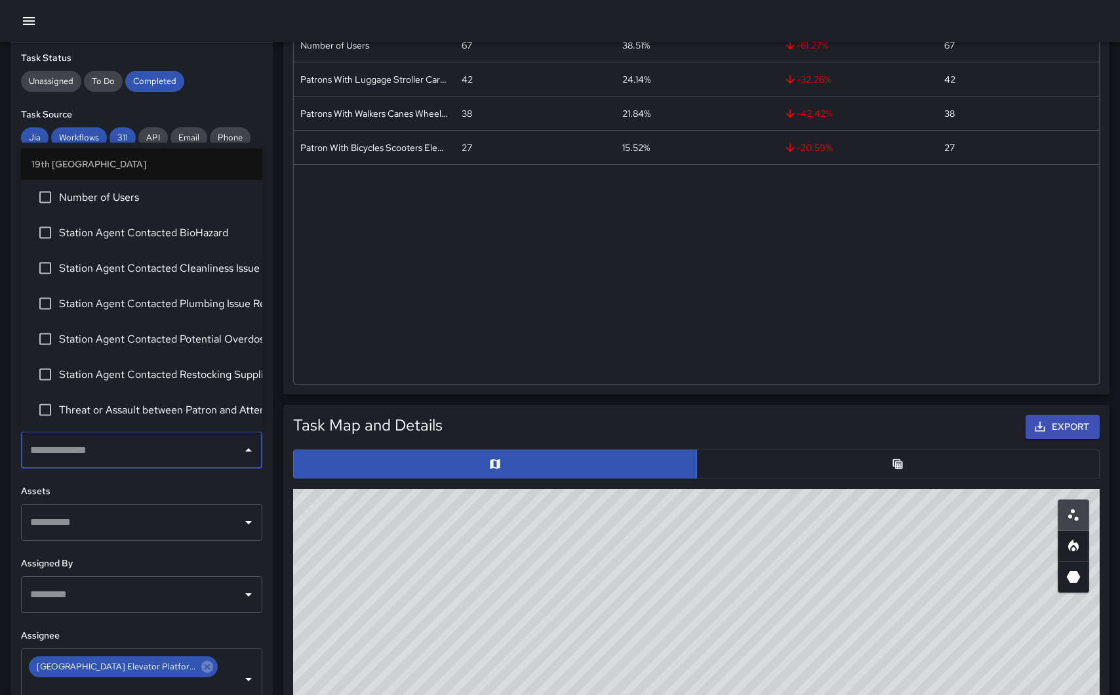
click at [204, 451] on input "text" at bounding box center [132, 449] width 210 height 25
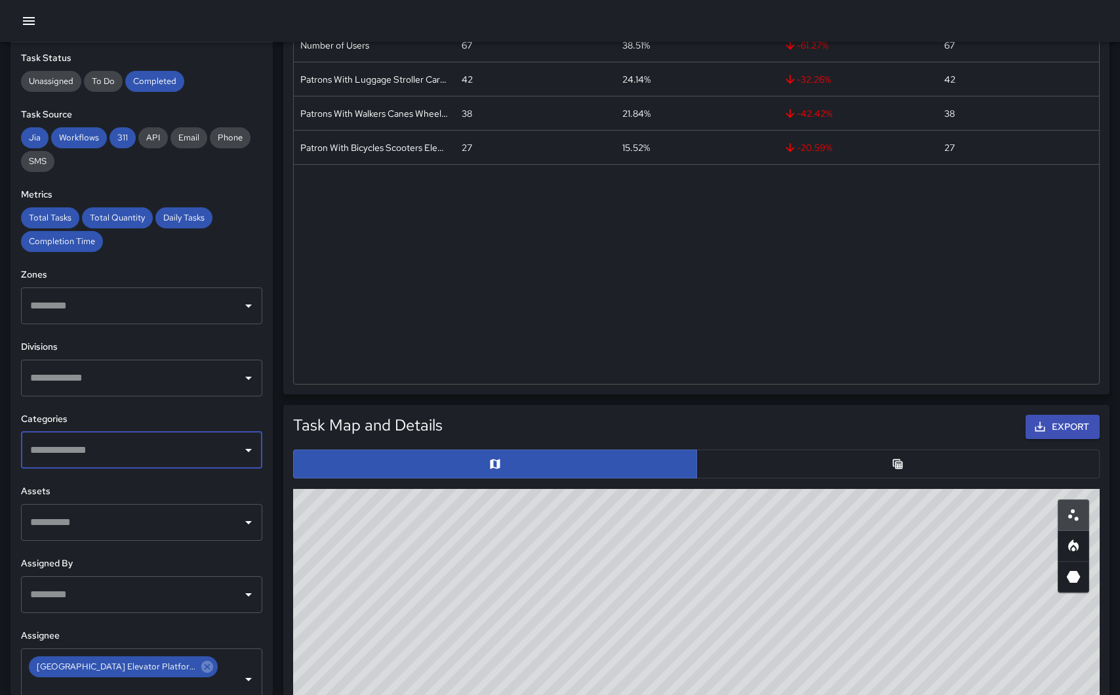
click at [203, 378] on input "text" at bounding box center [132, 377] width 210 height 25
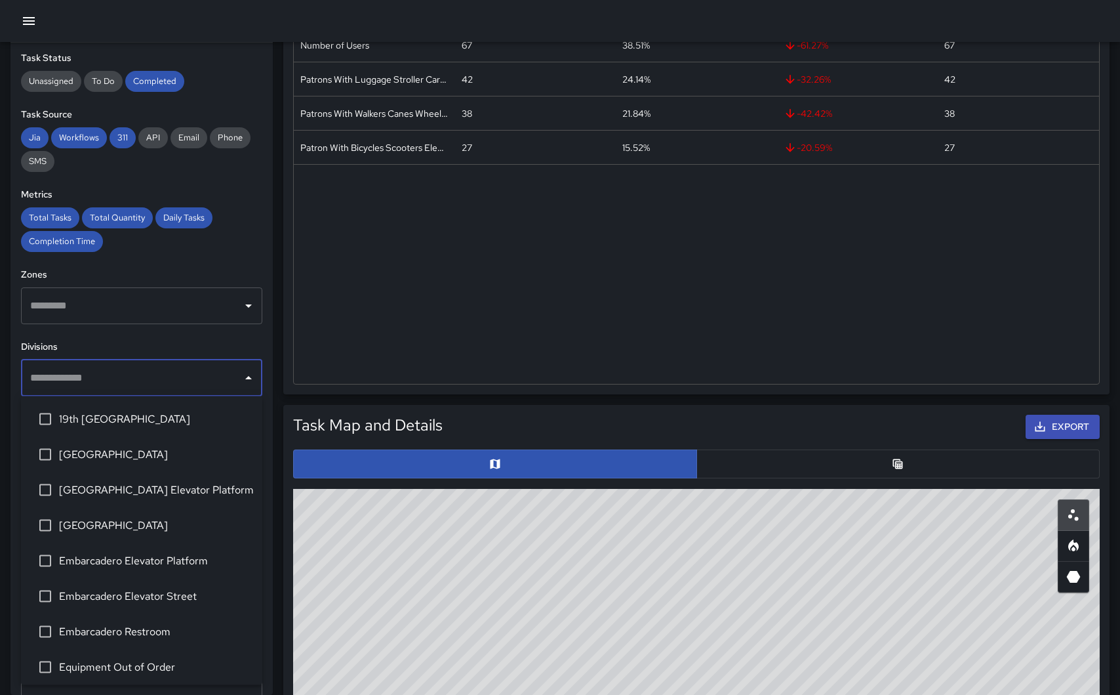
scroll to position [3, 0]
click at [144, 487] on span "[GEOGRAPHIC_DATA] Elevator Platform" at bounding box center [155, 487] width 193 height 16
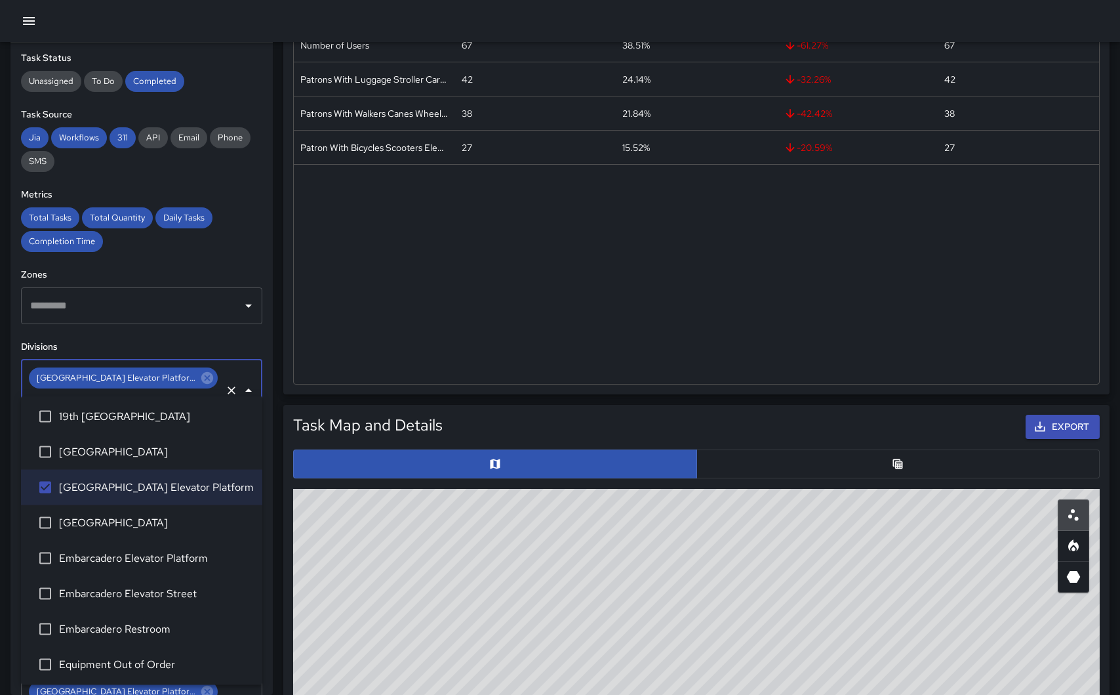
click at [222, 340] on h6 "Divisions" at bounding box center [141, 347] width 241 height 14
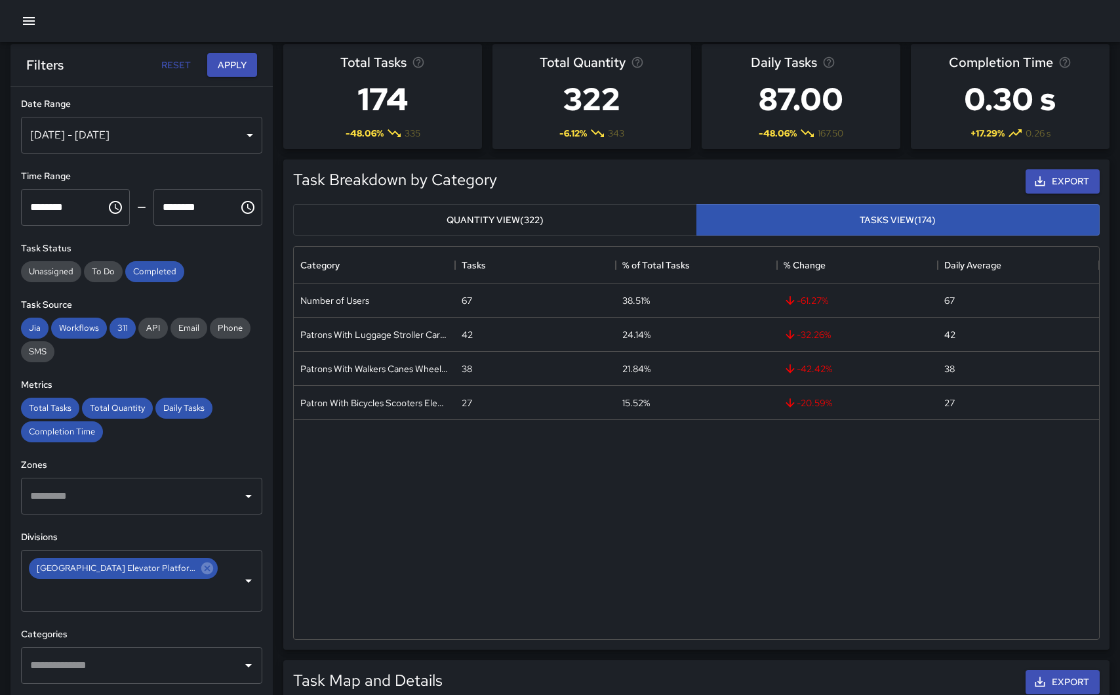
scroll to position [0, 0]
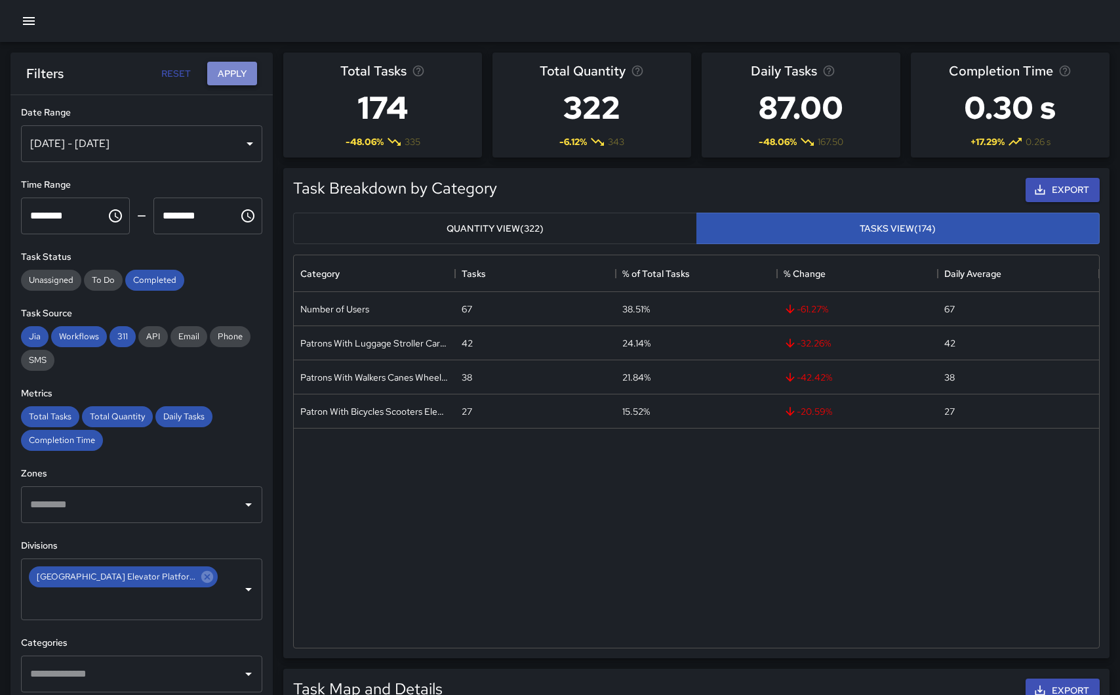
click at [224, 78] on button "Apply" at bounding box center [232, 74] width 50 height 24
click at [112, 281] on span "To Do" at bounding box center [103, 279] width 39 height 11
click at [153, 281] on span "Completed" at bounding box center [154, 279] width 59 height 11
click at [230, 73] on button "Apply" at bounding box center [232, 74] width 50 height 24
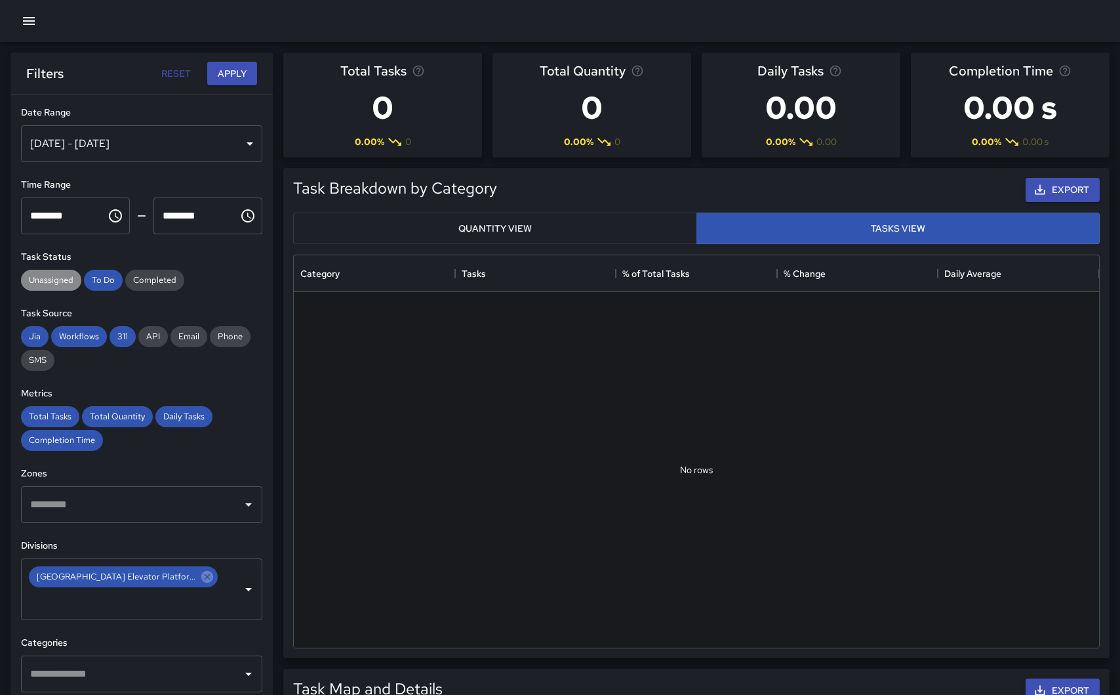
click at [56, 285] on span "Unassigned" at bounding box center [51, 279] width 60 height 11
click at [94, 285] on span "To Do" at bounding box center [103, 279] width 39 height 11
click at [240, 75] on button "Apply" at bounding box center [232, 74] width 50 height 24
click at [157, 279] on span "Completed" at bounding box center [154, 279] width 59 height 11
click at [66, 279] on span "Unassigned" at bounding box center [51, 279] width 60 height 11
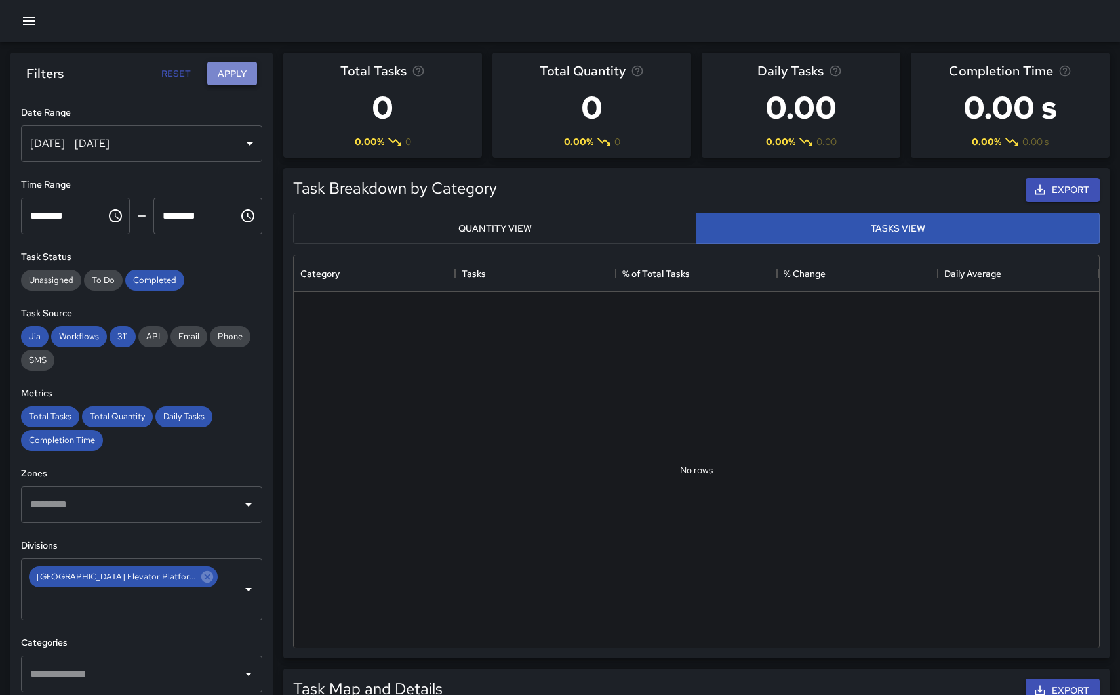
click at [245, 73] on button "Apply" at bounding box center [232, 74] width 50 height 24
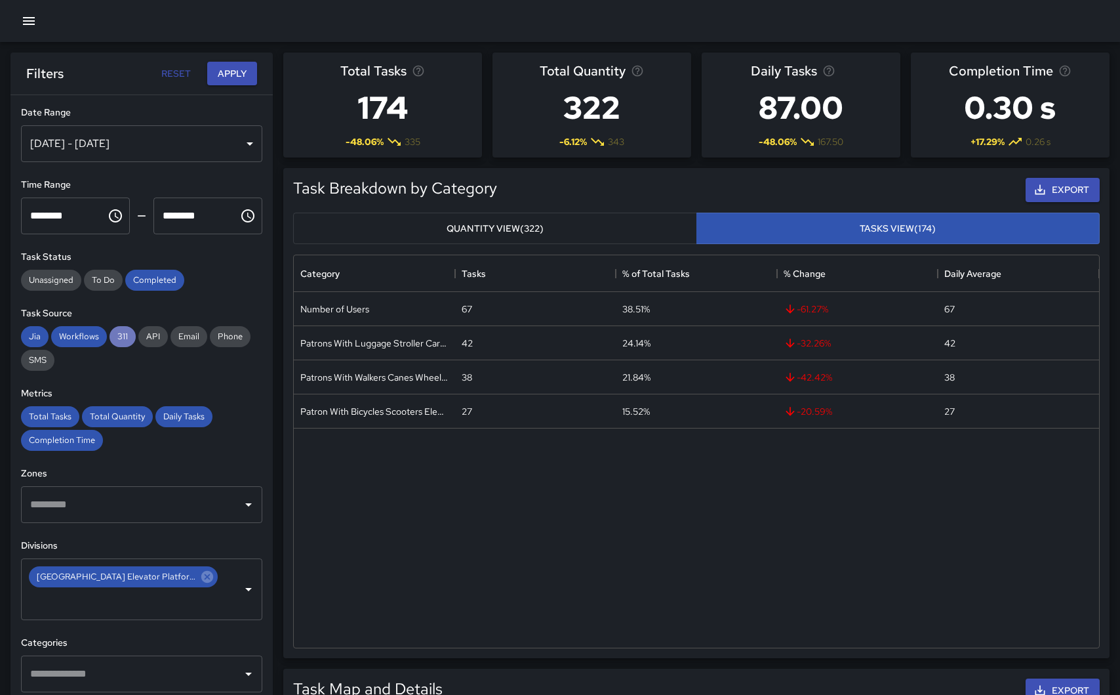
click at [126, 337] on span "311" at bounding box center [123, 336] width 26 height 11
click at [85, 340] on span "Workflows" at bounding box center [79, 336] width 56 height 11
click at [33, 334] on span "Jia" at bounding box center [35, 336] width 28 height 11
click at [240, 76] on button "Apply" at bounding box center [232, 74] width 50 height 24
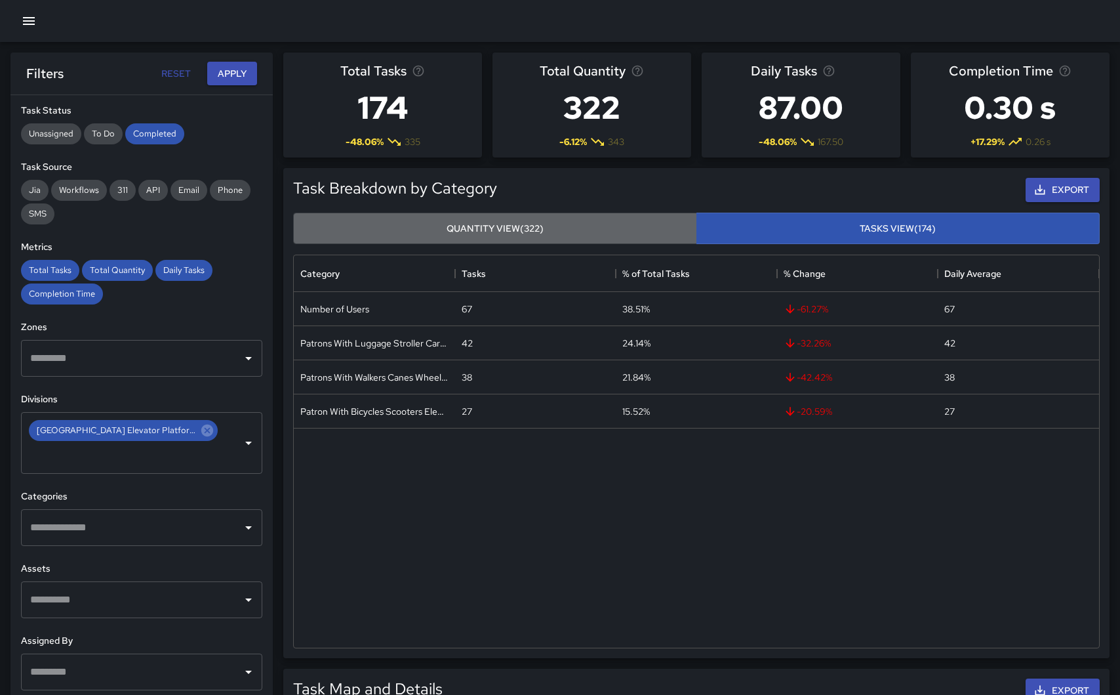
click at [549, 227] on button "Quantity View (322)" at bounding box center [495, 228] width 404 height 32
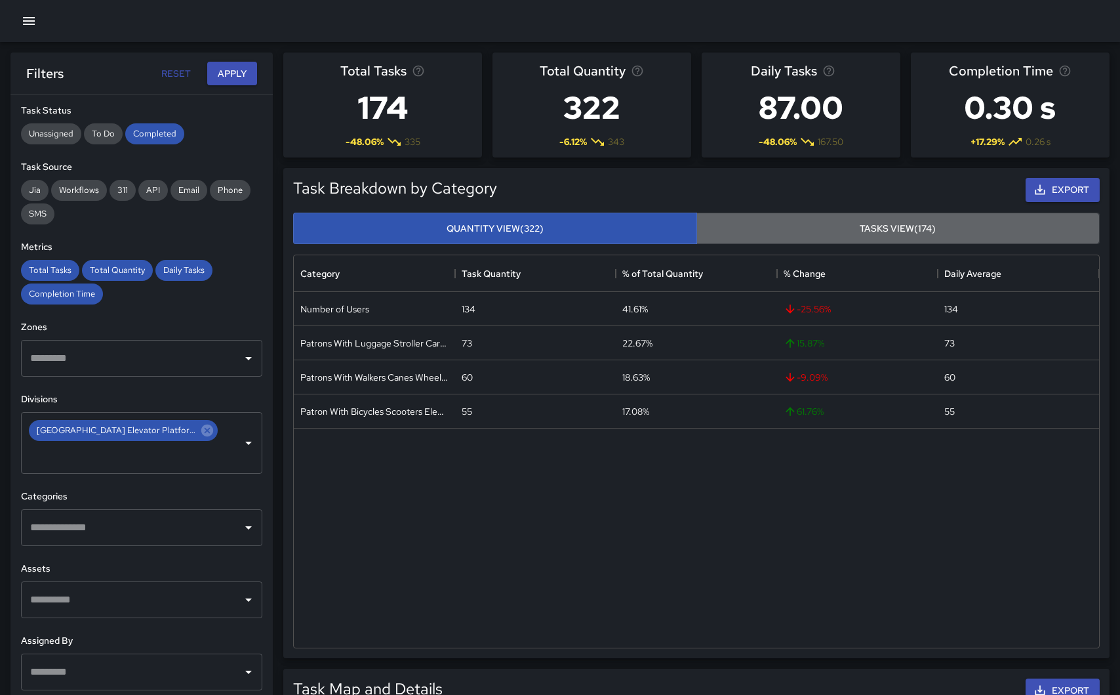
click at [833, 227] on button "Tasks View (174)" at bounding box center [898, 228] width 404 height 32
